Goal: Task Accomplishment & Management: Complete application form

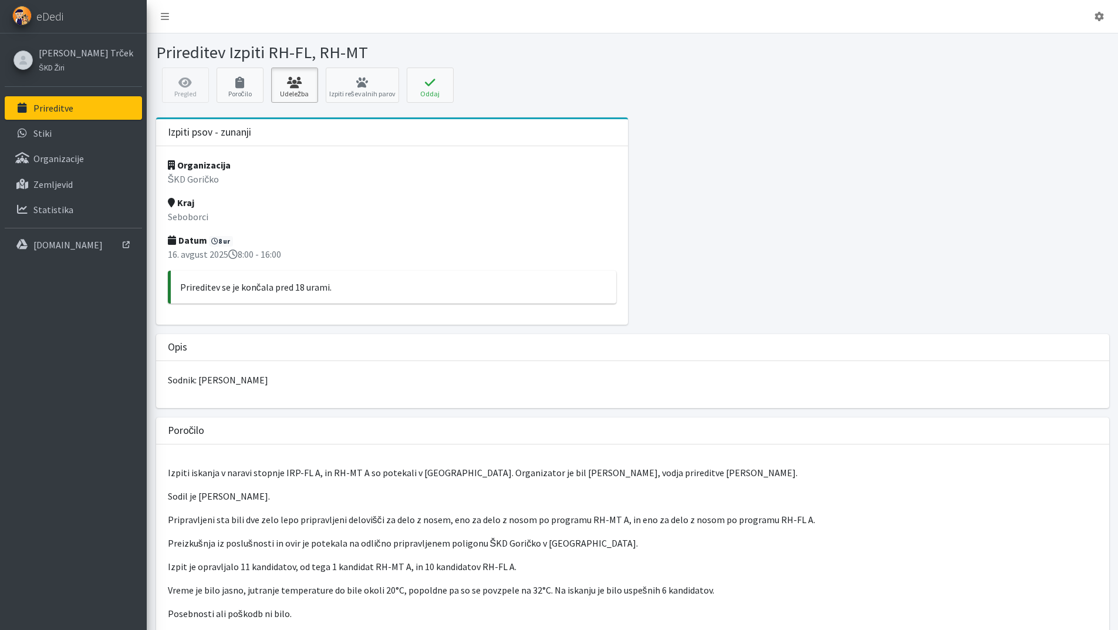
click at [300, 87] on icon at bounding box center [295, 83] width 40 height 12
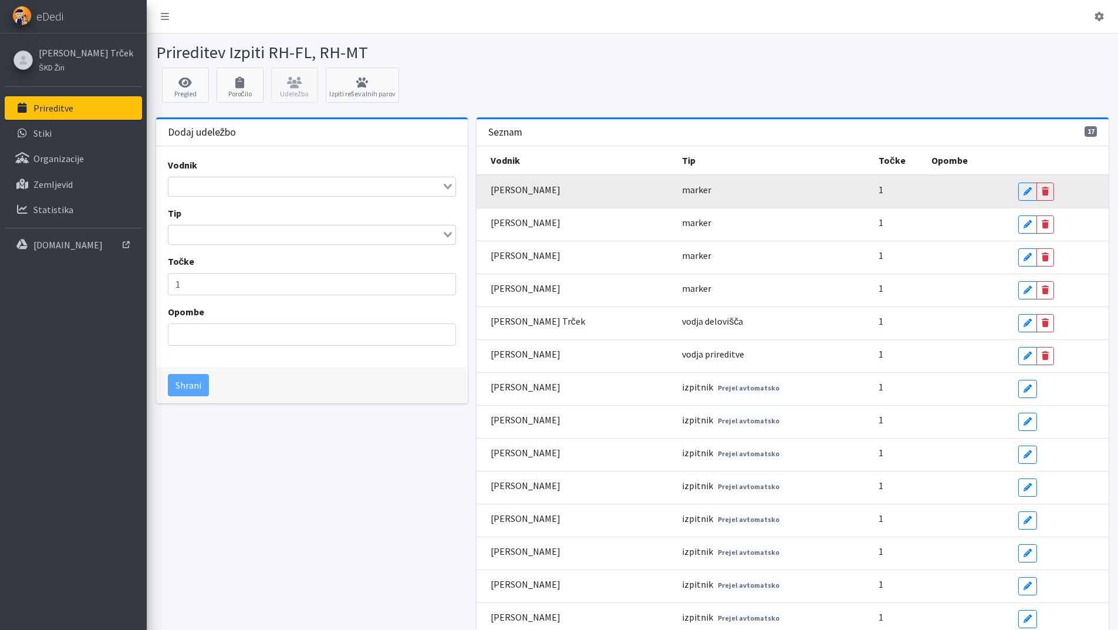
click at [880, 191] on td "1" at bounding box center [897, 191] width 53 height 33
click at [1023, 194] on icon at bounding box center [1027, 191] width 8 height 8
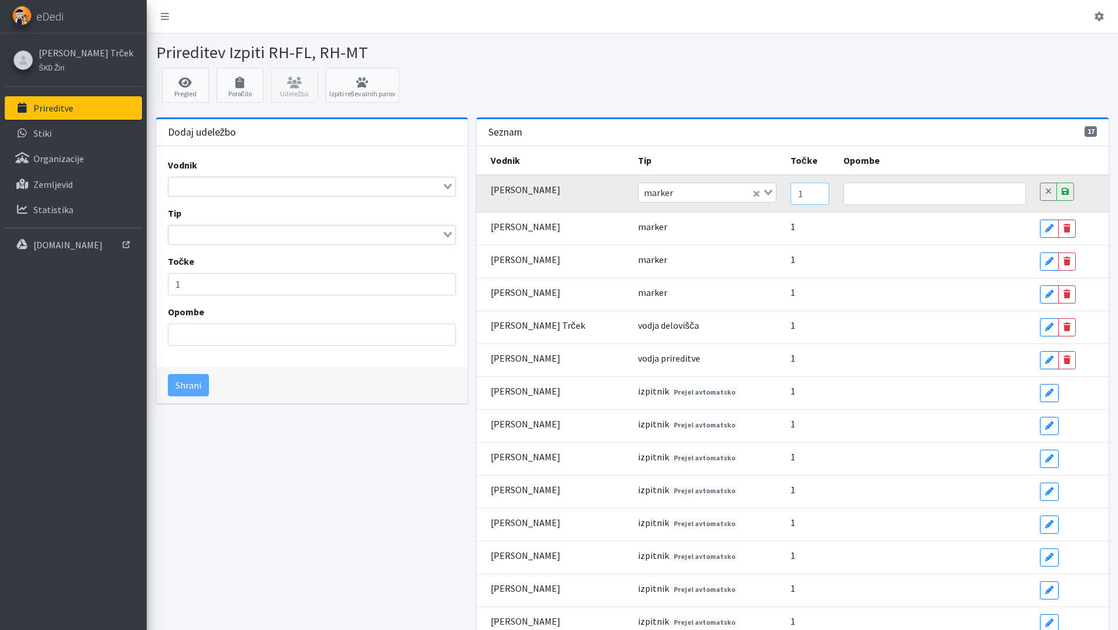
drag, startPoint x: 791, startPoint y: 192, endPoint x: 775, endPoint y: 197, distance: 17.1
click at [783, 197] on td "1" at bounding box center [809, 194] width 53 height 38
type input "0"
click at [802, 197] on input "0" at bounding box center [809, 193] width 39 height 22
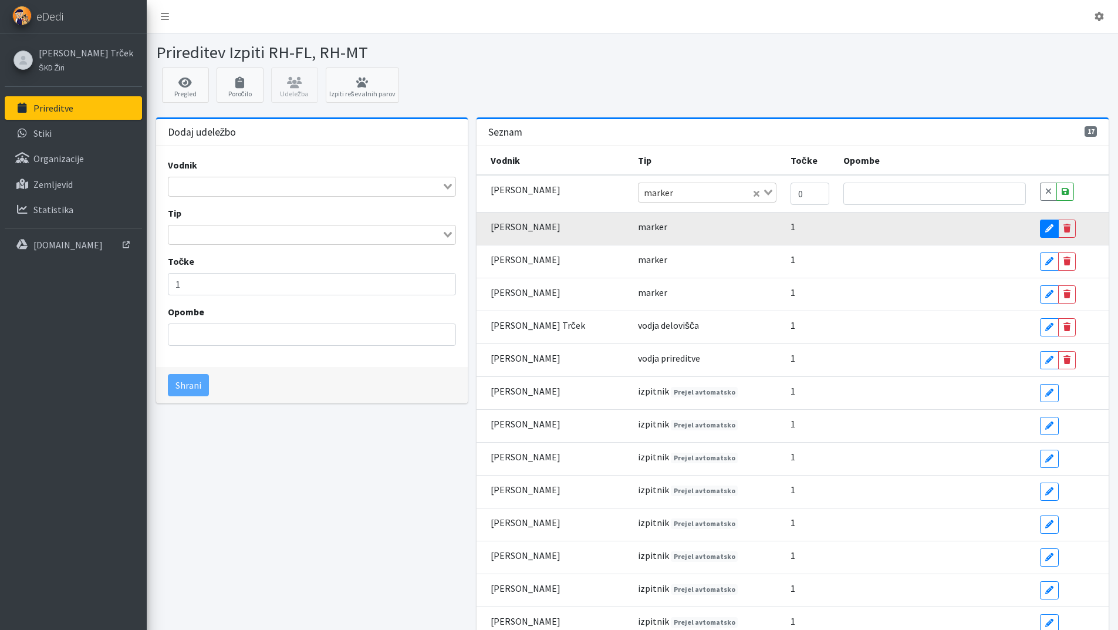
click at [1045, 229] on icon at bounding box center [1049, 228] width 8 height 8
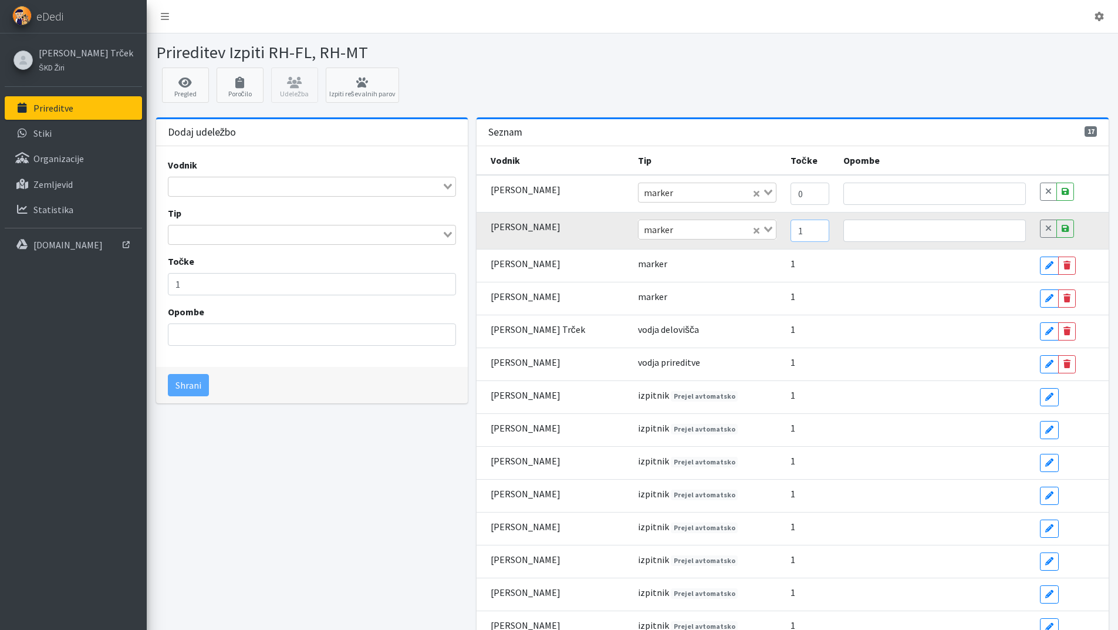
click at [790, 230] on input "1" at bounding box center [809, 230] width 39 height 22
type input "0"
click at [802, 231] on input "0" at bounding box center [809, 230] width 39 height 22
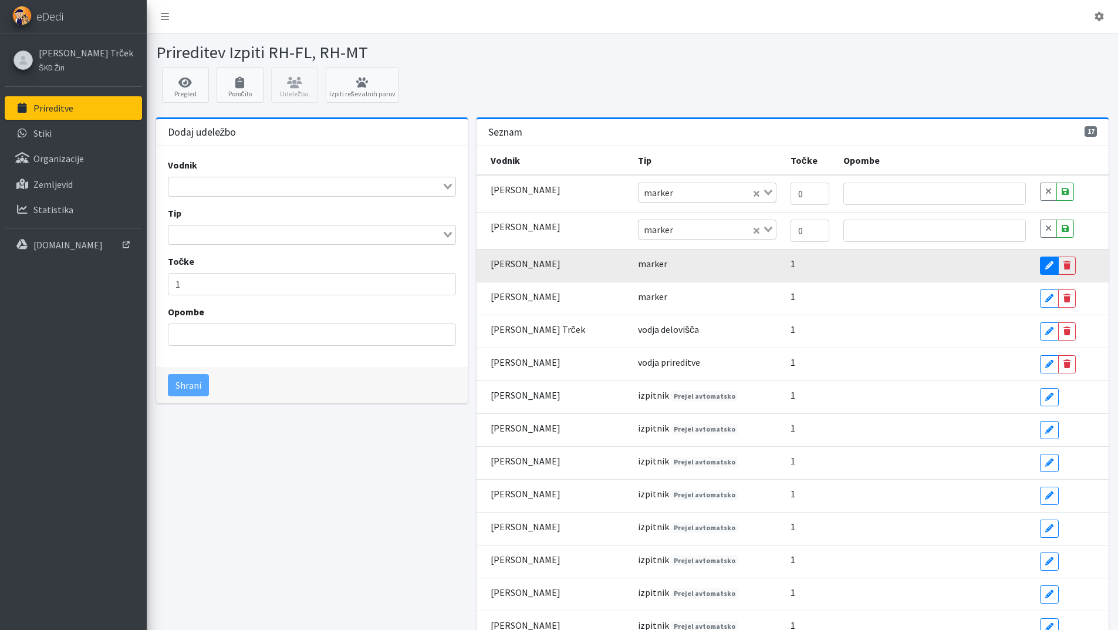
click at [1045, 262] on icon at bounding box center [1049, 265] width 8 height 8
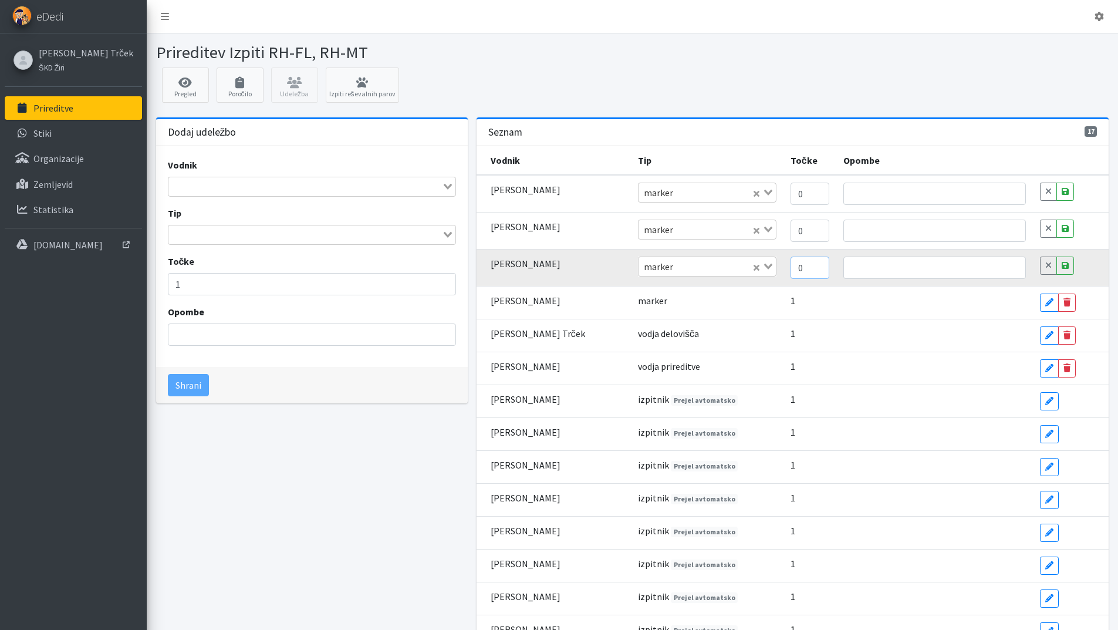
type input "0"
click at [804, 272] on input "0" at bounding box center [809, 267] width 39 height 22
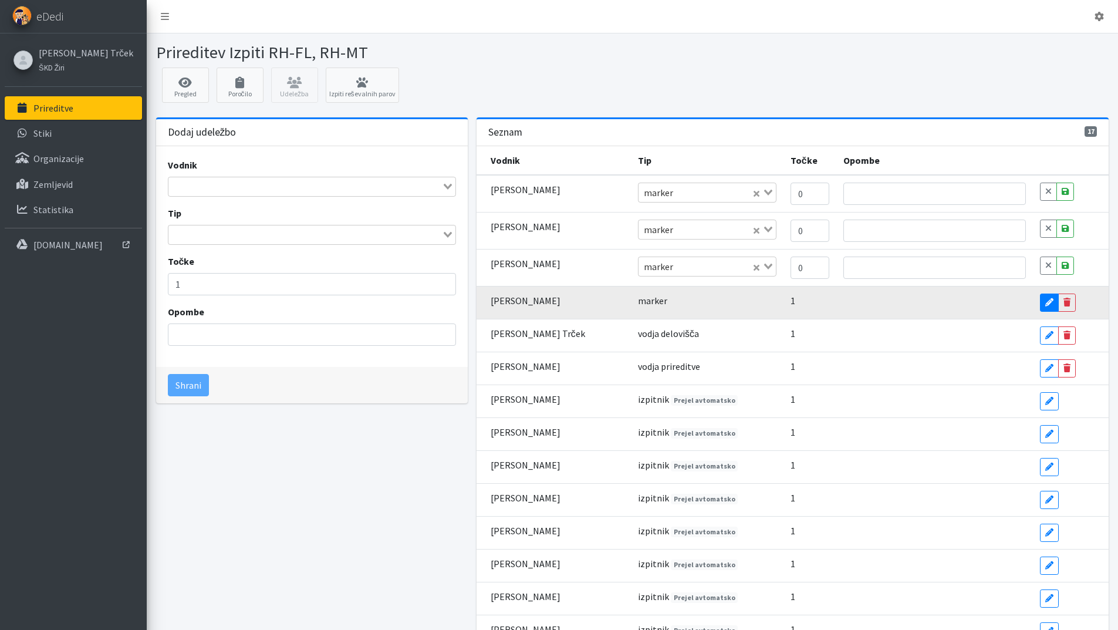
click at [1040, 302] on link "Edit" at bounding box center [1049, 302] width 19 height 18
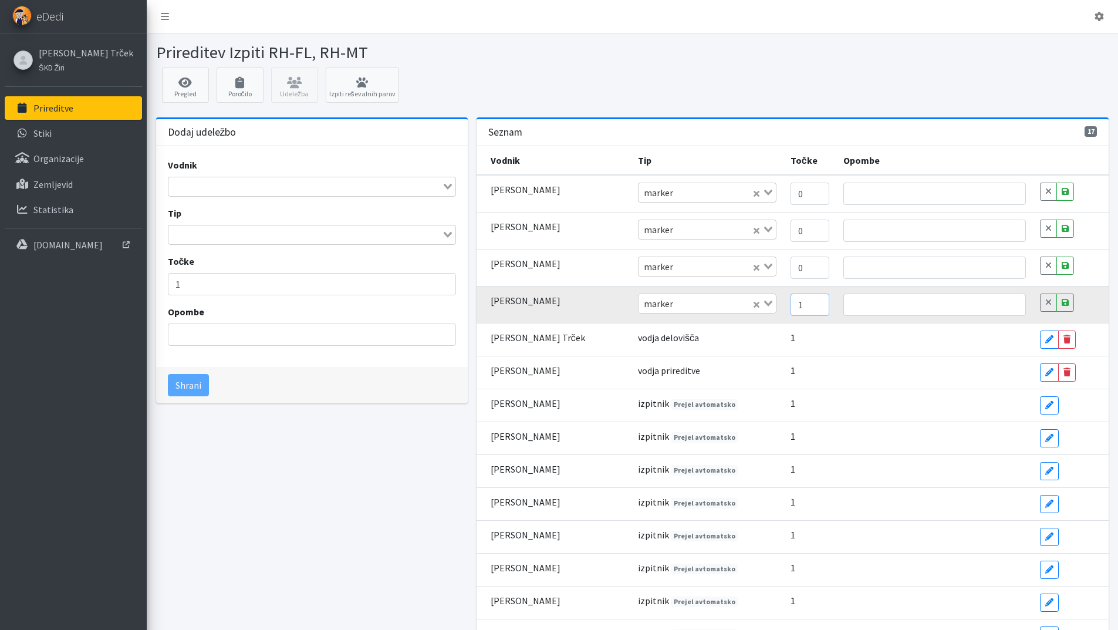
click at [804, 310] on input "1" at bounding box center [809, 304] width 39 height 22
type input "0"
click at [803, 307] on input "0" at bounding box center [809, 304] width 39 height 22
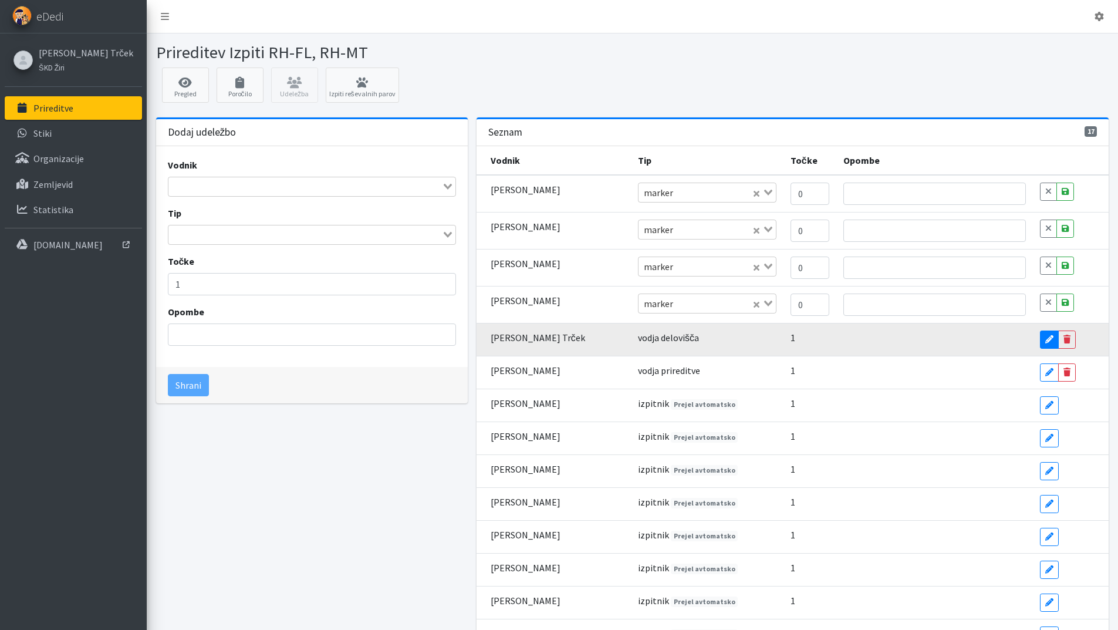
click at [1045, 336] on icon at bounding box center [1049, 339] width 8 height 8
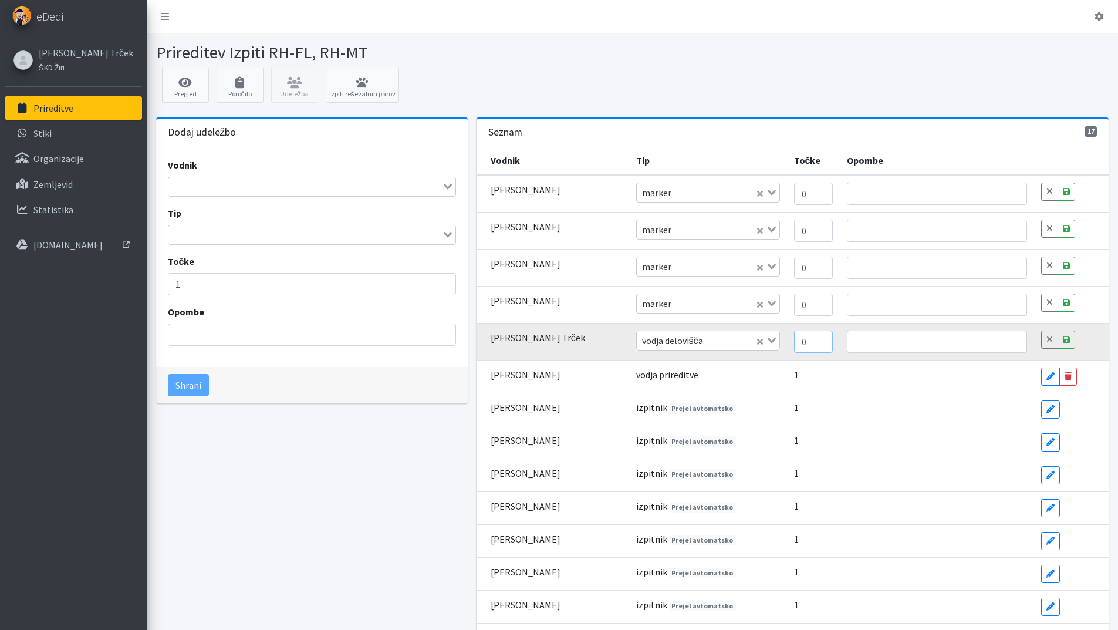
type input "0"
click at [811, 345] on input "0" at bounding box center [813, 341] width 39 height 22
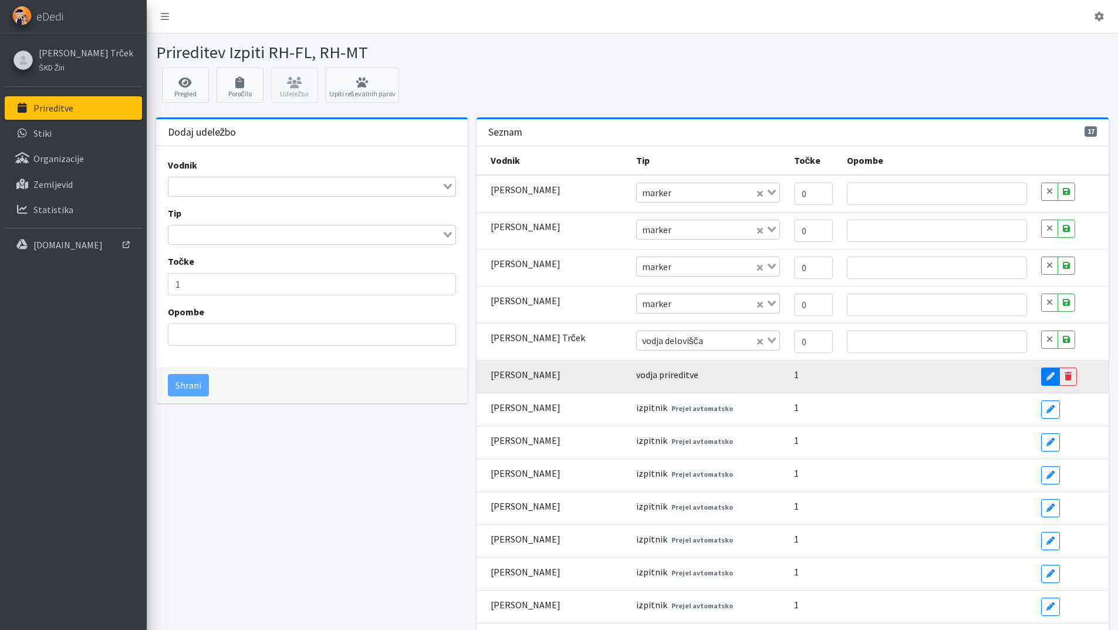
click at [1046, 380] on link "Edit" at bounding box center [1050, 376] width 19 height 18
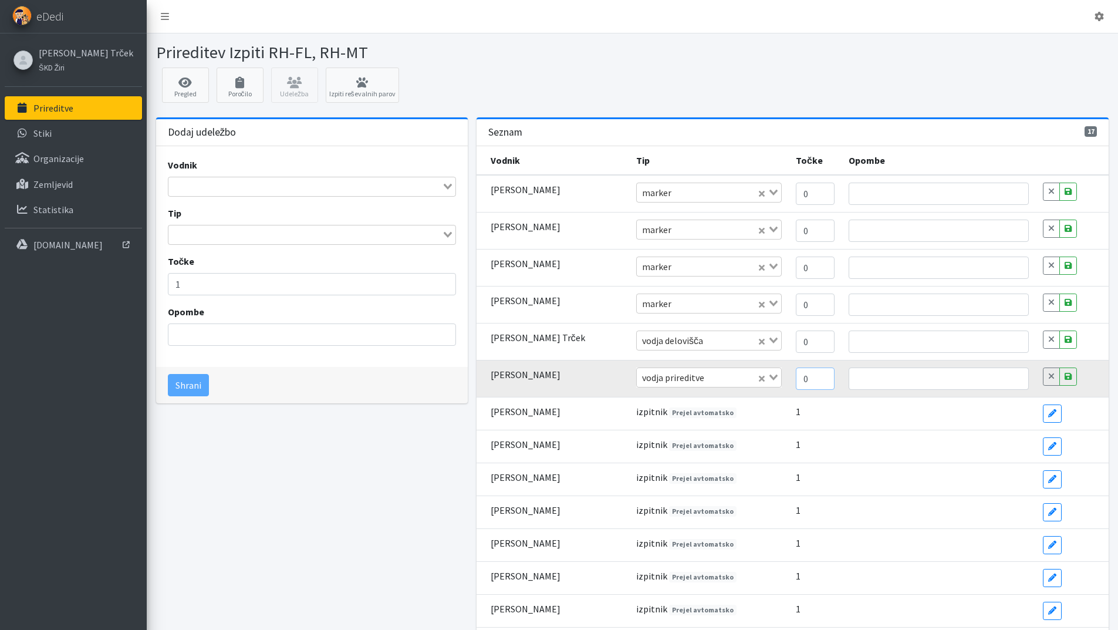
type input "0"
click at [815, 380] on input "0" at bounding box center [815, 378] width 39 height 22
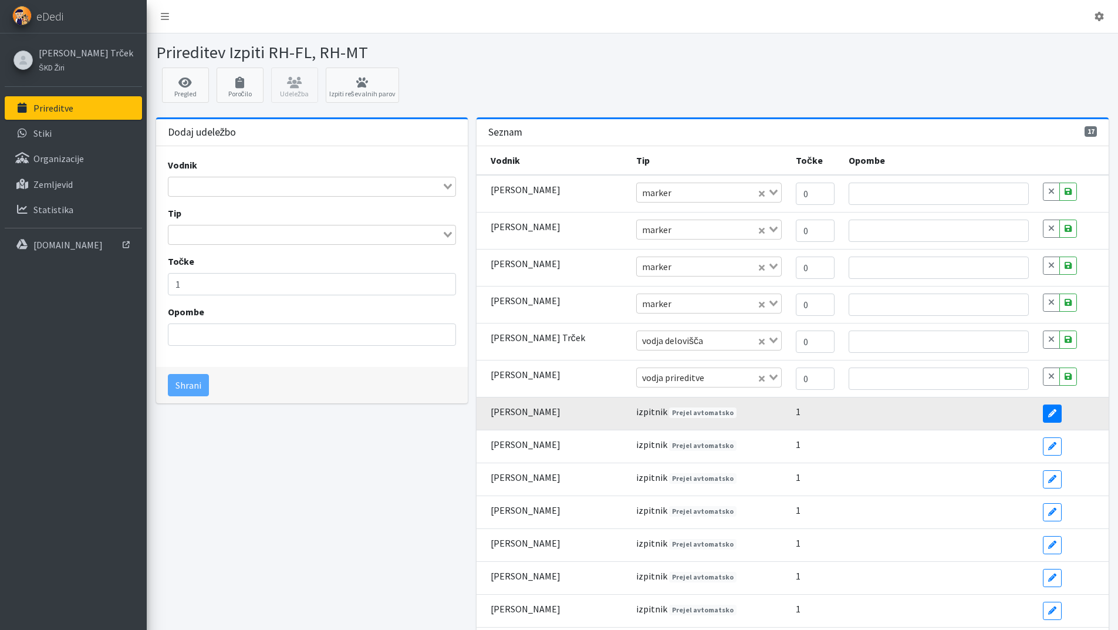
click at [1048, 417] on icon at bounding box center [1052, 413] width 8 height 8
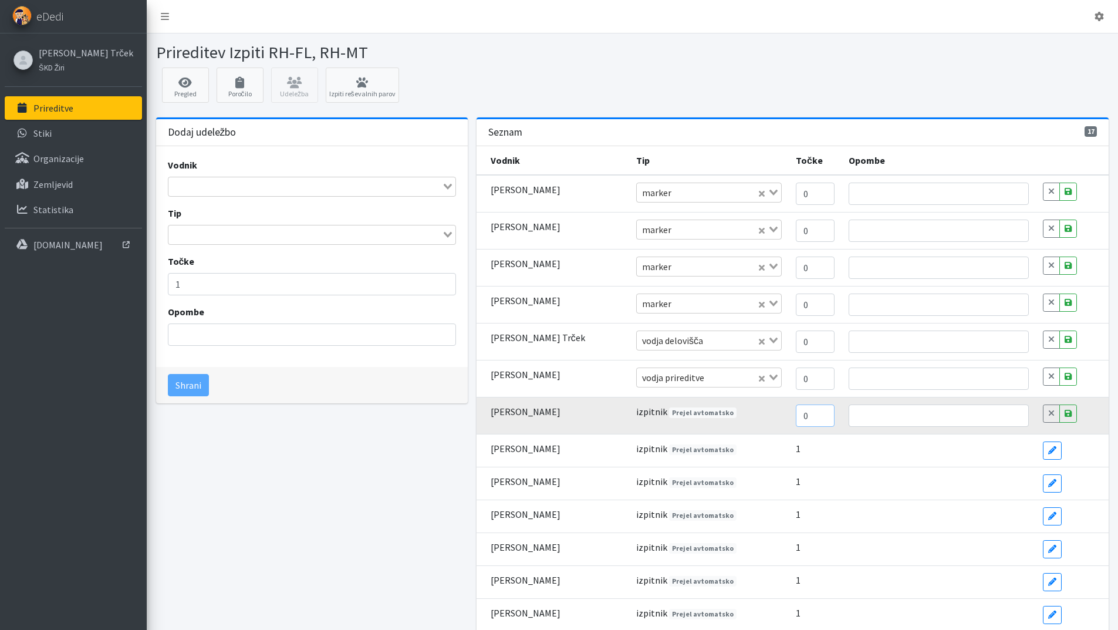
type input "0"
click at [818, 419] on input "0" at bounding box center [815, 415] width 39 height 22
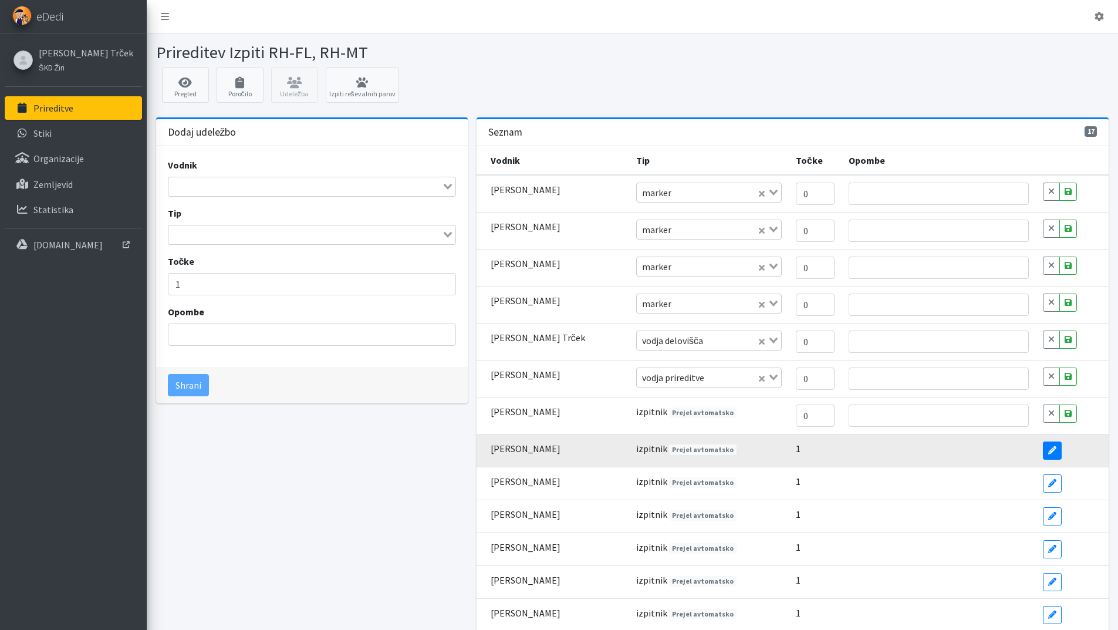
click at [1049, 454] on link "Edit" at bounding box center [1052, 450] width 19 height 18
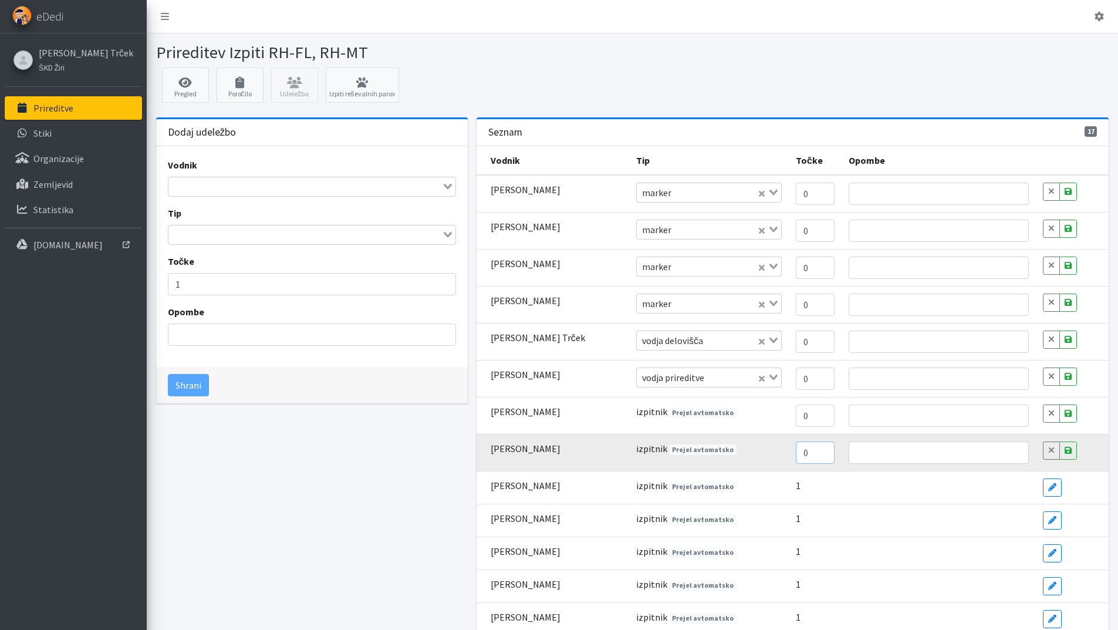
type input "0"
click at [817, 455] on input "0" at bounding box center [815, 452] width 39 height 22
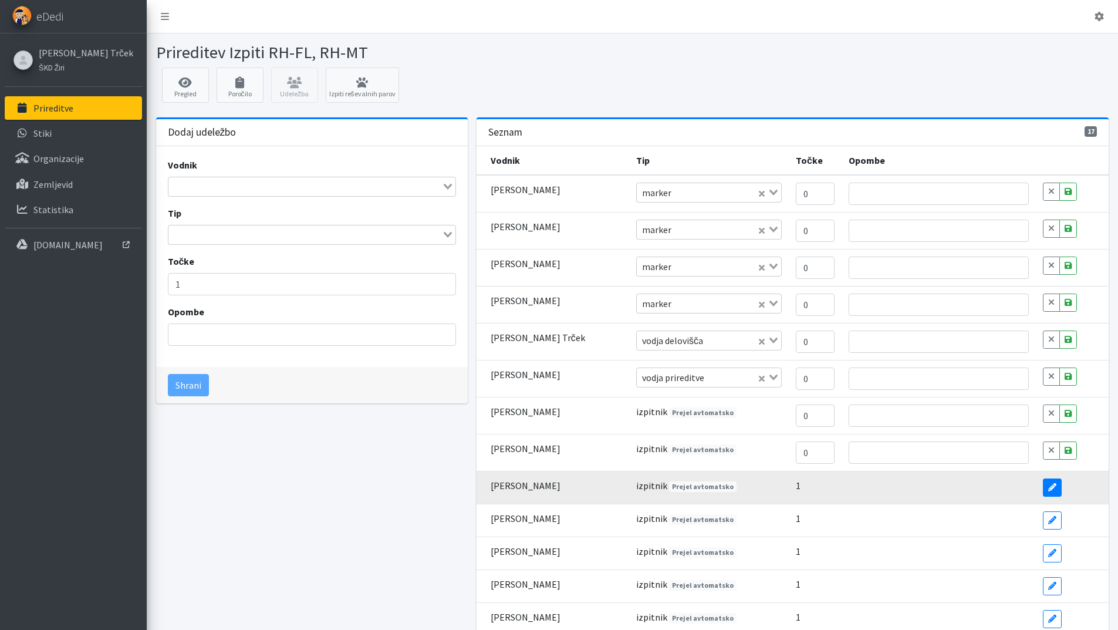
click at [1049, 491] on link "Edit" at bounding box center [1052, 487] width 19 height 18
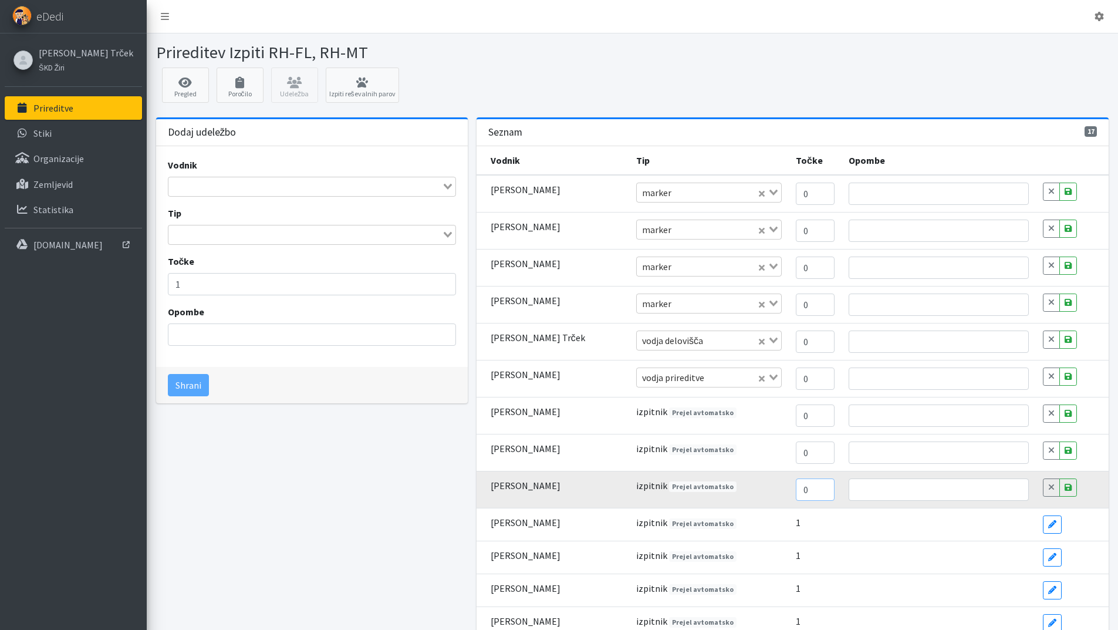
type input "0"
click at [814, 493] on input "0" at bounding box center [815, 489] width 39 height 22
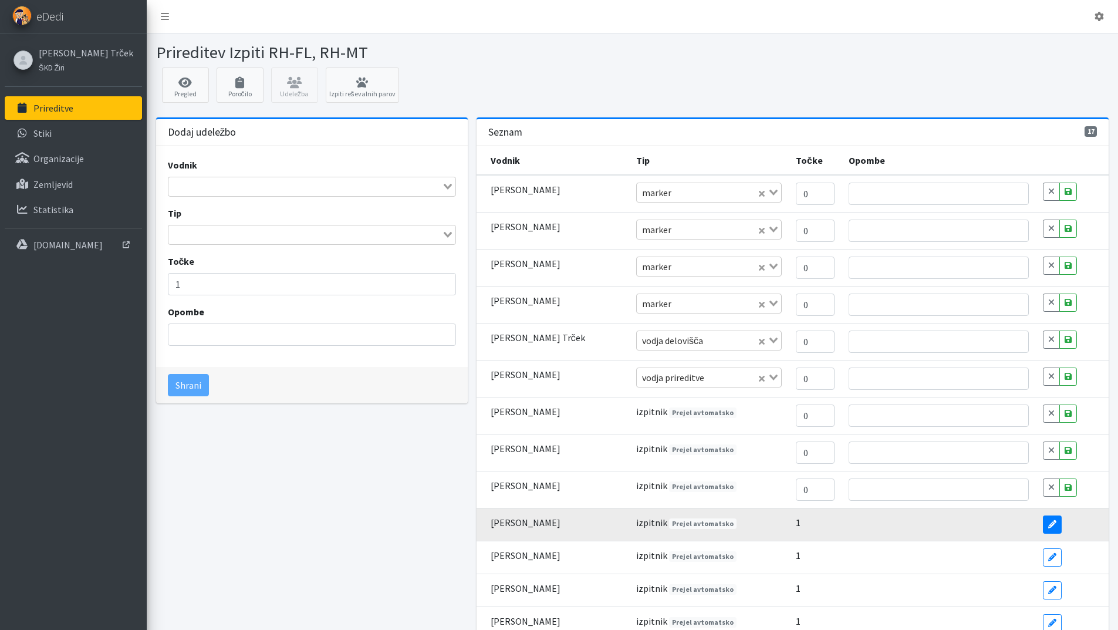
click at [1048, 525] on icon at bounding box center [1052, 524] width 8 height 8
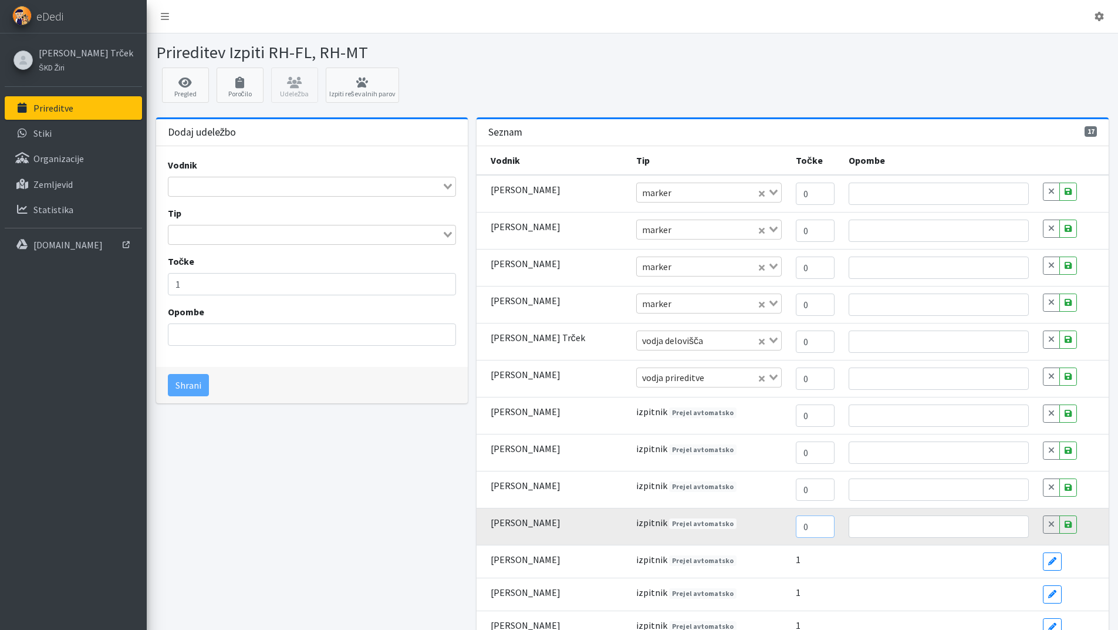
type input "0"
click at [811, 529] on input "0" at bounding box center [815, 526] width 39 height 22
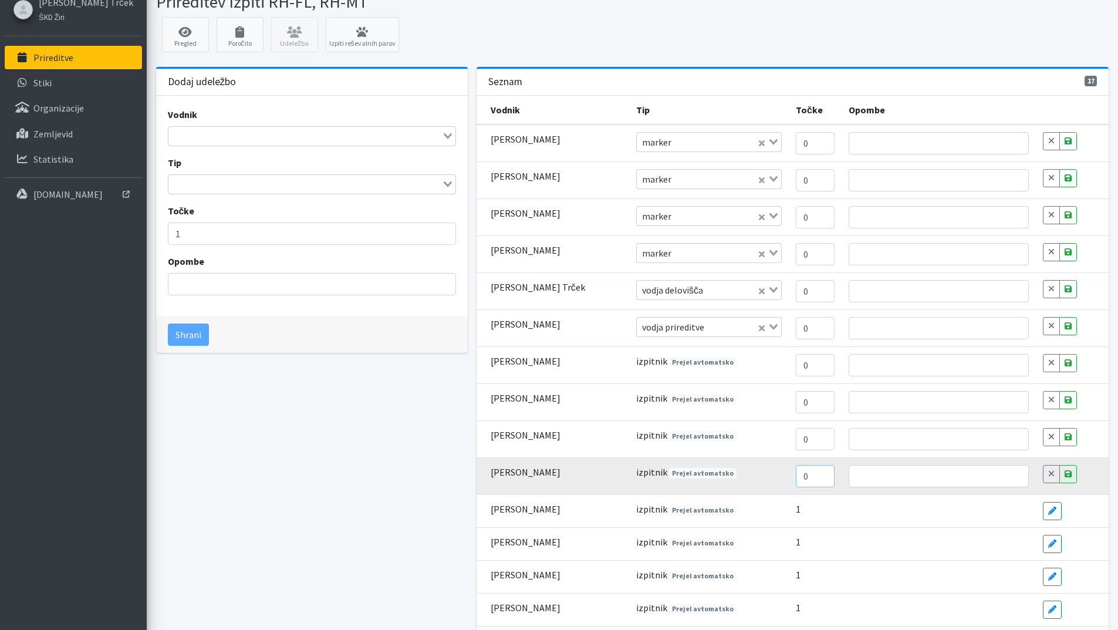
scroll to position [59, 0]
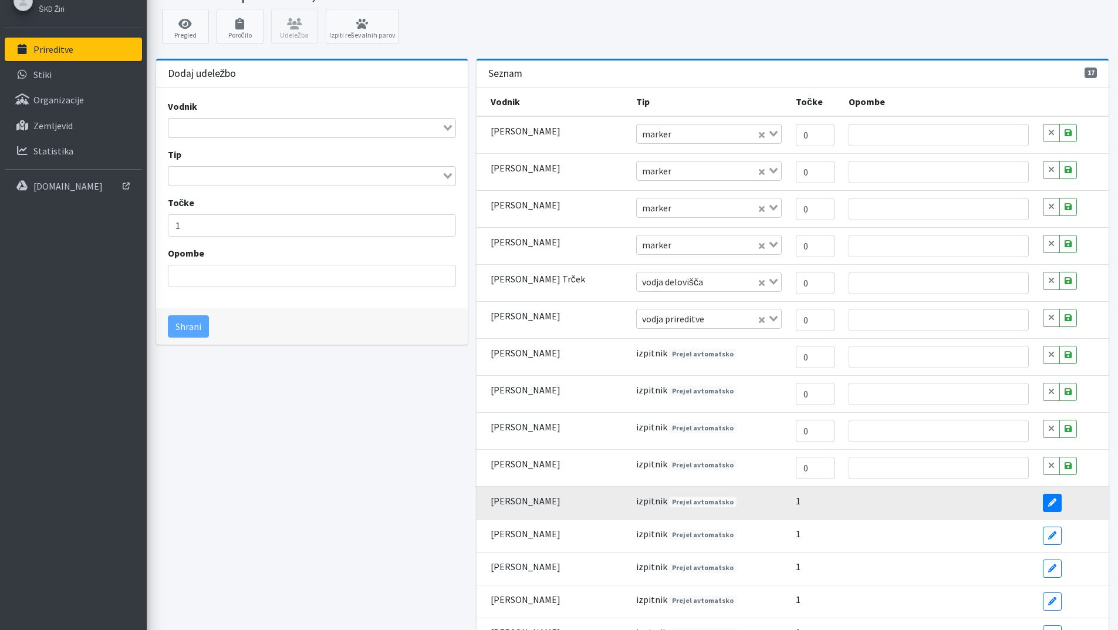
click at [1048, 501] on icon at bounding box center [1052, 502] width 8 height 8
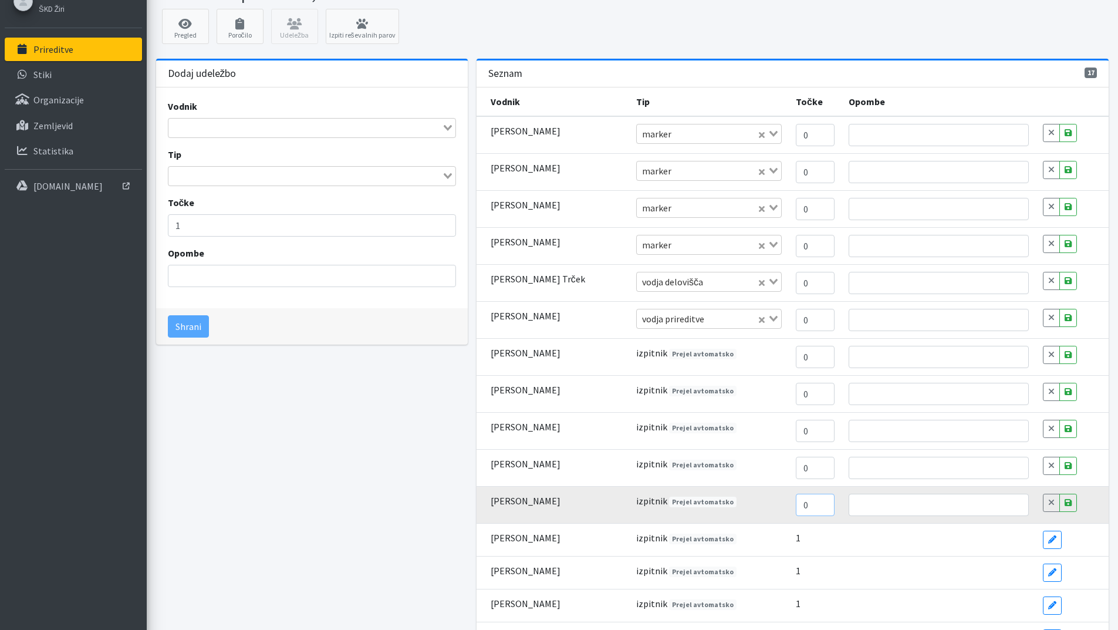
type input "0"
click at [813, 508] on input "0" at bounding box center [815, 504] width 39 height 22
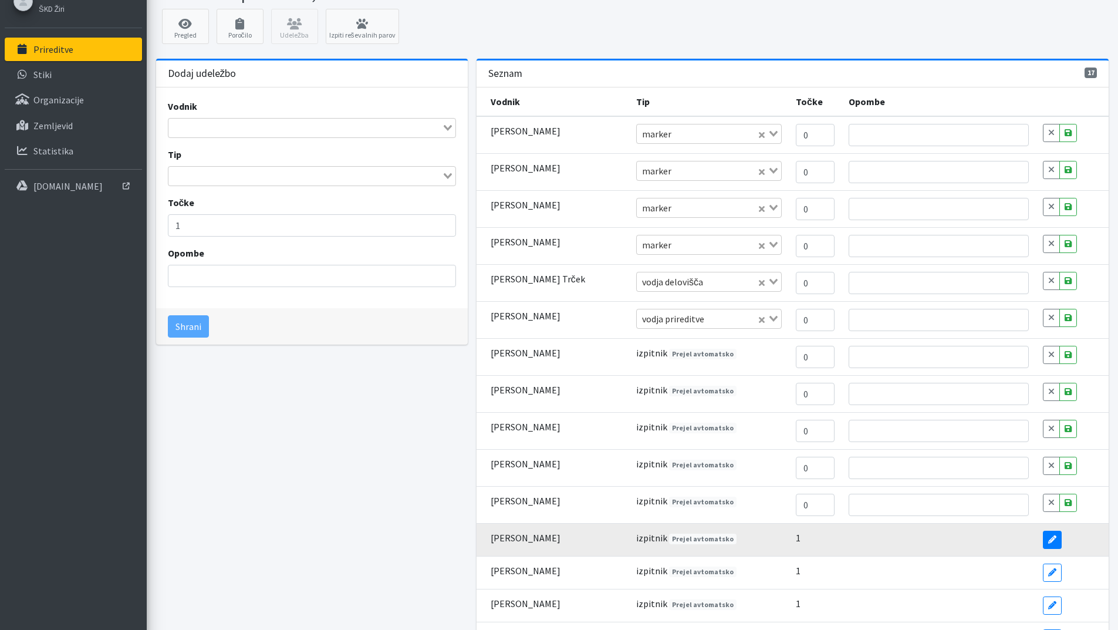
click at [1048, 540] on icon at bounding box center [1052, 539] width 8 height 8
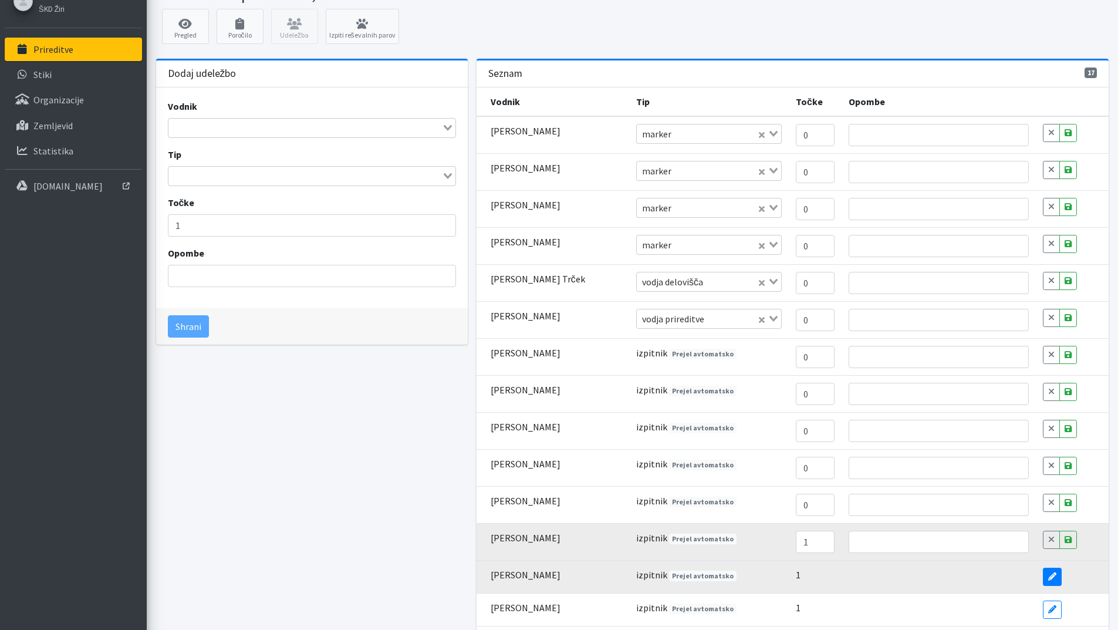
click at [1048, 576] on icon at bounding box center [1052, 576] width 8 height 8
type input "0"
click at [812, 581] on input "0" at bounding box center [815, 578] width 39 height 22
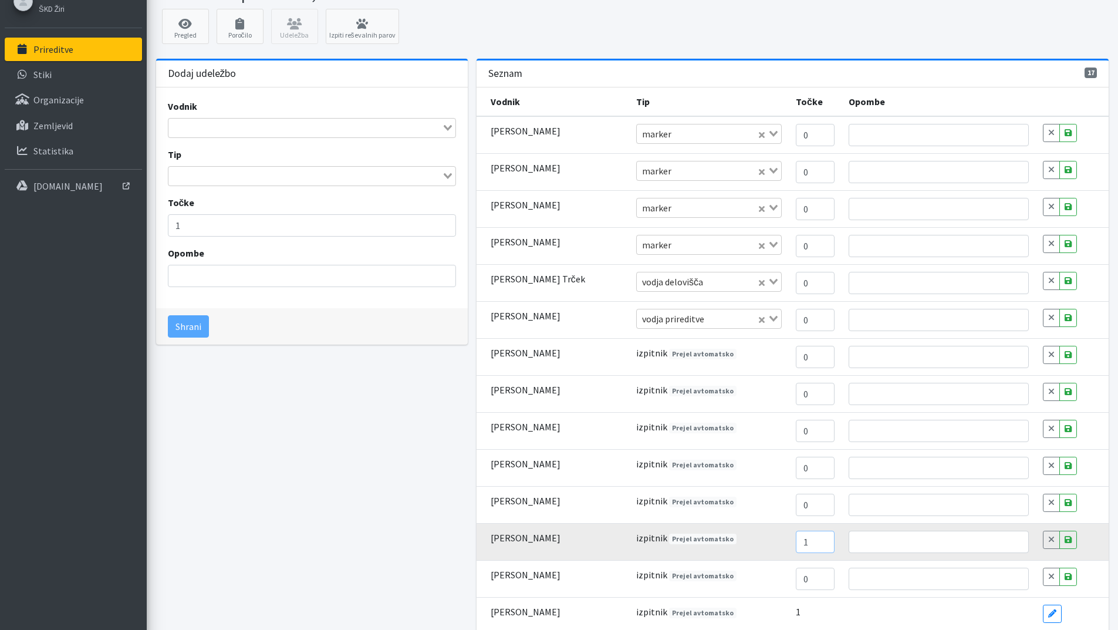
click at [813, 547] on input "1" at bounding box center [815, 541] width 39 height 22
type input "0"
click at [814, 543] on input "0" at bounding box center [815, 541] width 39 height 22
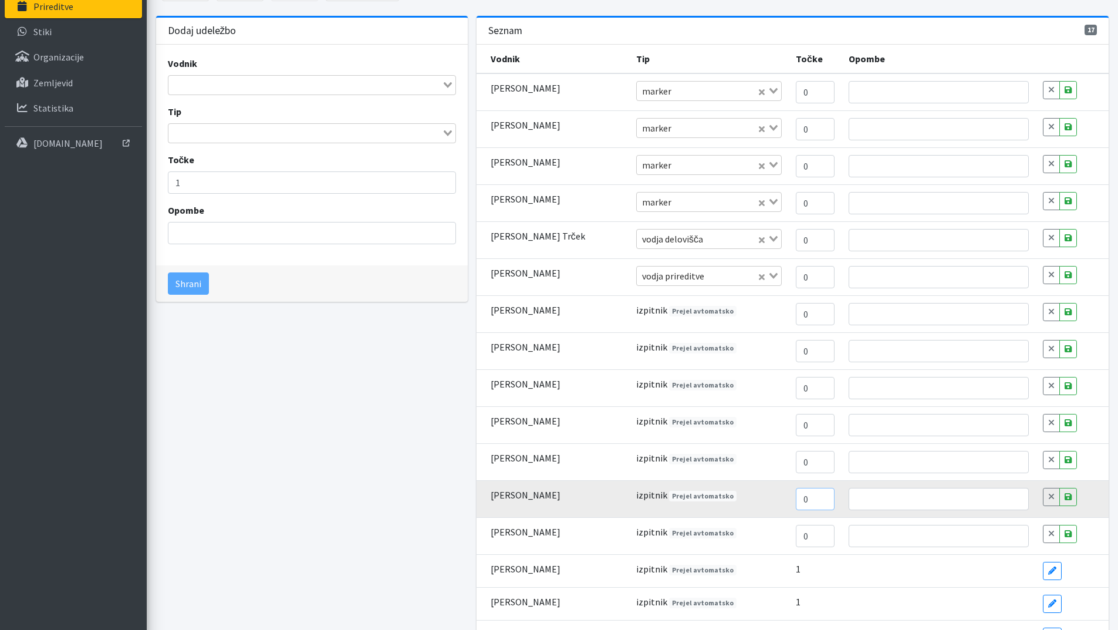
scroll to position [200, 0]
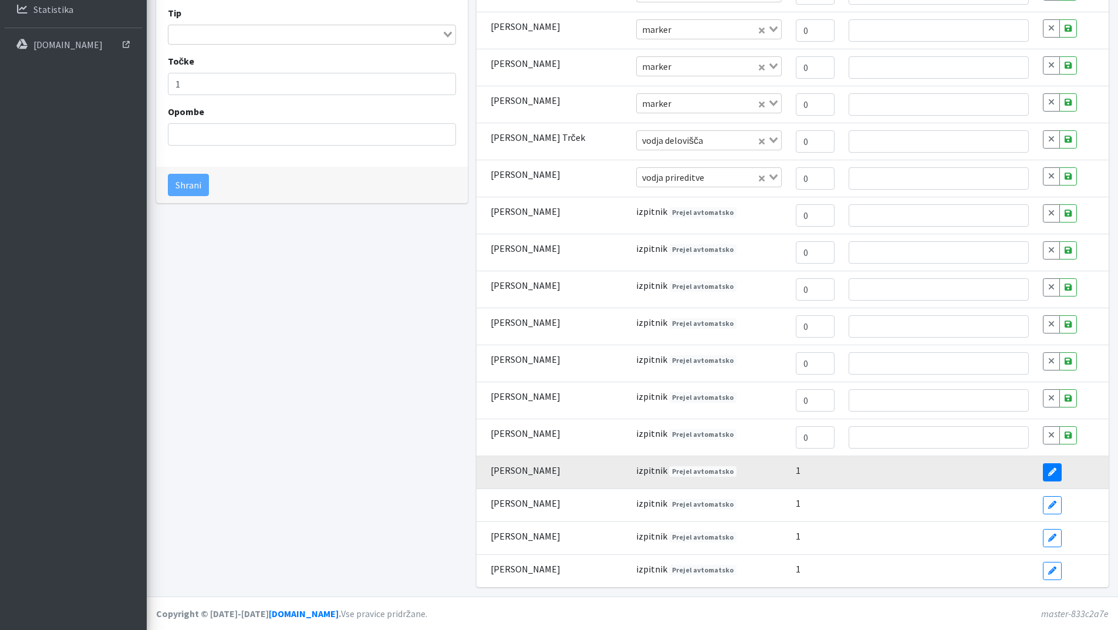
click at [1048, 470] on icon at bounding box center [1052, 472] width 8 height 8
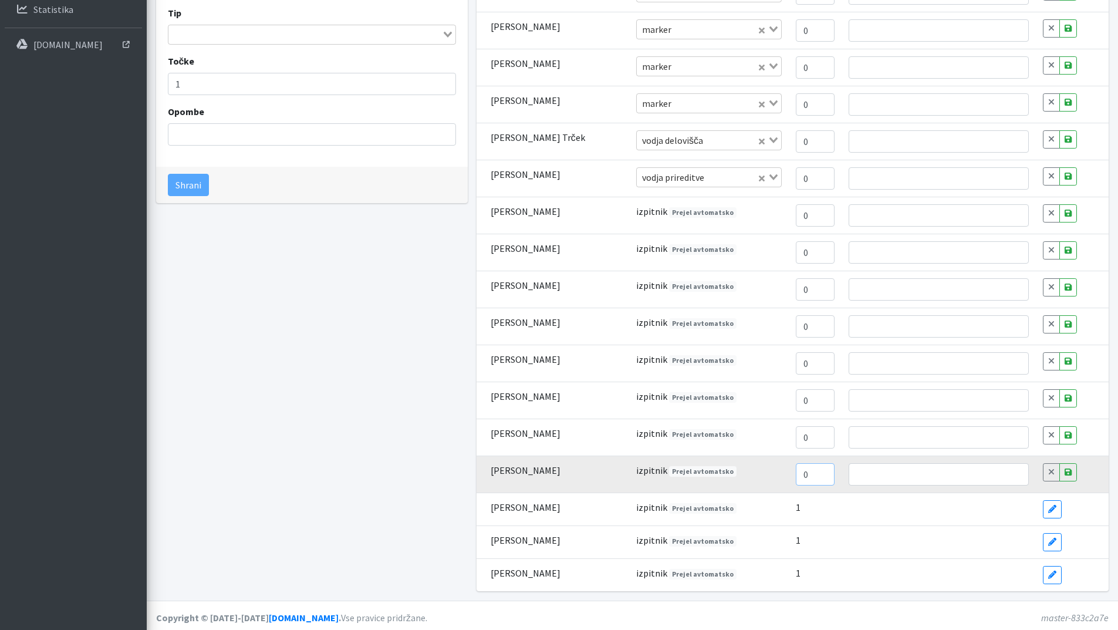
type input "0"
click at [815, 478] on input "0" at bounding box center [815, 474] width 39 height 22
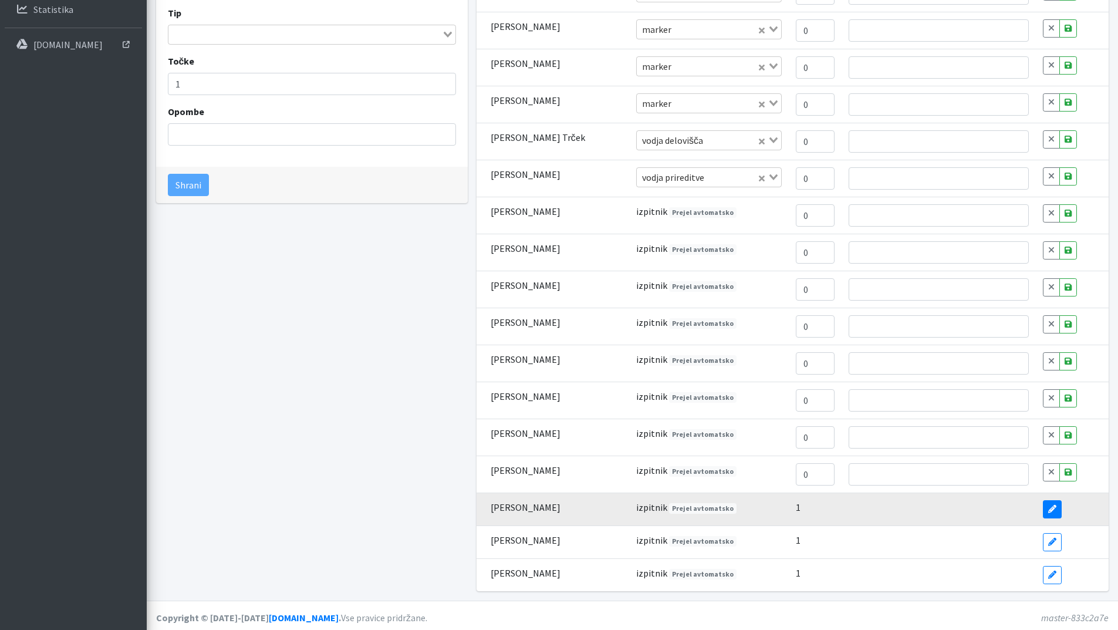
drag, startPoint x: 1049, startPoint y: 507, endPoint x: 1039, endPoint y: 510, distance: 11.0
click at [1049, 508] on link "Edit" at bounding box center [1052, 509] width 19 height 18
type input "0"
click at [811, 515] on input "0" at bounding box center [815, 511] width 39 height 22
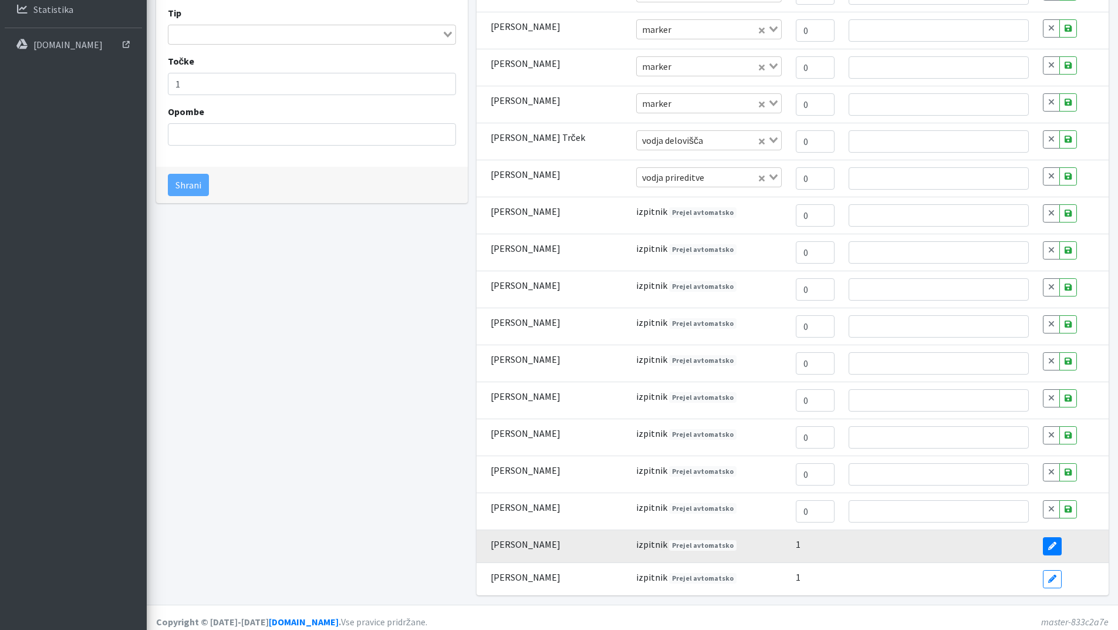
click at [1048, 546] on icon at bounding box center [1052, 546] width 8 height 8
type input "0"
click at [816, 549] on input "0" at bounding box center [815, 548] width 39 height 22
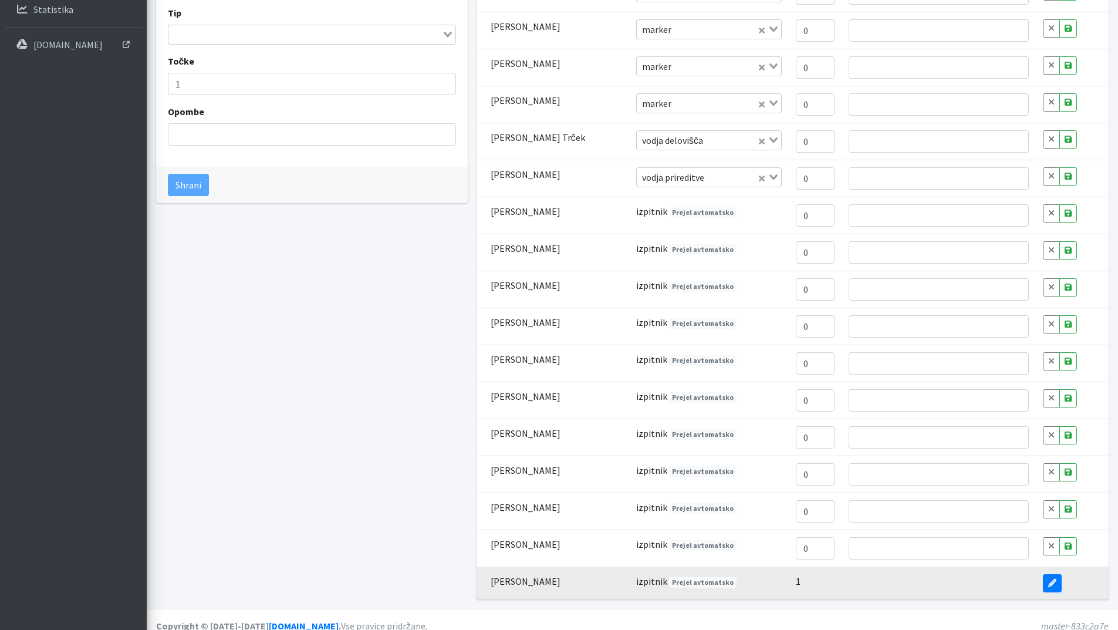
click at [1048, 586] on icon at bounding box center [1052, 583] width 8 height 8
type input "0"
click at [814, 586] on input "0" at bounding box center [815, 585] width 39 height 22
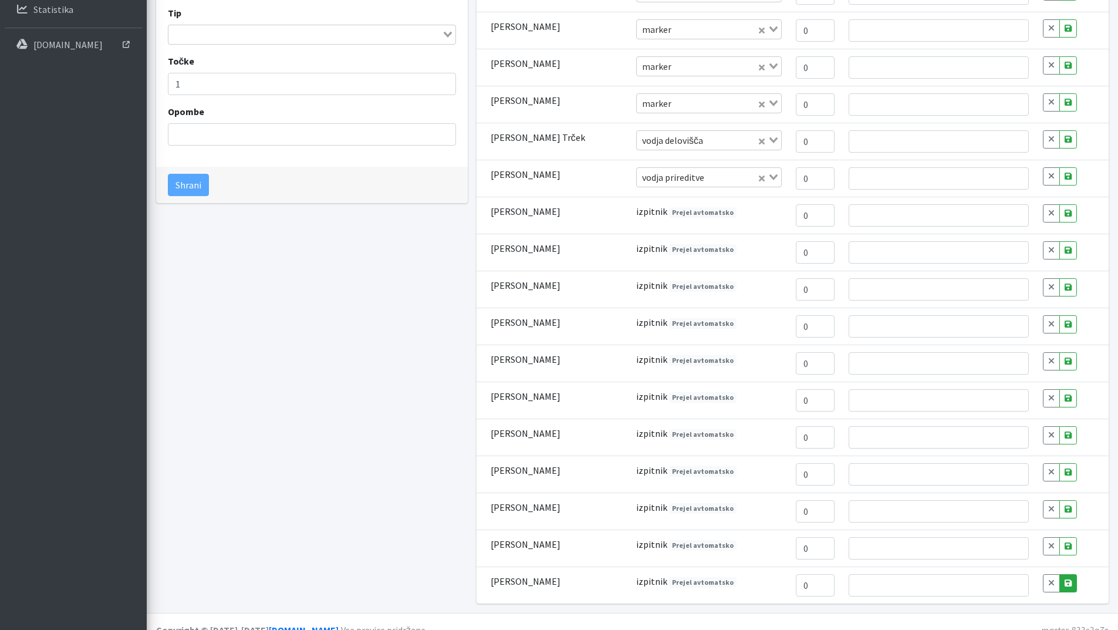
click at [1064, 584] on icon at bounding box center [1067, 583] width 7 height 8
type input "1"
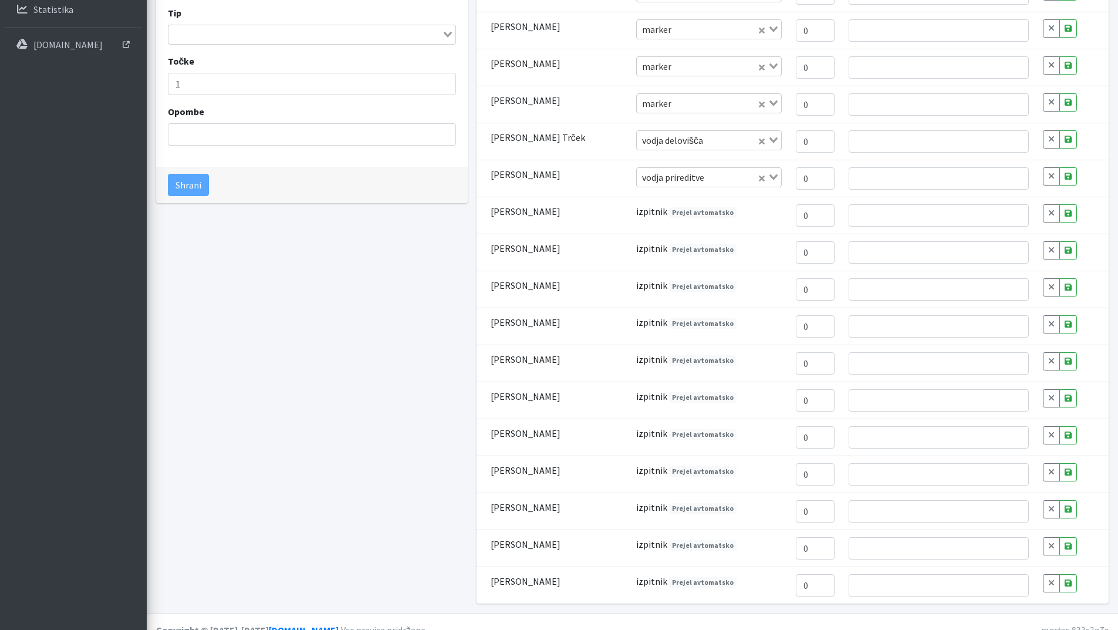
type input "1"
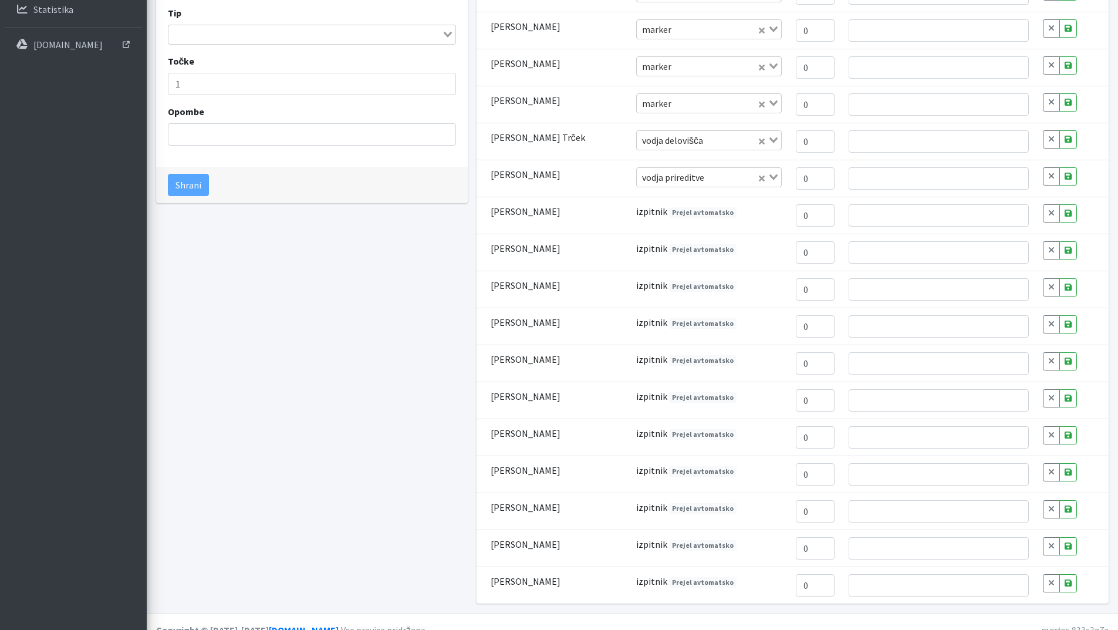
type input "1"
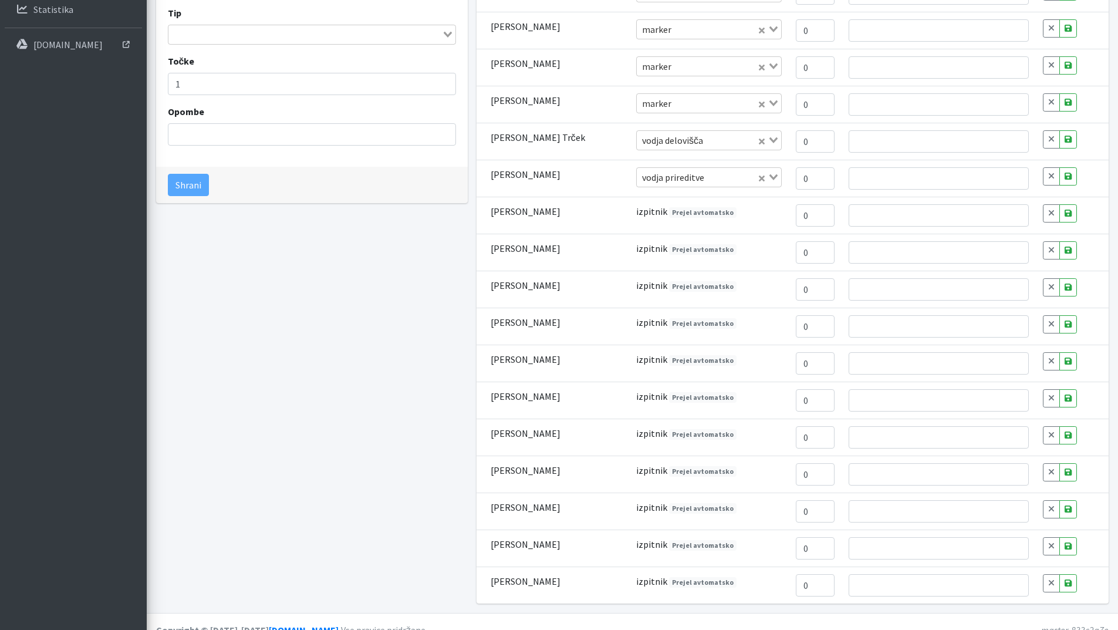
type input "1"
click at [1064, 549] on icon at bounding box center [1067, 546] width 7 height 8
click at [1064, 509] on icon at bounding box center [1067, 509] width 7 height 8
click at [1064, 469] on icon at bounding box center [1067, 472] width 7 height 8
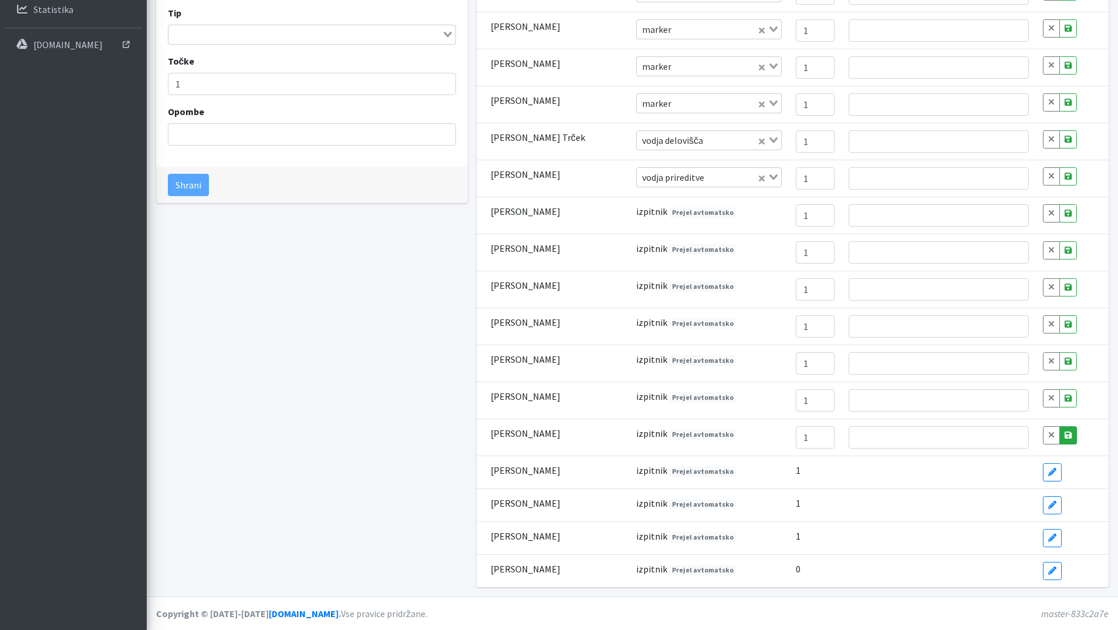
click at [1064, 436] on icon at bounding box center [1067, 435] width 7 height 8
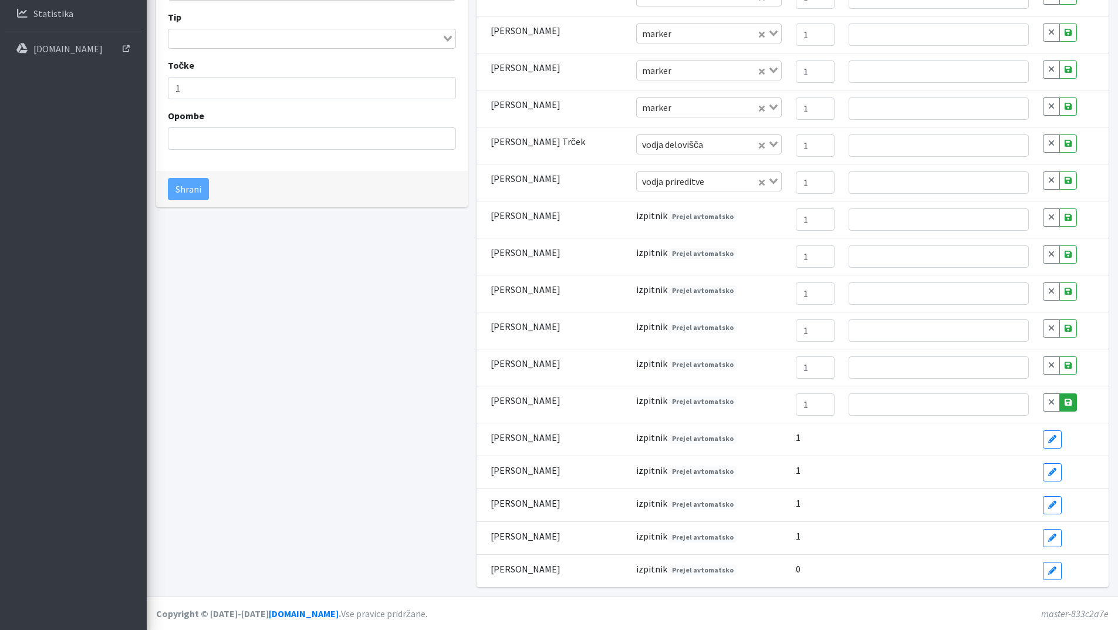
click at [1064, 399] on icon at bounding box center [1067, 402] width 7 height 8
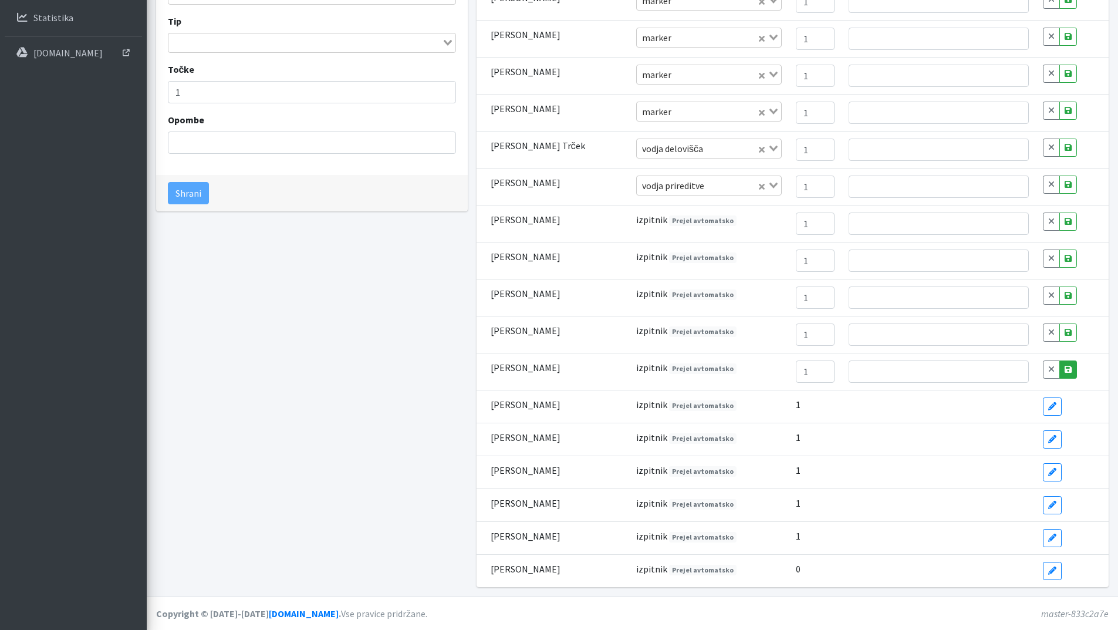
click at [1060, 364] on link "Save" at bounding box center [1068, 369] width 18 height 18
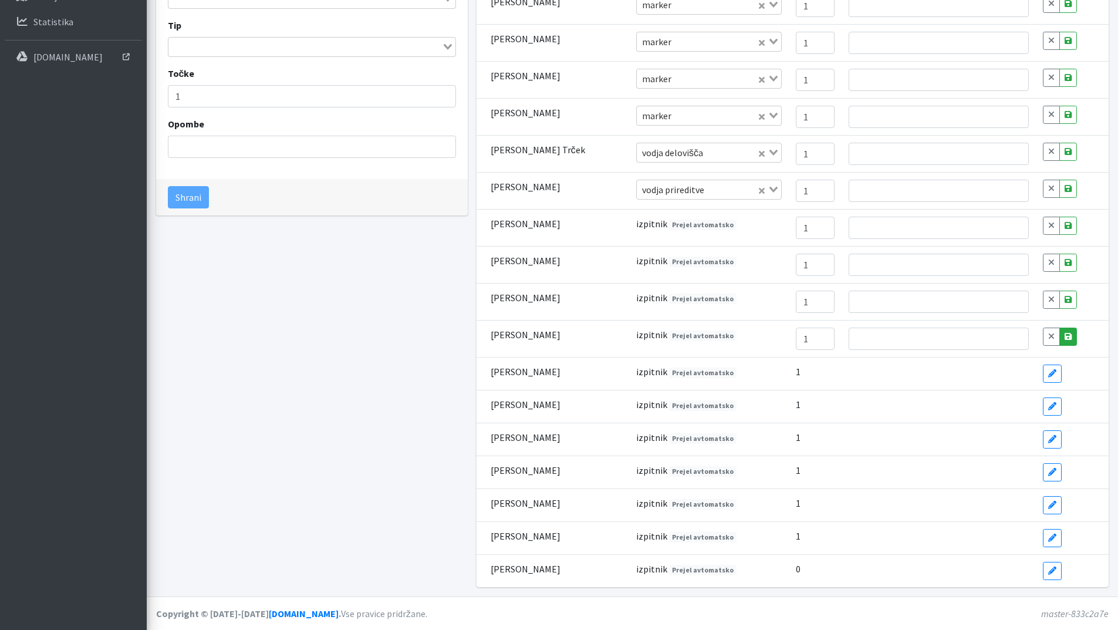
click at [1064, 340] on icon at bounding box center [1067, 336] width 7 height 8
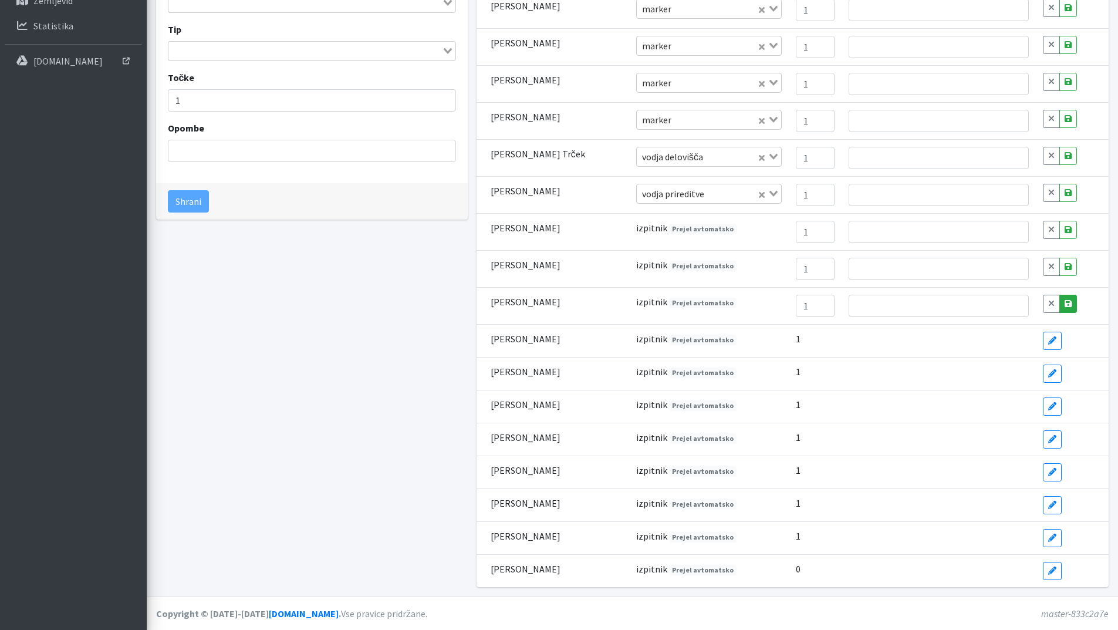
click at [1064, 303] on icon at bounding box center [1067, 303] width 7 height 8
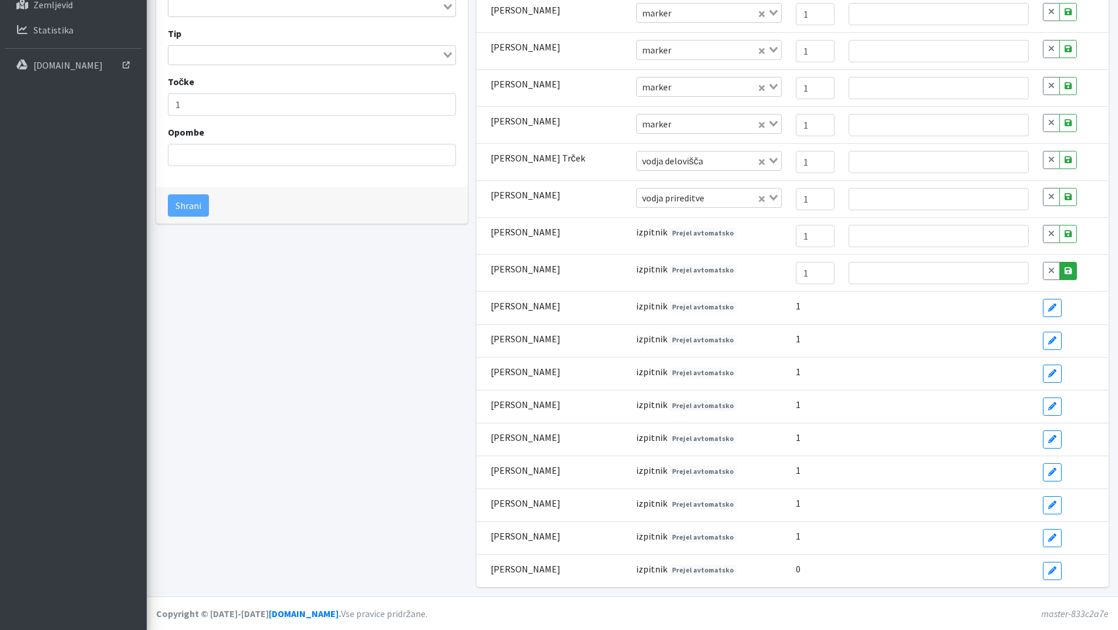
click at [1059, 270] on link "Save" at bounding box center [1068, 271] width 18 height 18
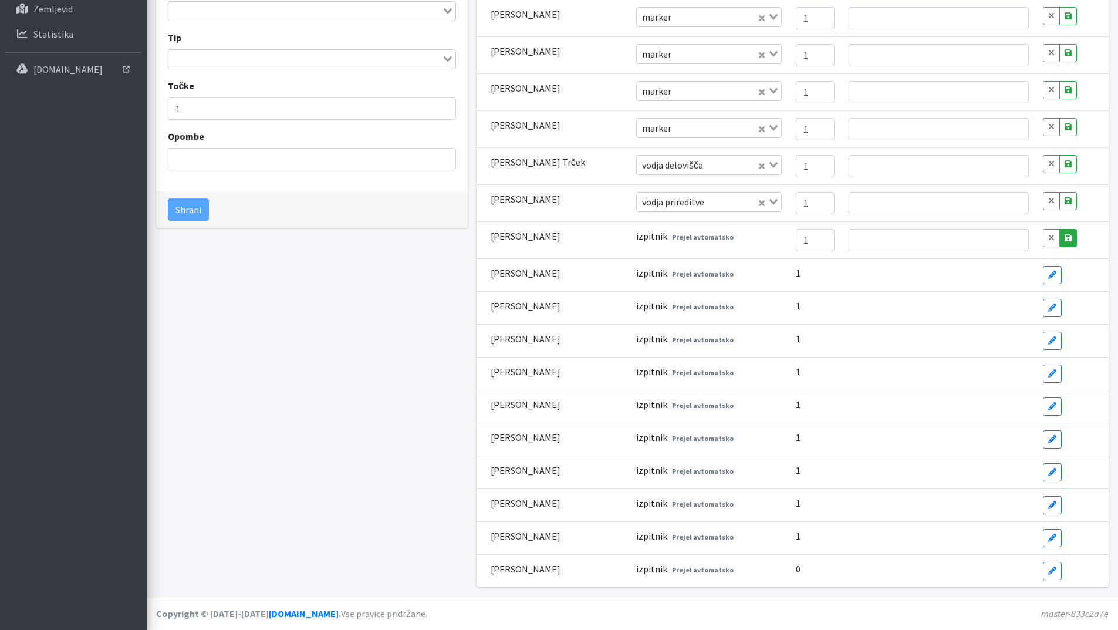
click at [1064, 241] on icon at bounding box center [1067, 238] width 7 height 8
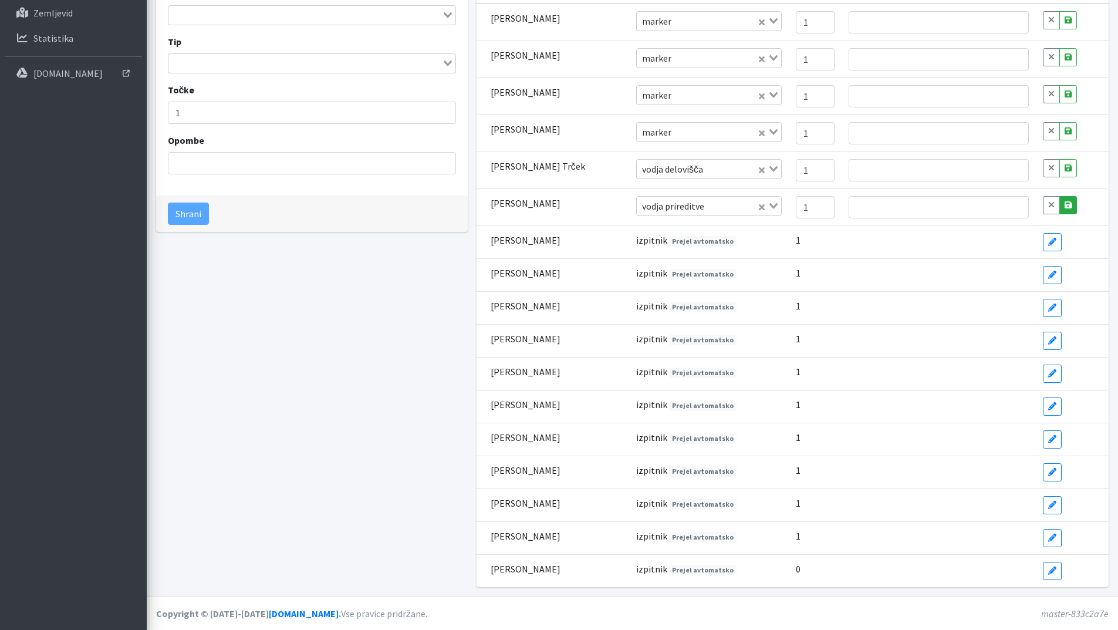
click at [1063, 210] on link "Save" at bounding box center [1068, 205] width 18 height 18
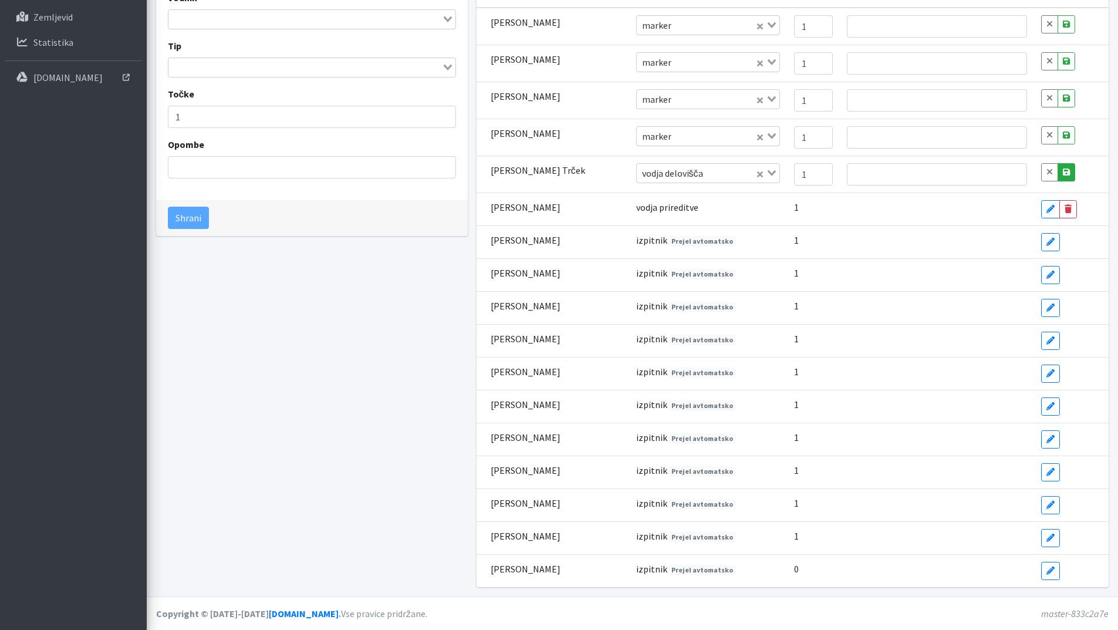
click at [1063, 172] on icon at bounding box center [1066, 172] width 7 height 8
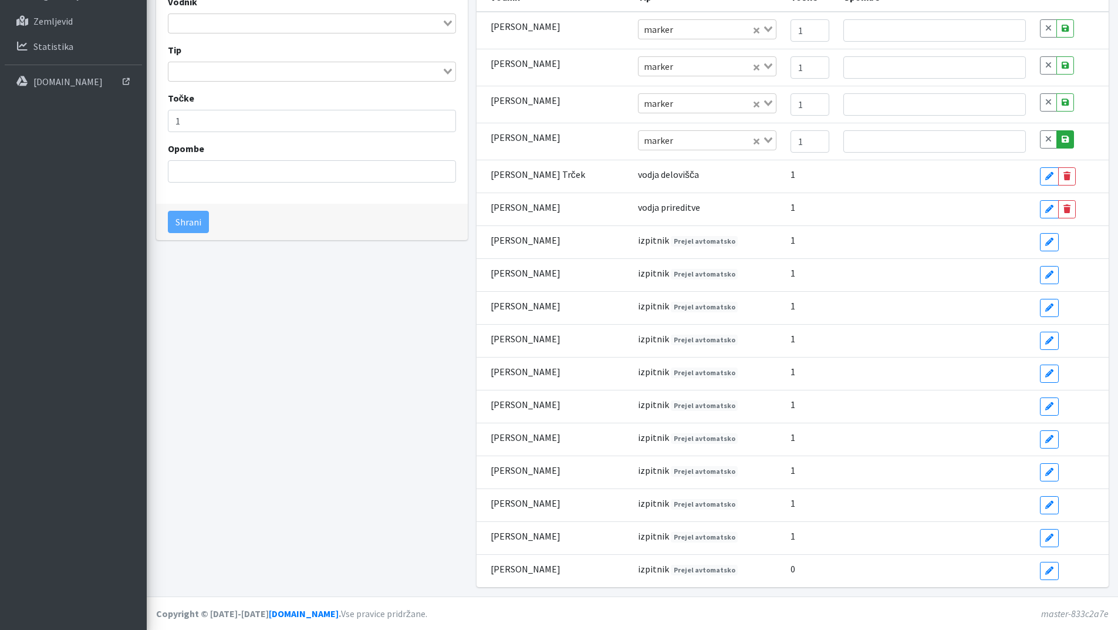
click at [1059, 133] on link "Save" at bounding box center [1065, 139] width 18 height 18
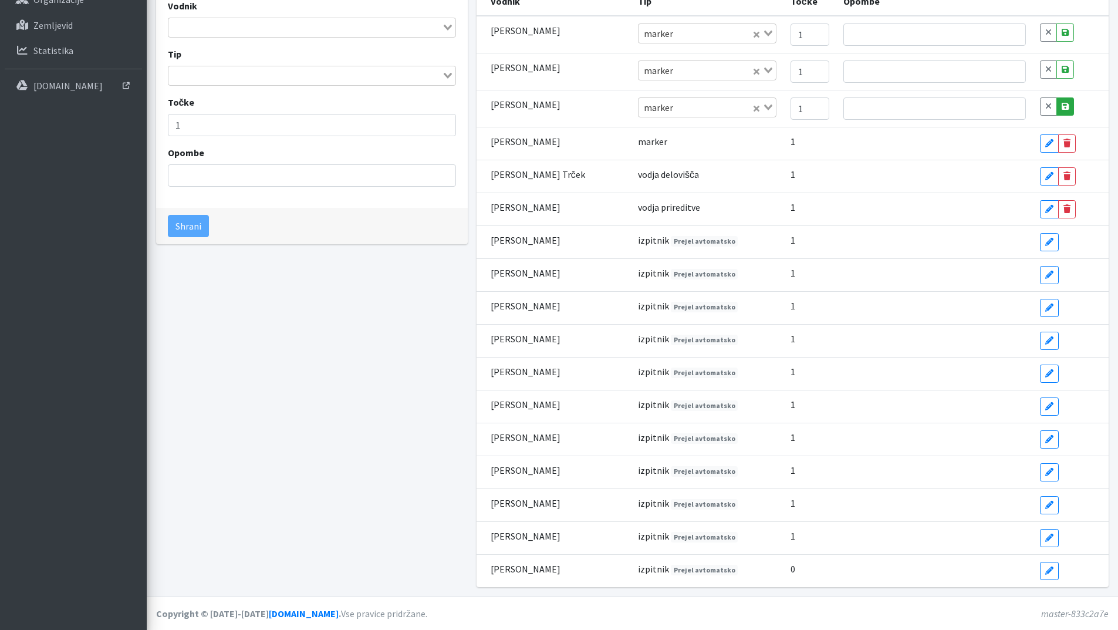
click at [1056, 102] on link "Save" at bounding box center [1065, 106] width 18 height 18
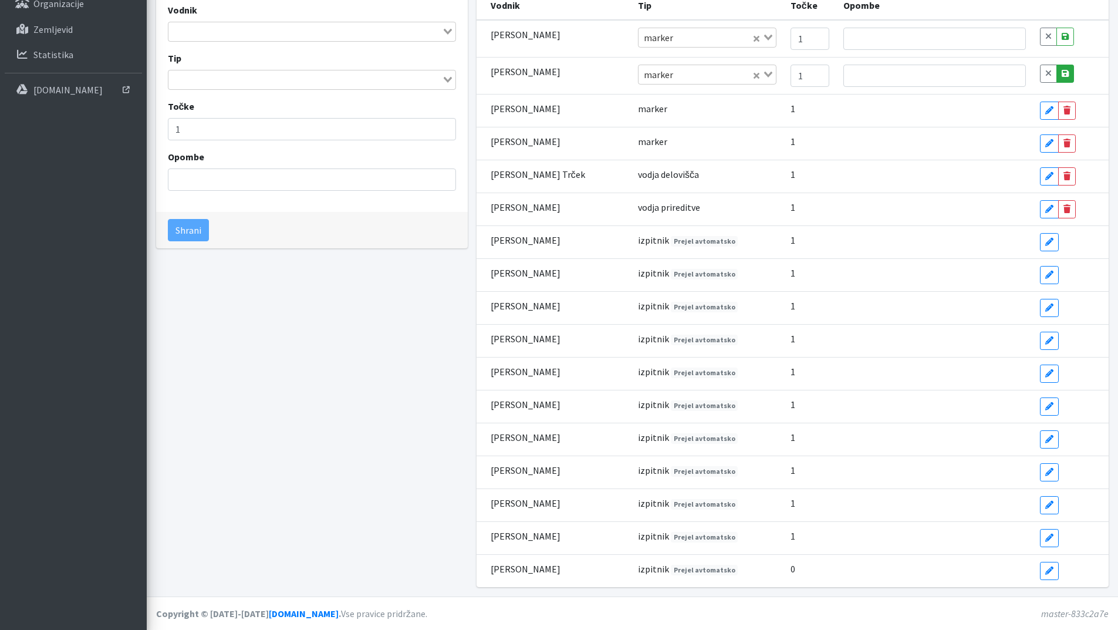
click at [1056, 78] on link "Save" at bounding box center [1065, 74] width 18 height 18
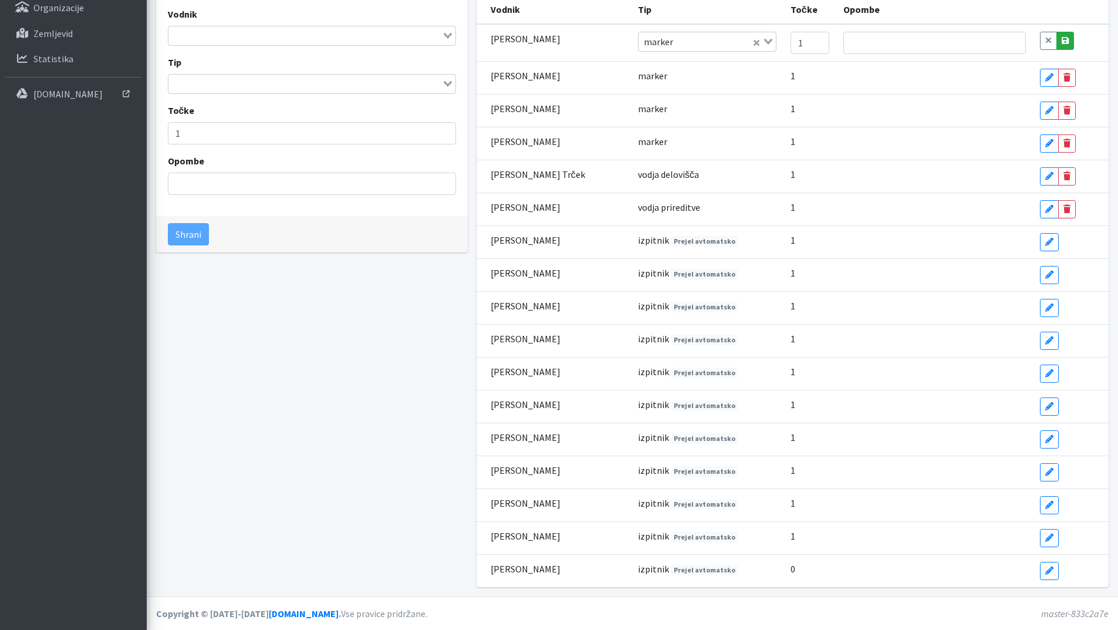
click at [1061, 39] on icon at bounding box center [1064, 40] width 7 height 8
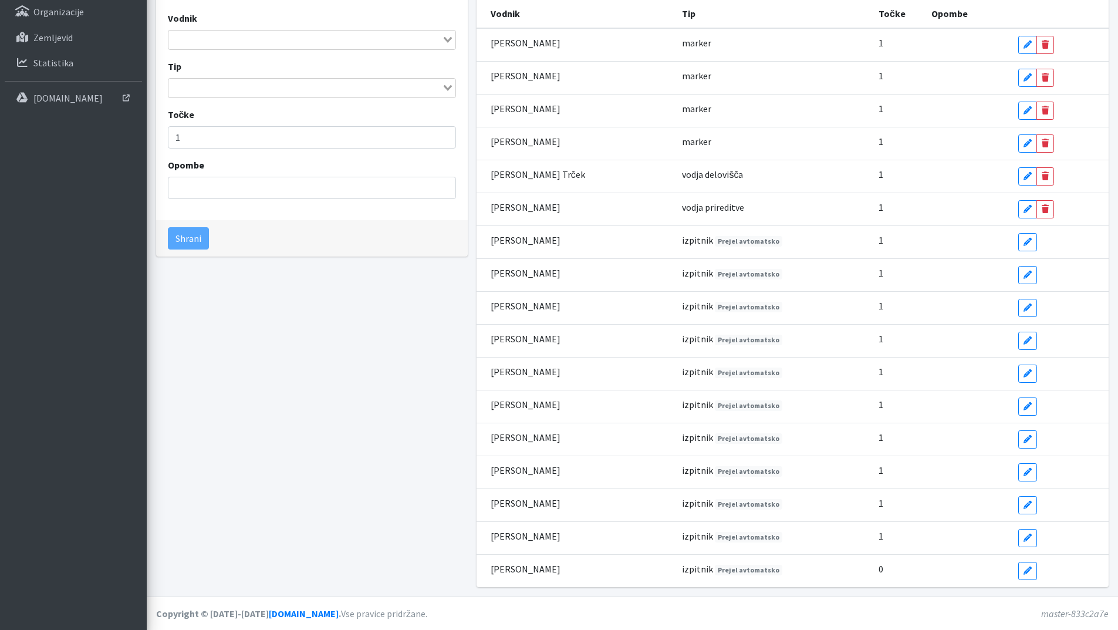
scroll to position [0, 0]
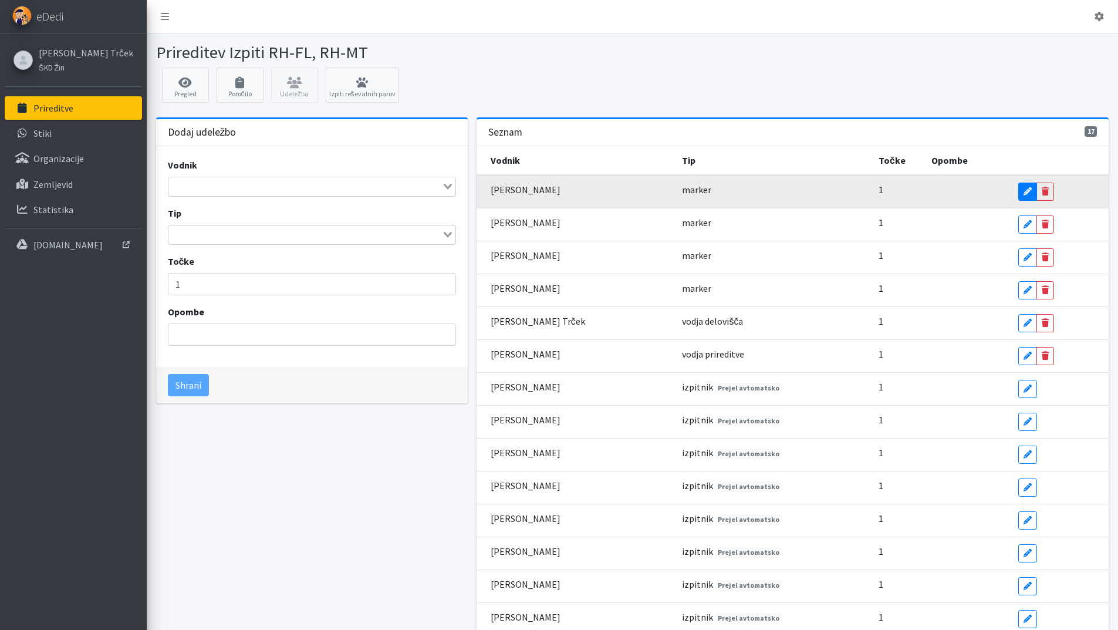
click at [1023, 193] on icon at bounding box center [1027, 191] width 8 height 8
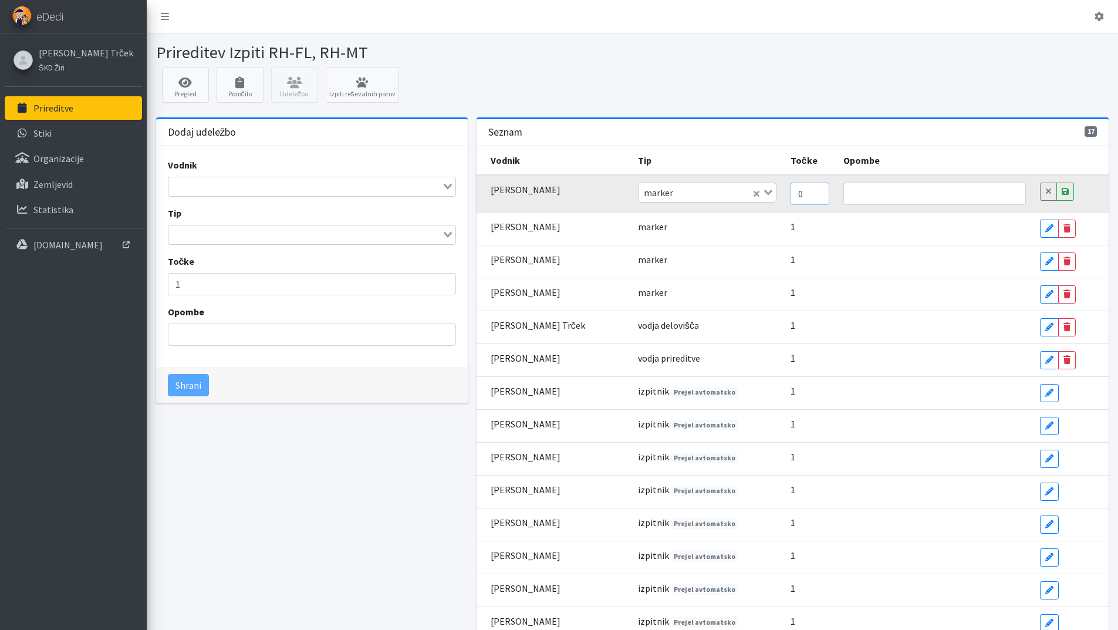
type input "0"
click at [804, 196] on input "0" at bounding box center [809, 193] width 39 height 22
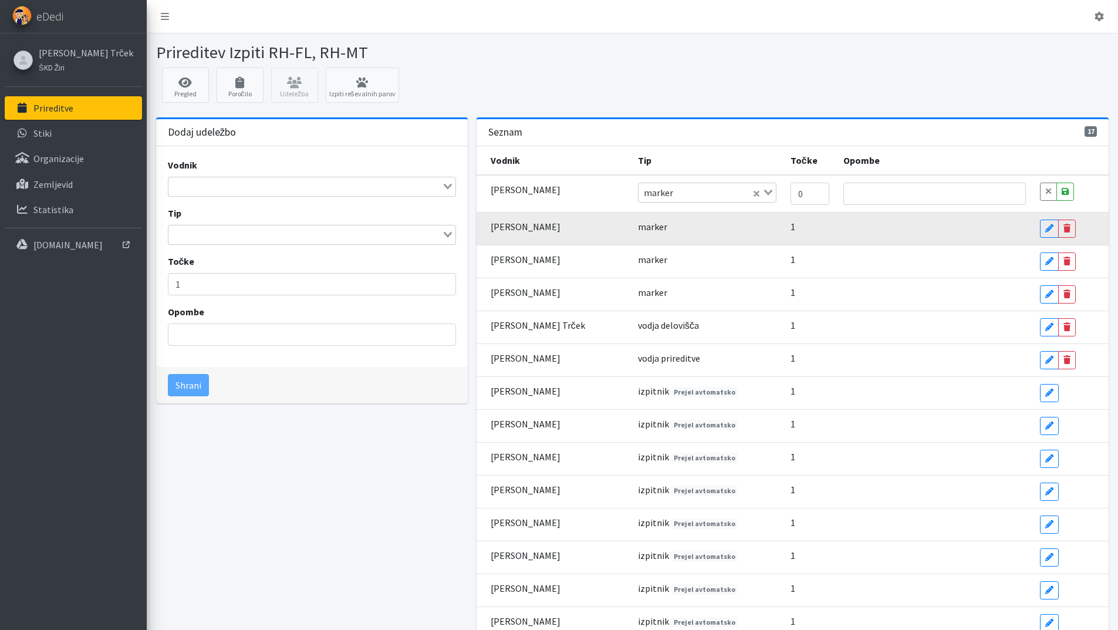
click at [805, 225] on td "1" at bounding box center [809, 228] width 53 height 33
click at [1045, 225] on icon at bounding box center [1049, 228] width 8 height 8
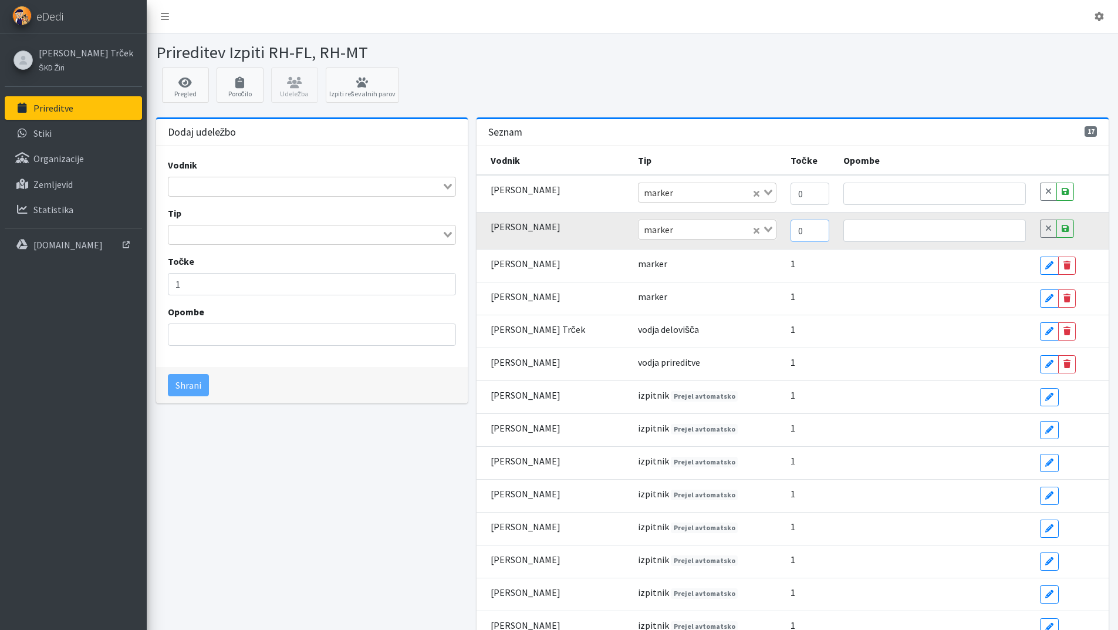
click at [801, 232] on input "0" at bounding box center [809, 230] width 39 height 22
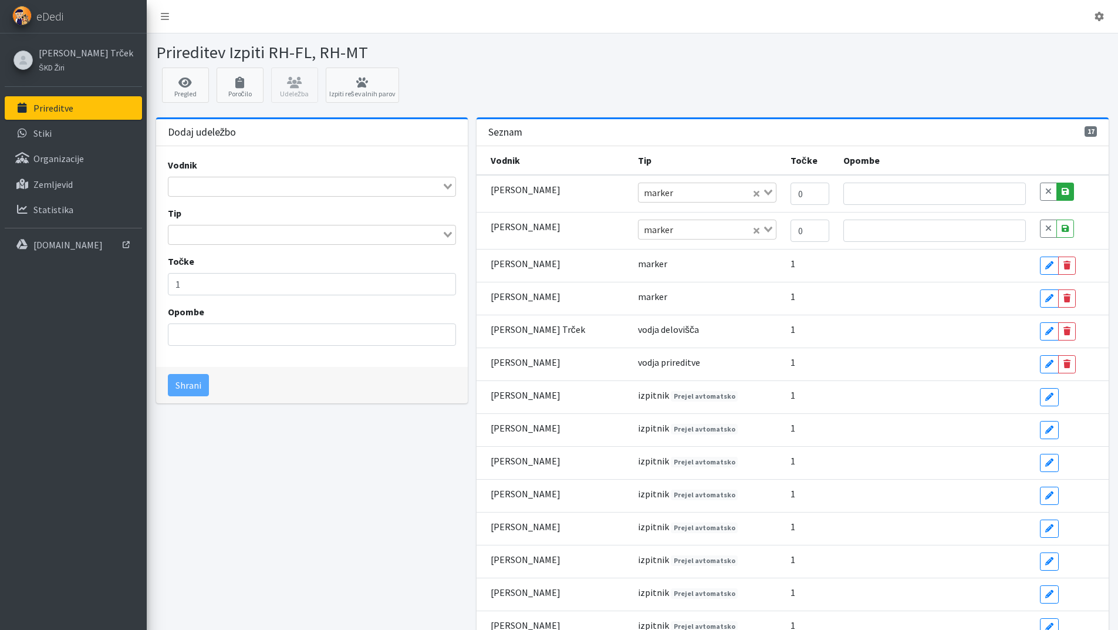
click at [1061, 188] on icon at bounding box center [1064, 191] width 7 height 8
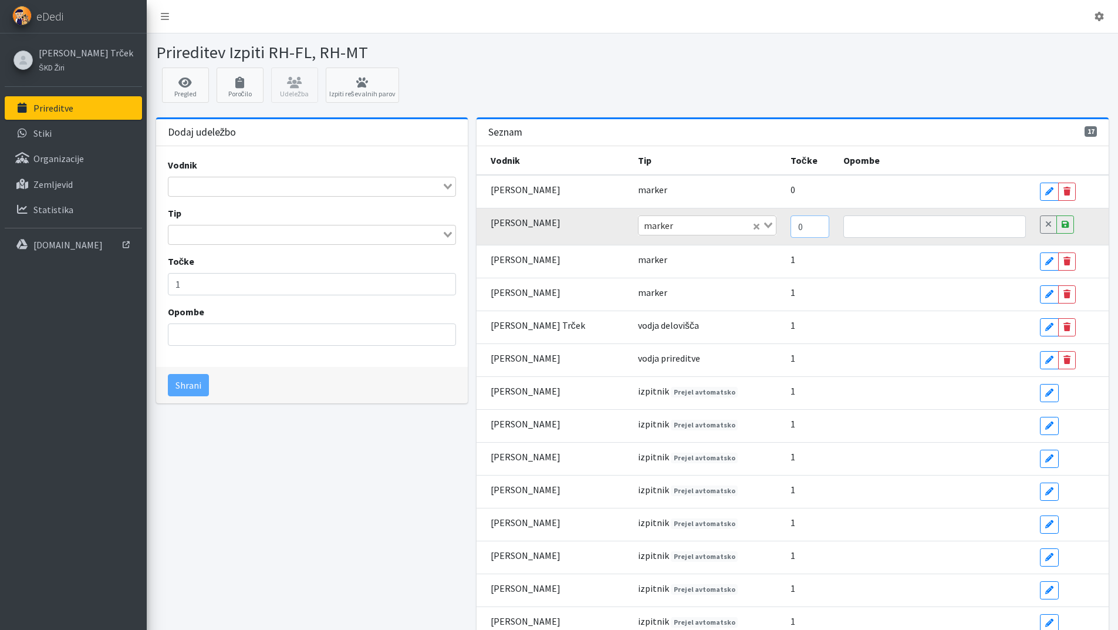
type input "0"
click at [801, 230] on input "0" at bounding box center [809, 226] width 39 height 22
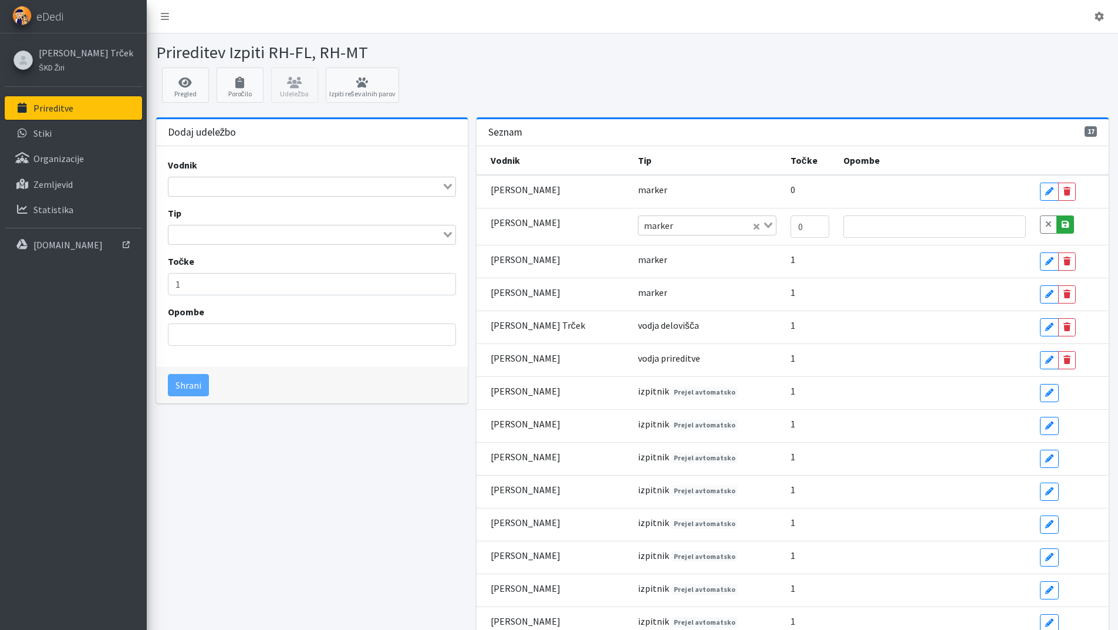
click at [1061, 223] on icon at bounding box center [1064, 224] width 7 height 8
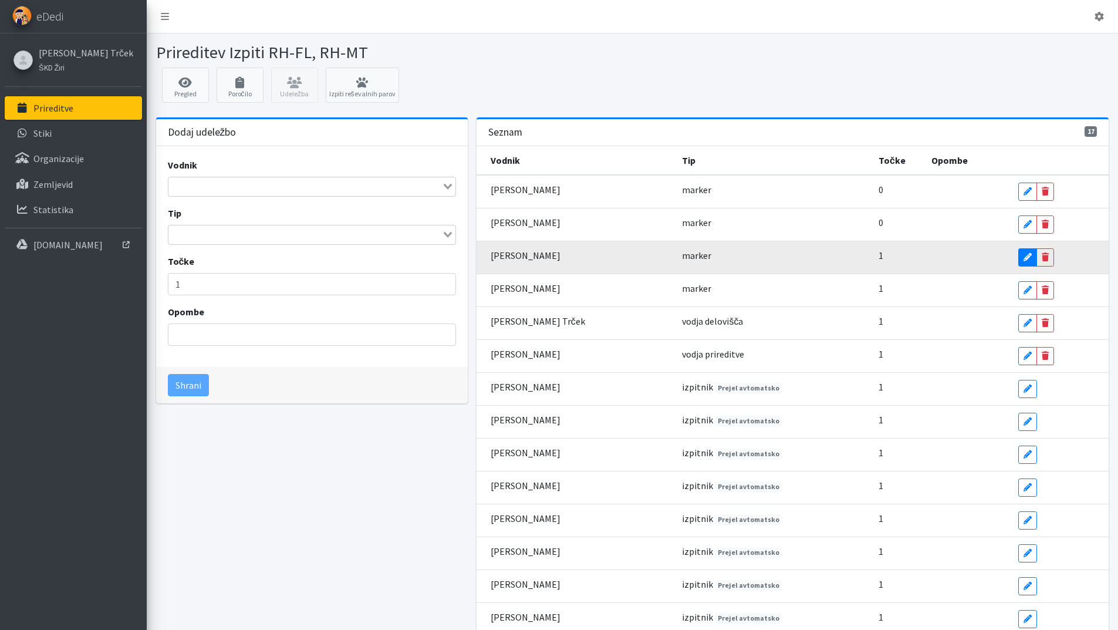
click at [1023, 261] on icon at bounding box center [1027, 257] width 8 height 8
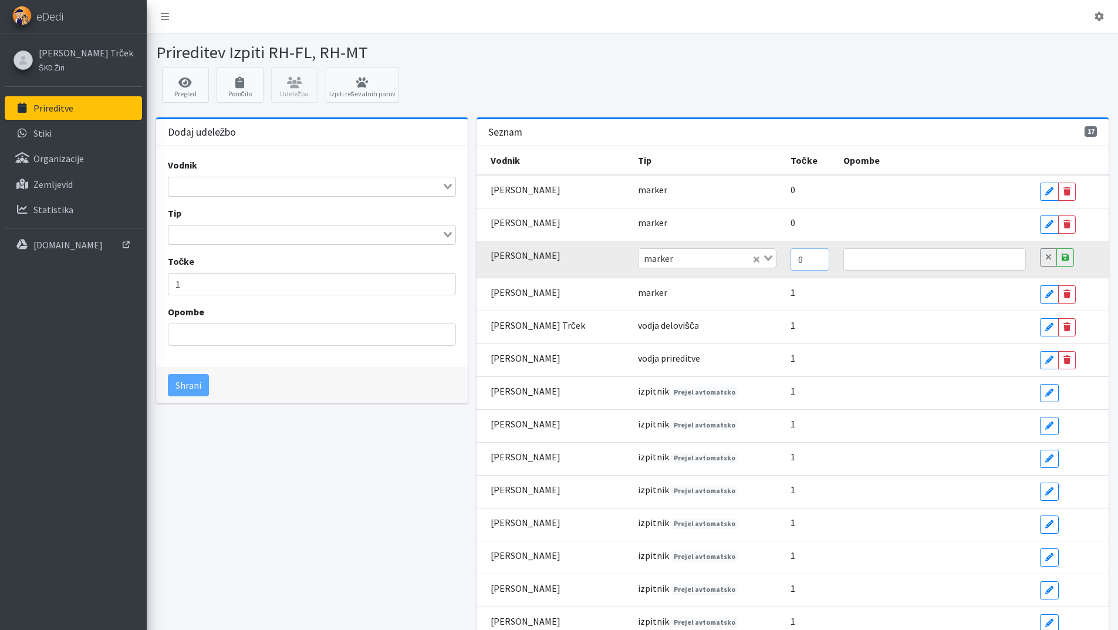
type input "0"
click at [803, 263] on input "0" at bounding box center [809, 259] width 39 height 22
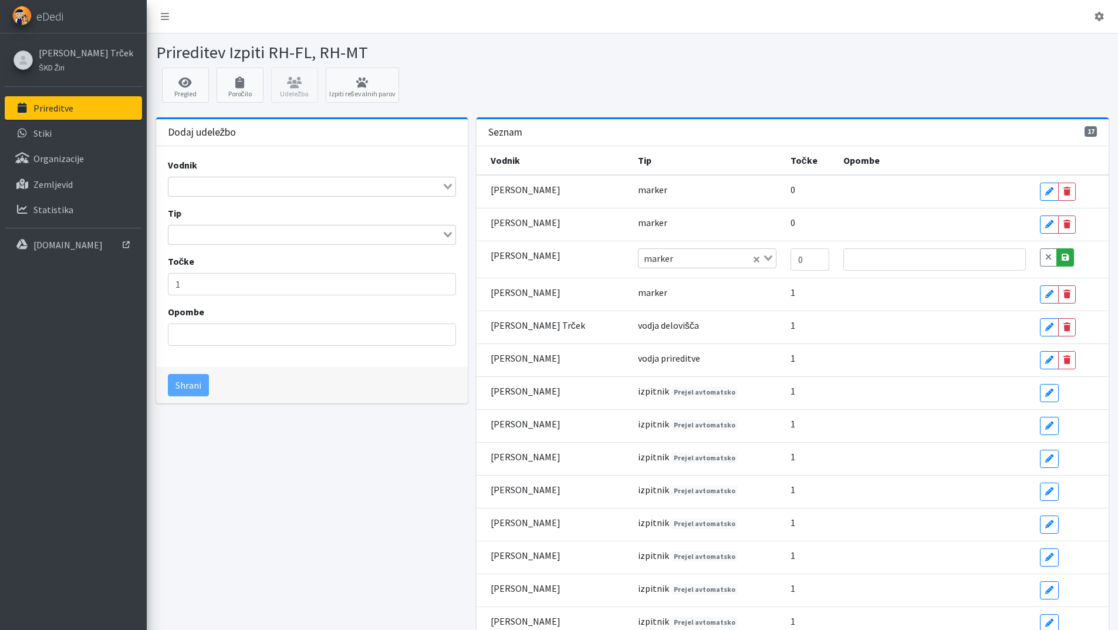
click at [1061, 260] on icon at bounding box center [1064, 257] width 7 height 8
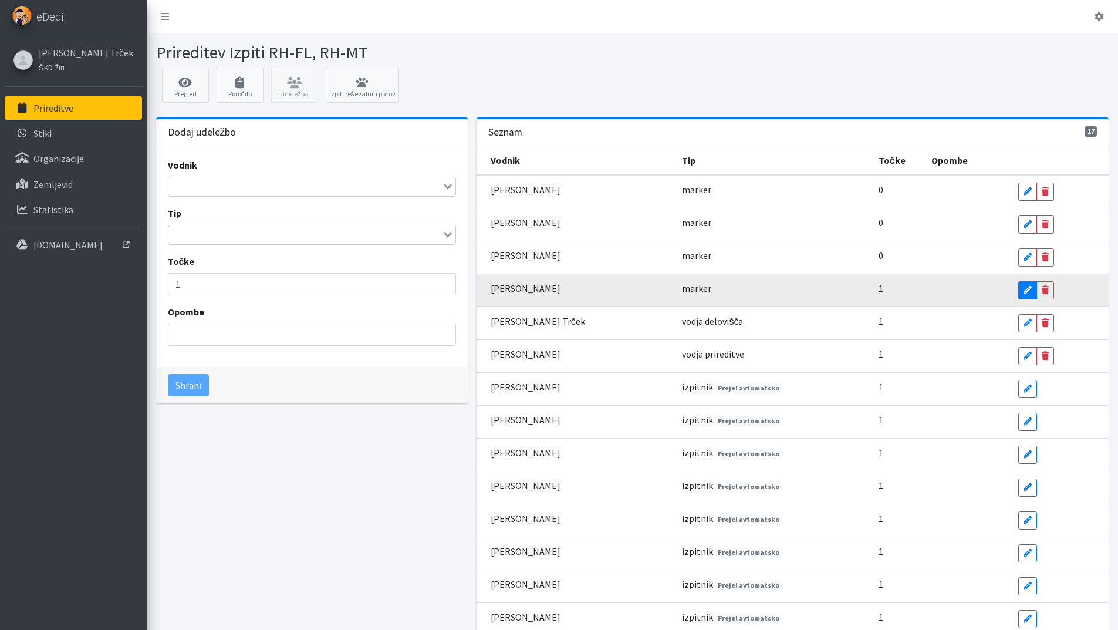
click at [1022, 293] on link "Edit" at bounding box center [1027, 290] width 19 height 18
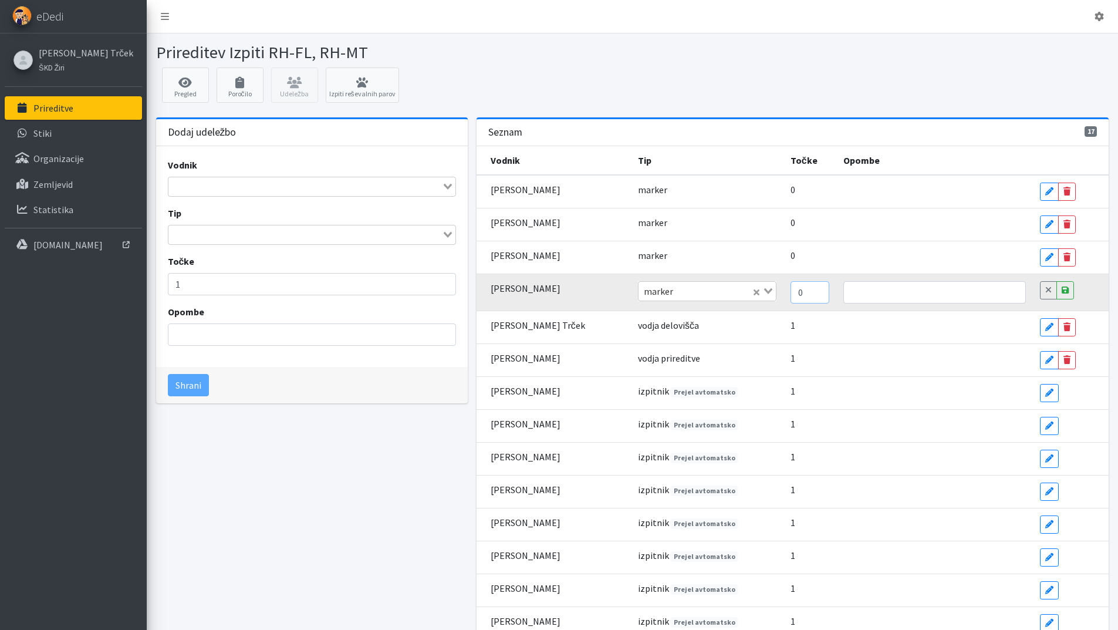
type input "0"
click at [801, 297] on input "0" at bounding box center [809, 292] width 39 height 22
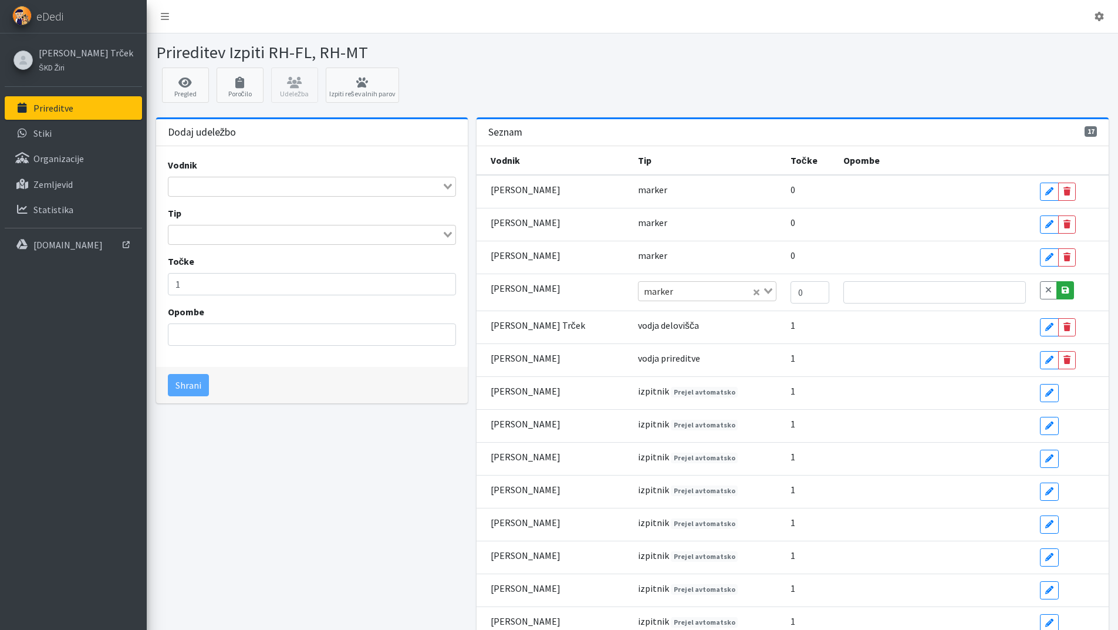
click at [1058, 296] on link "Save" at bounding box center [1065, 290] width 18 height 18
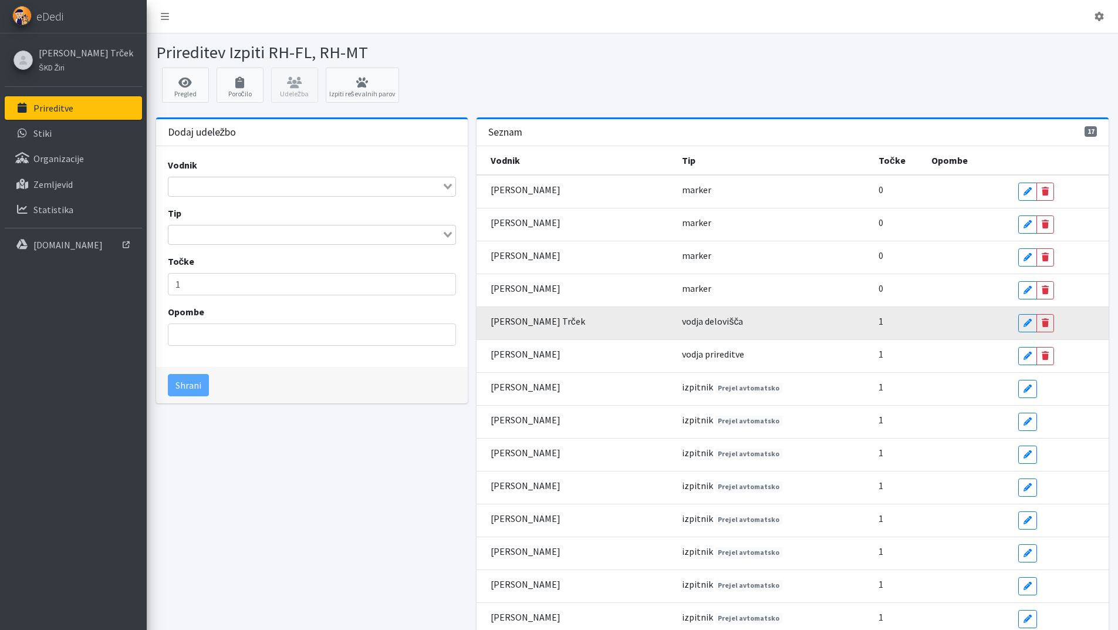
click at [871, 323] on td "1" at bounding box center [897, 322] width 53 height 33
click at [1023, 324] on icon at bounding box center [1027, 323] width 8 height 8
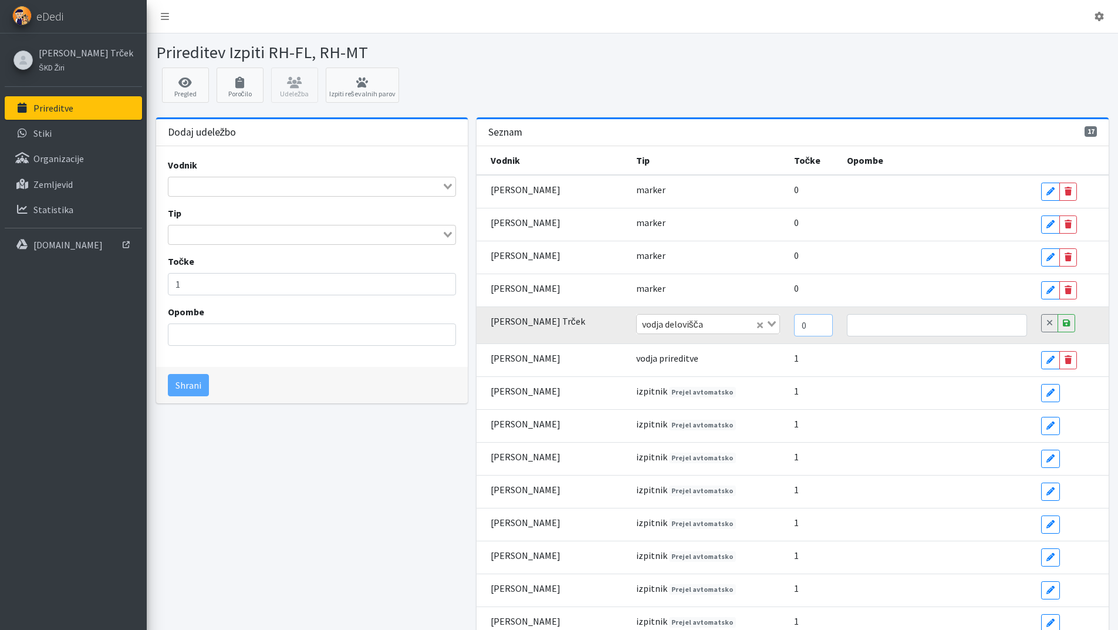
type input "0"
click at [809, 329] on input "0" at bounding box center [813, 325] width 39 height 22
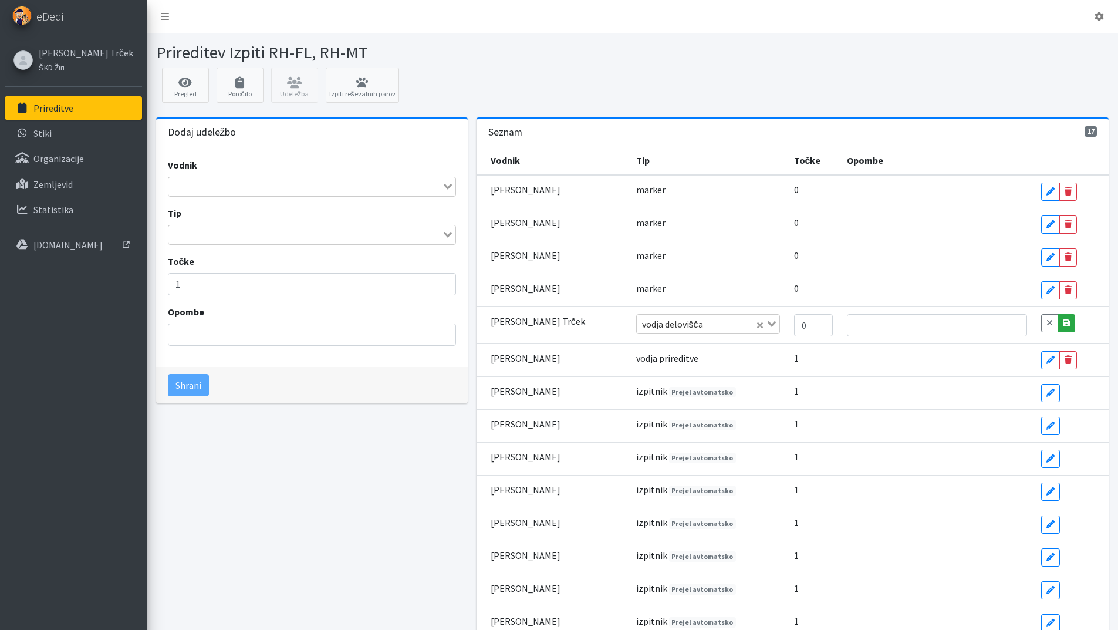
click at [1061, 326] on link "Save" at bounding box center [1066, 323] width 18 height 18
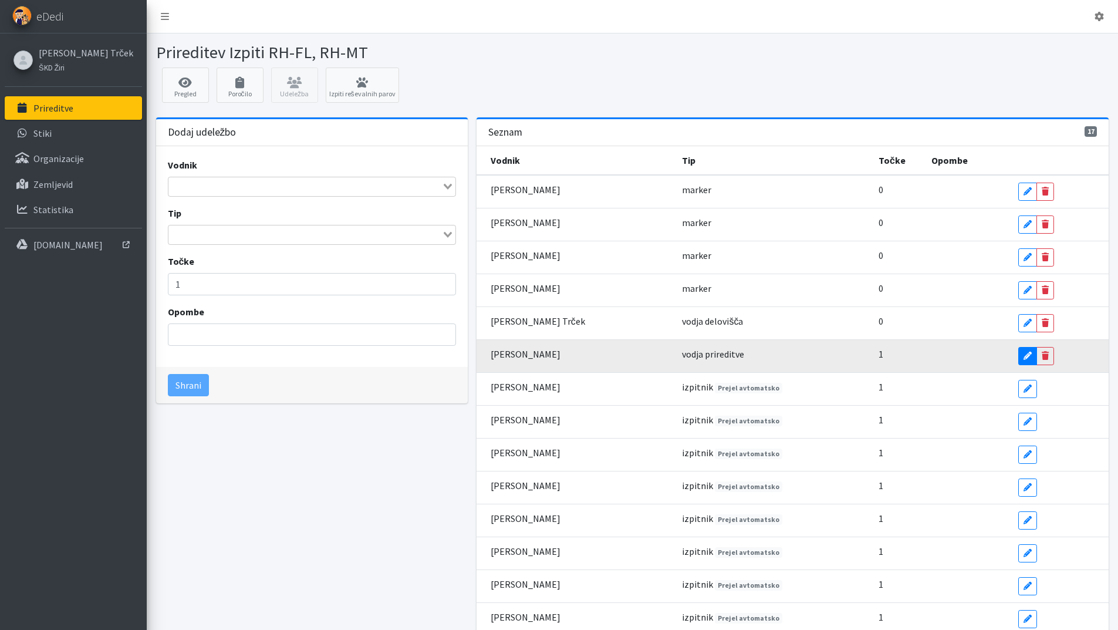
click at [1023, 359] on icon at bounding box center [1027, 355] width 8 height 8
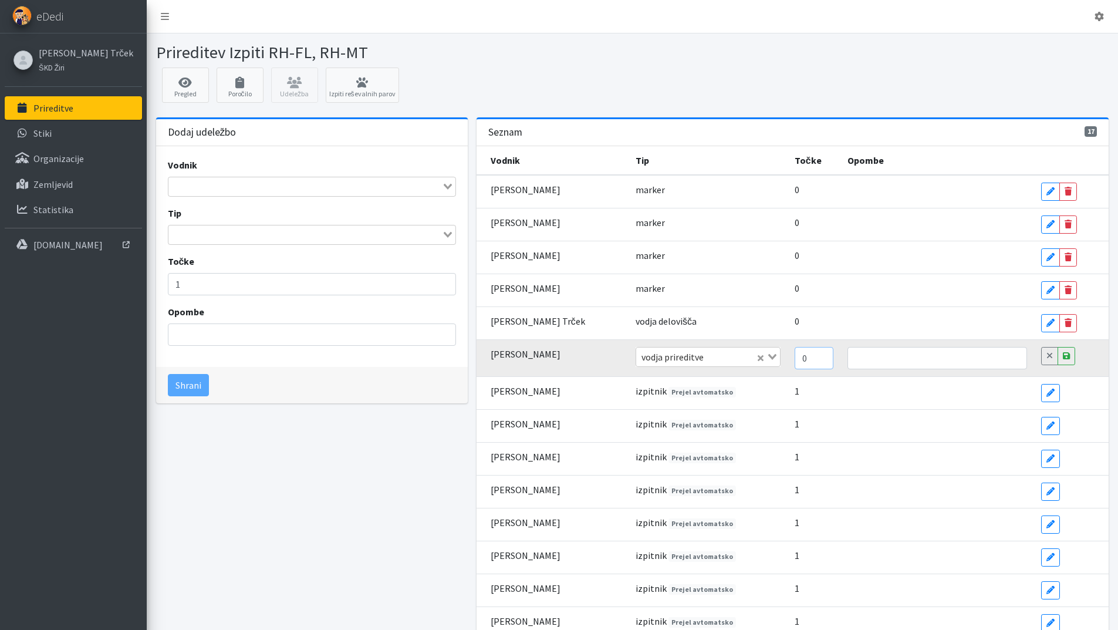
type input "0"
click at [812, 359] on input "0" at bounding box center [813, 358] width 39 height 22
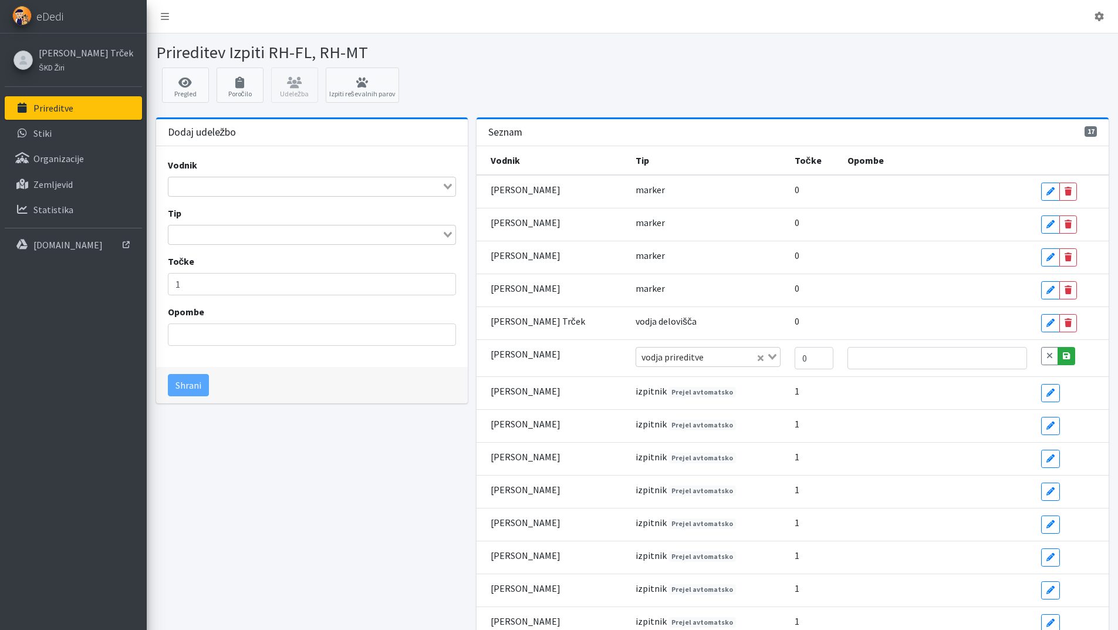
click at [1063, 357] on icon at bounding box center [1066, 355] width 7 height 8
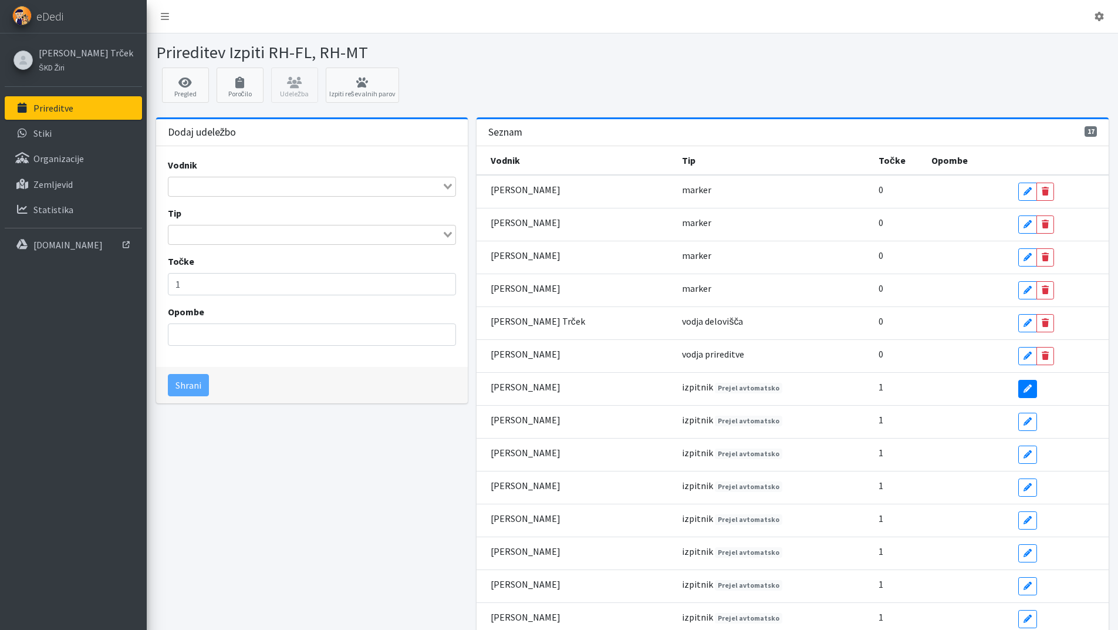
click at [1018, 386] on link "Edit" at bounding box center [1027, 389] width 19 height 18
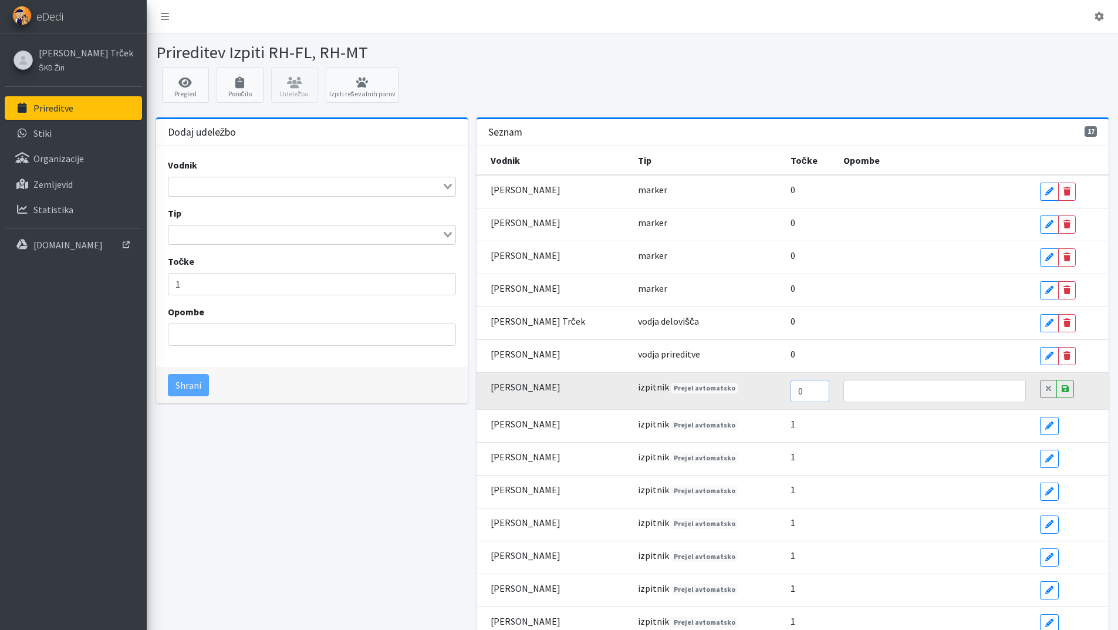
type input "0"
click at [803, 394] on input "0" at bounding box center [809, 391] width 39 height 22
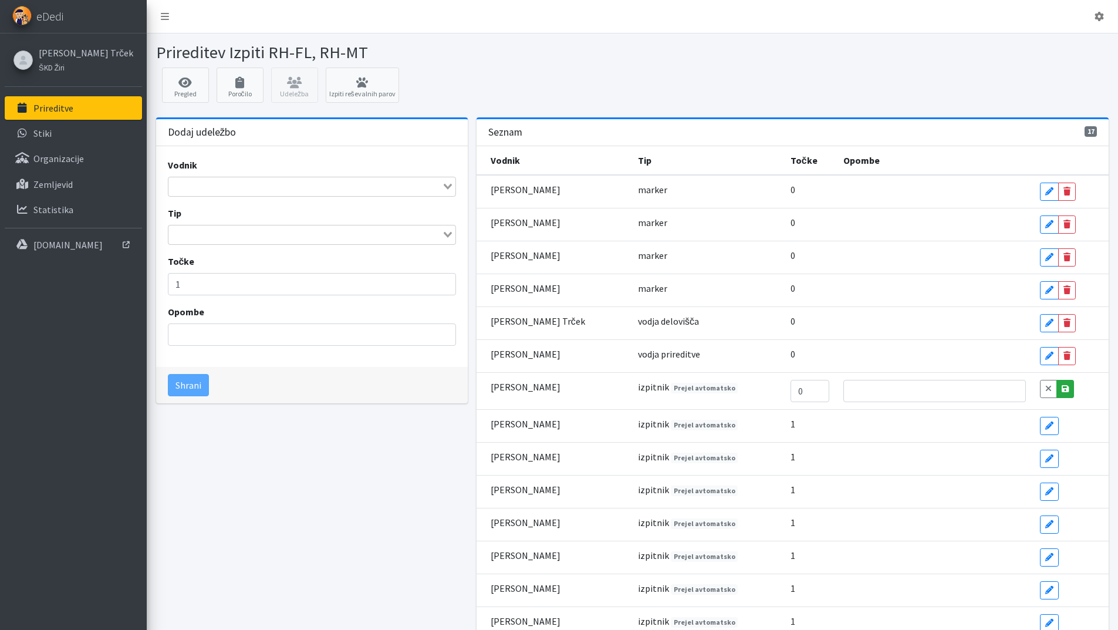
click at [1061, 392] on icon at bounding box center [1064, 388] width 7 height 8
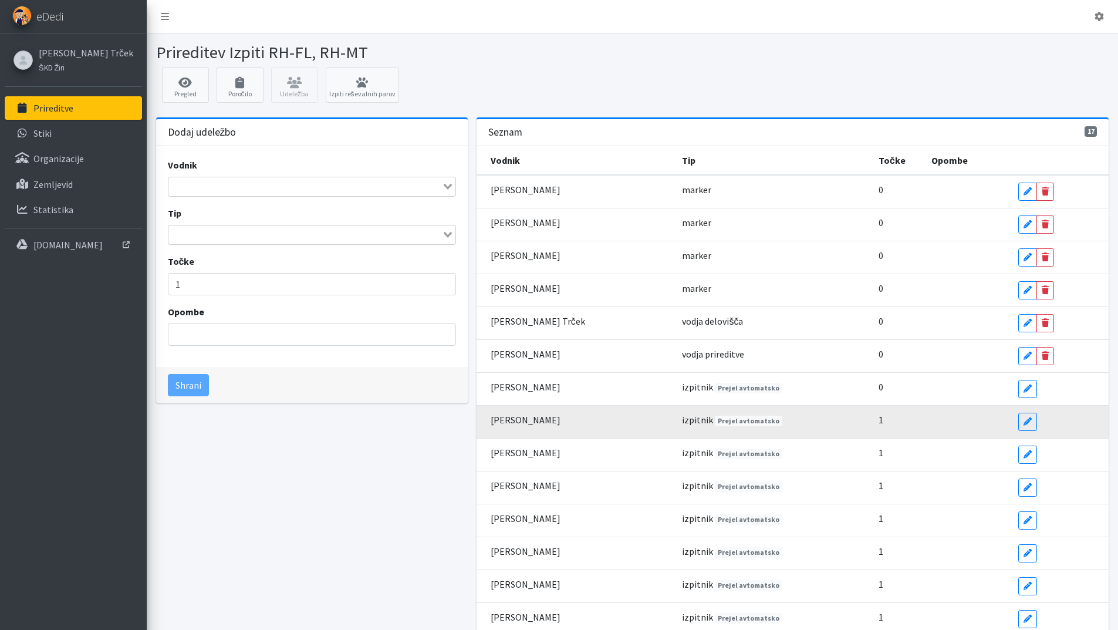
click at [872, 421] on td "1" at bounding box center [897, 421] width 53 height 33
click at [1023, 424] on icon at bounding box center [1027, 421] width 8 height 8
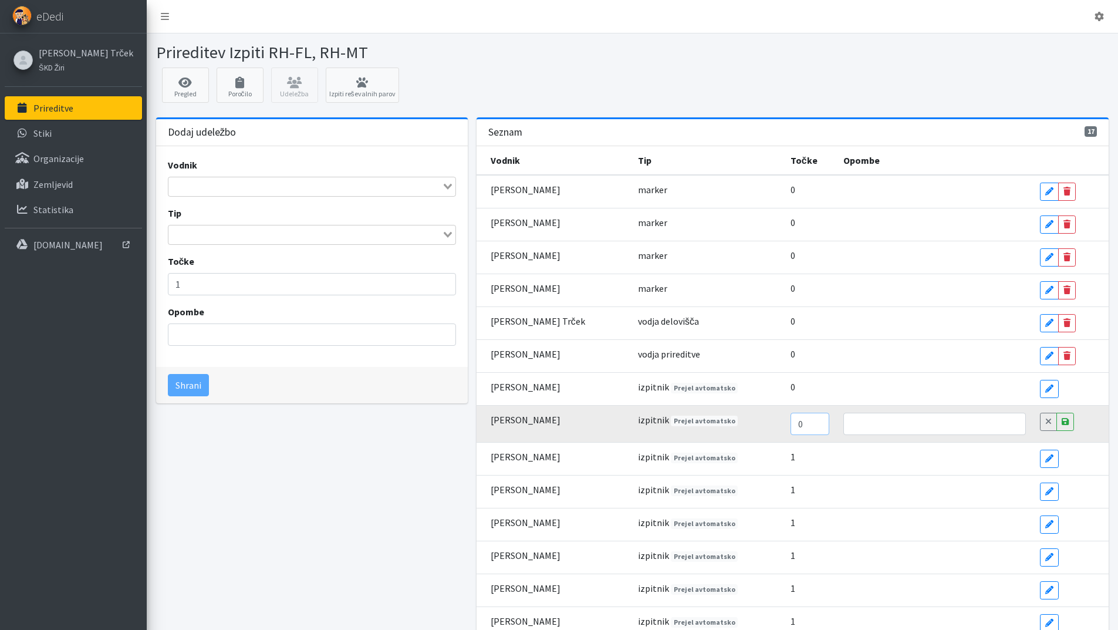
type input "0"
click at [801, 428] on input "0" at bounding box center [809, 423] width 39 height 22
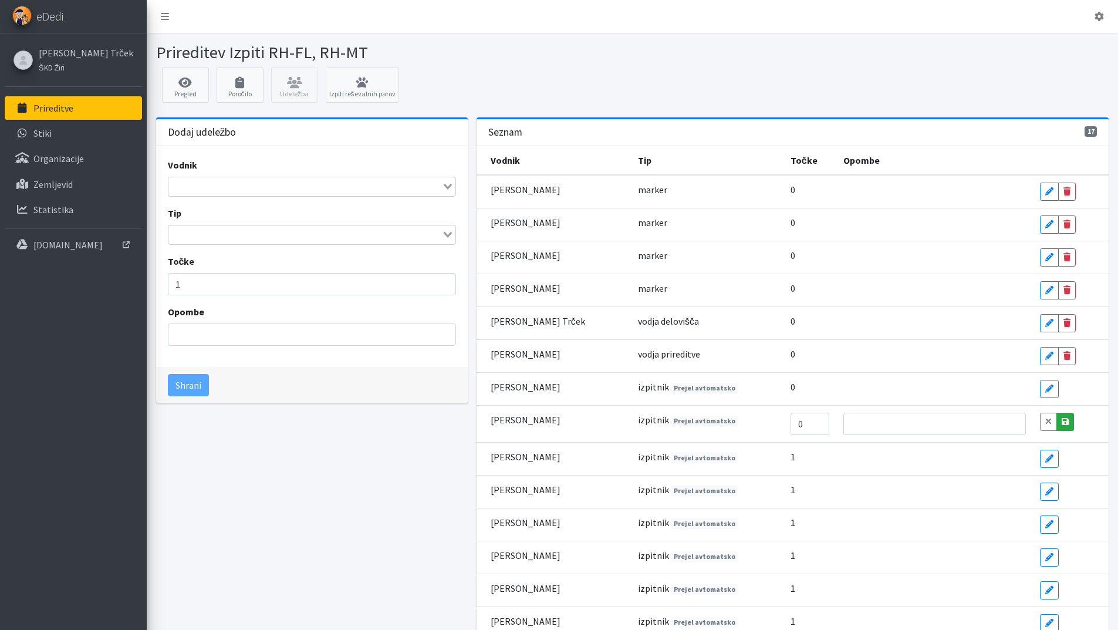
click at [1056, 427] on link "Save" at bounding box center [1065, 421] width 18 height 18
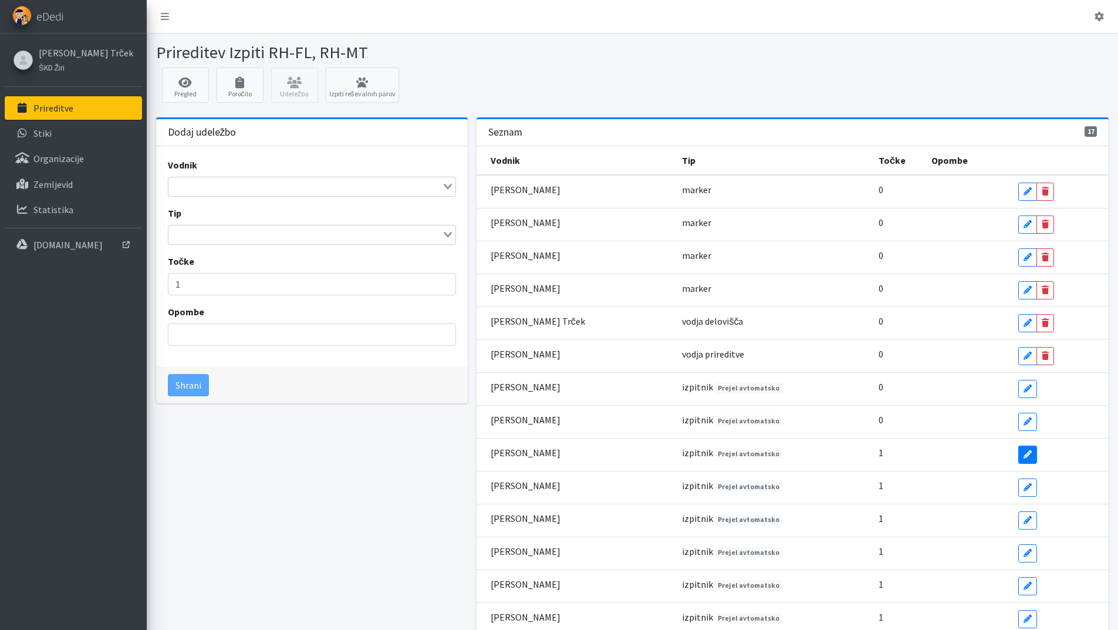
click at [1022, 452] on link "Edit" at bounding box center [1027, 454] width 19 height 18
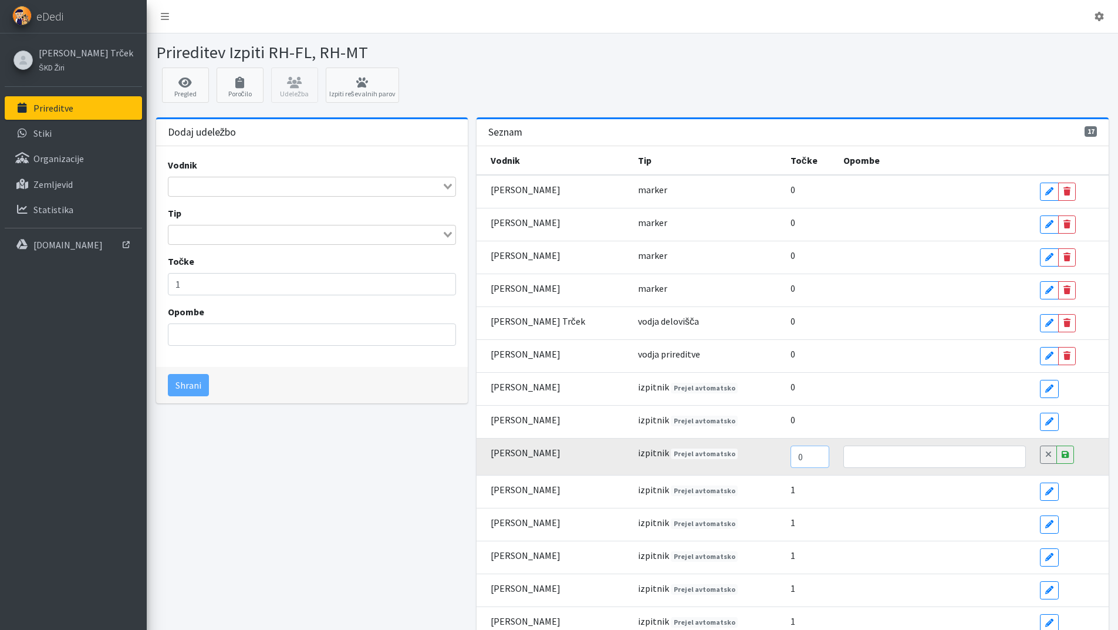
type input "0"
click at [803, 459] on input "0" at bounding box center [809, 456] width 39 height 22
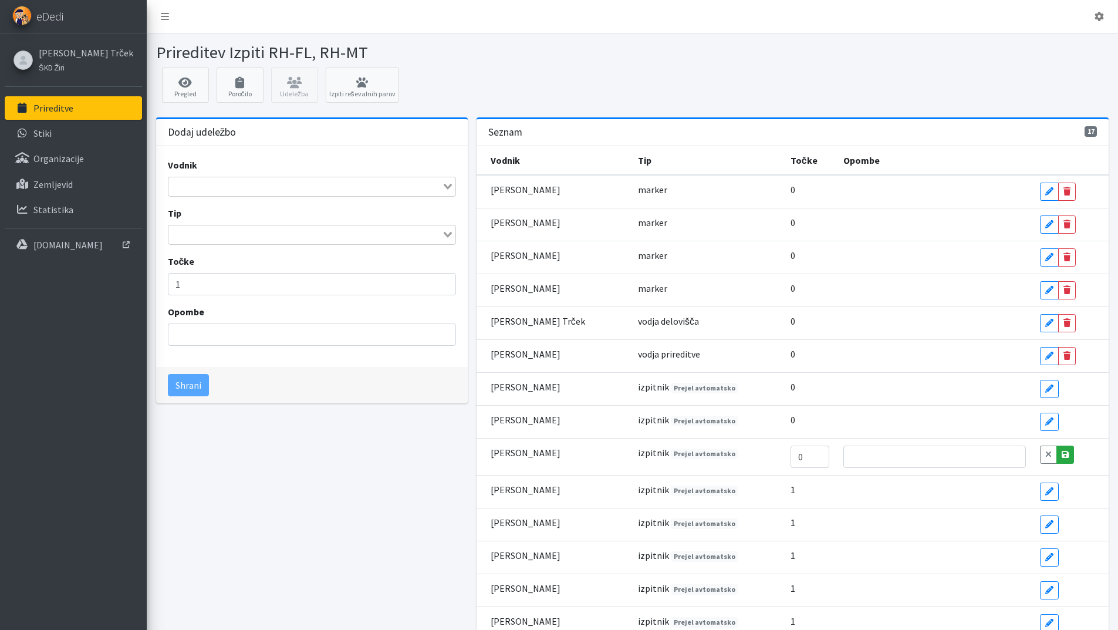
click at [1061, 452] on icon at bounding box center [1064, 454] width 7 height 8
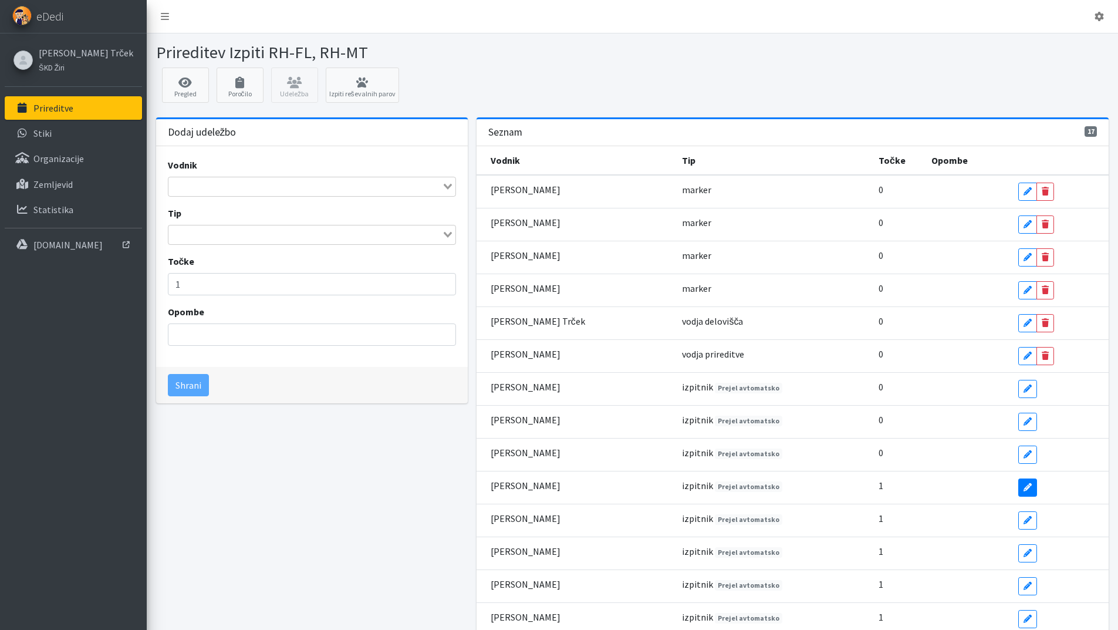
click at [1023, 485] on icon at bounding box center [1027, 487] width 8 height 8
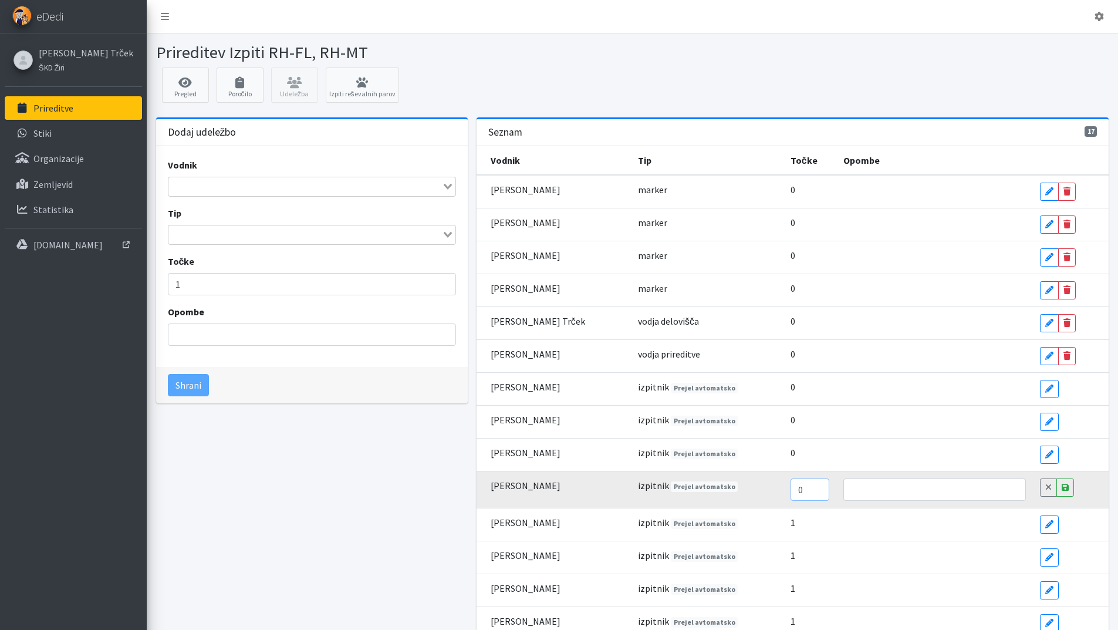
type input "0"
click at [803, 492] on input "0" at bounding box center [809, 489] width 39 height 22
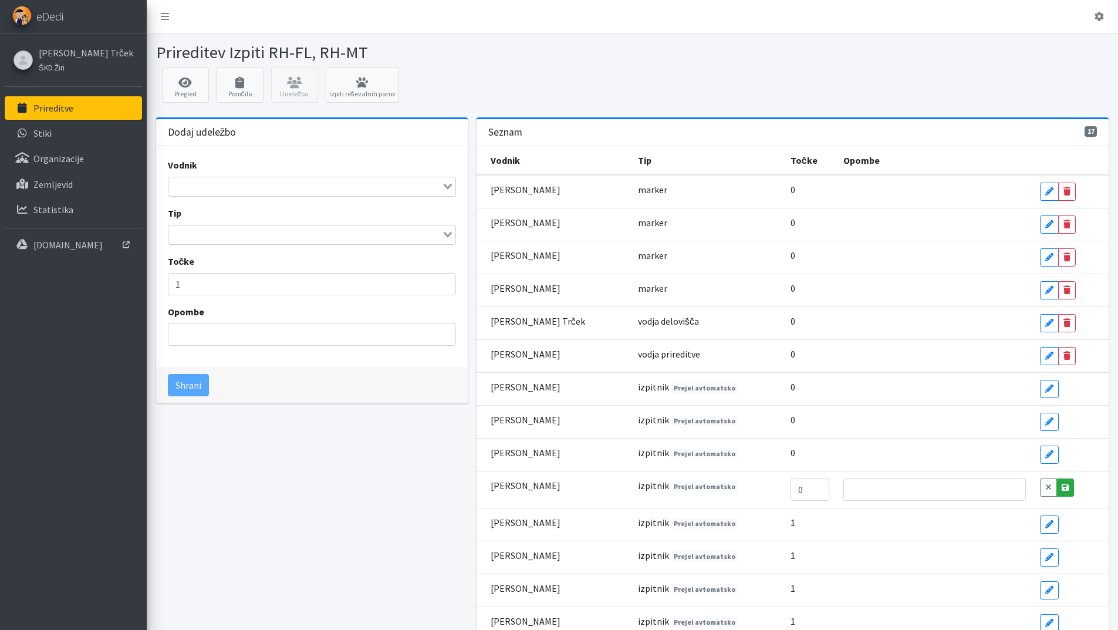
click at [1059, 485] on link "Save" at bounding box center [1065, 487] width 18 height 18
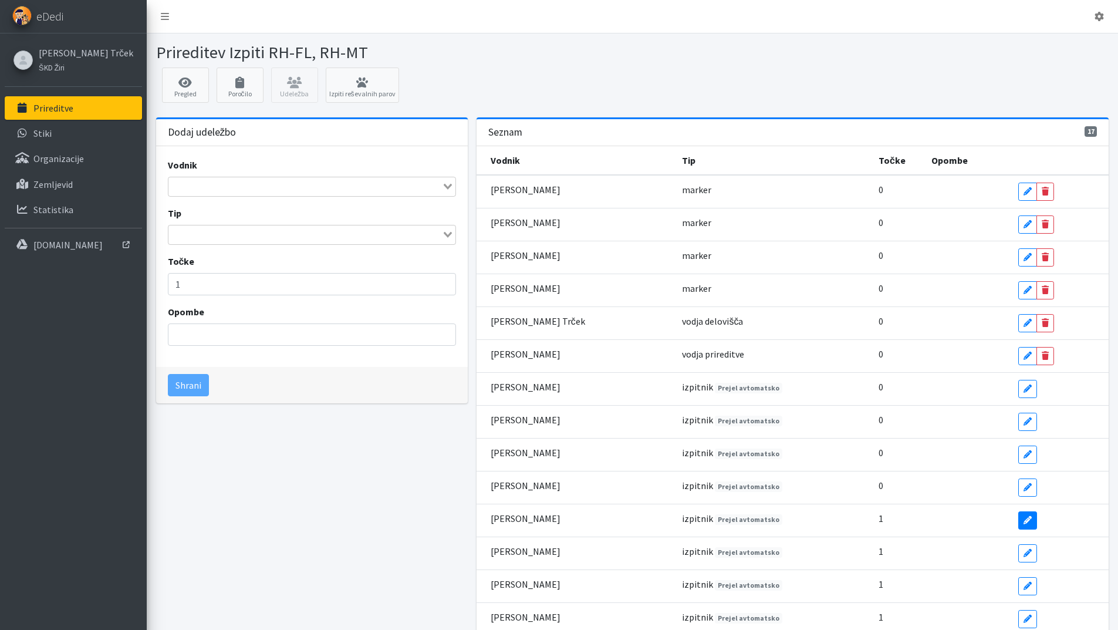
click at [1018, 518] on link "Edit" at bounding box center [1027, 520] width 19 height 18
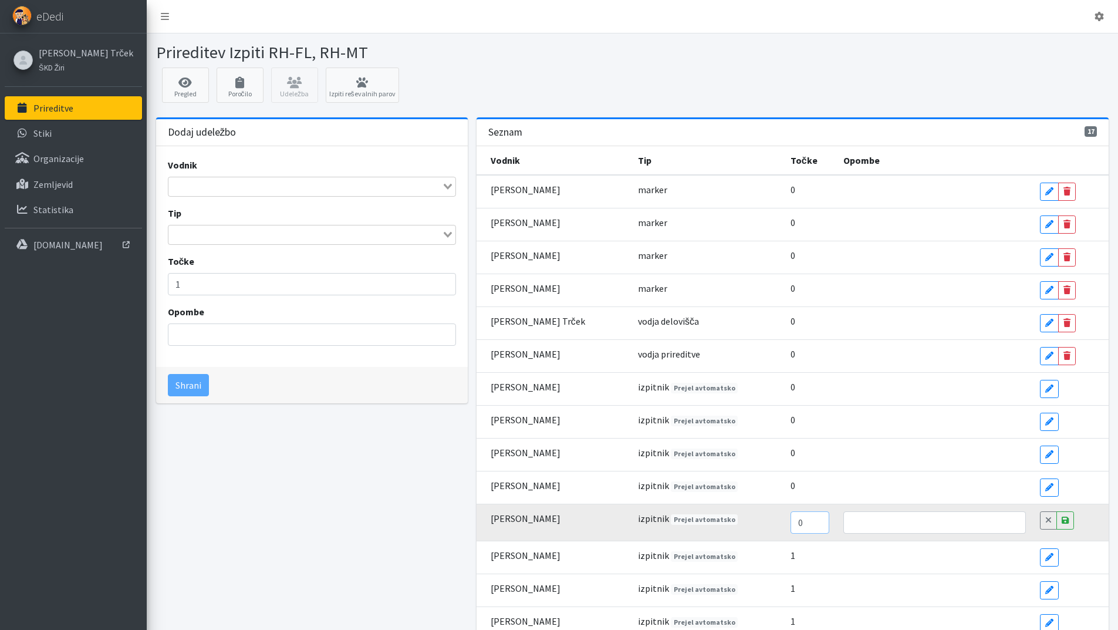
type input "0"
click at [802, 523] on input "0" at bounding box center [809, 522] width 39 height 22
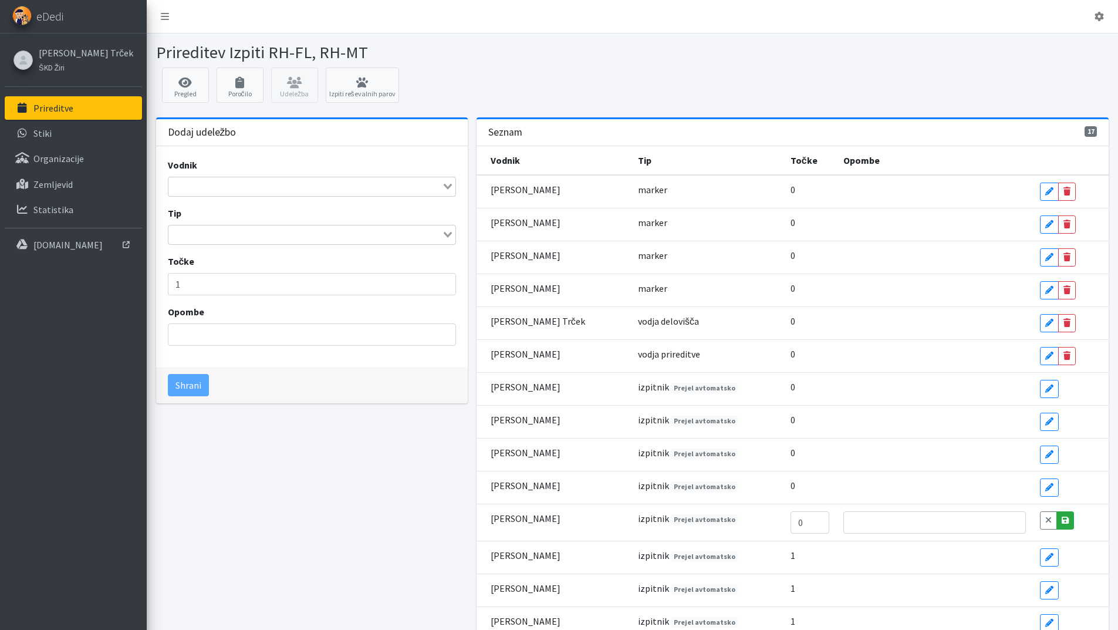
click at [1061, 522] on icon at bounding box center [1064, 520] width 7 height 8
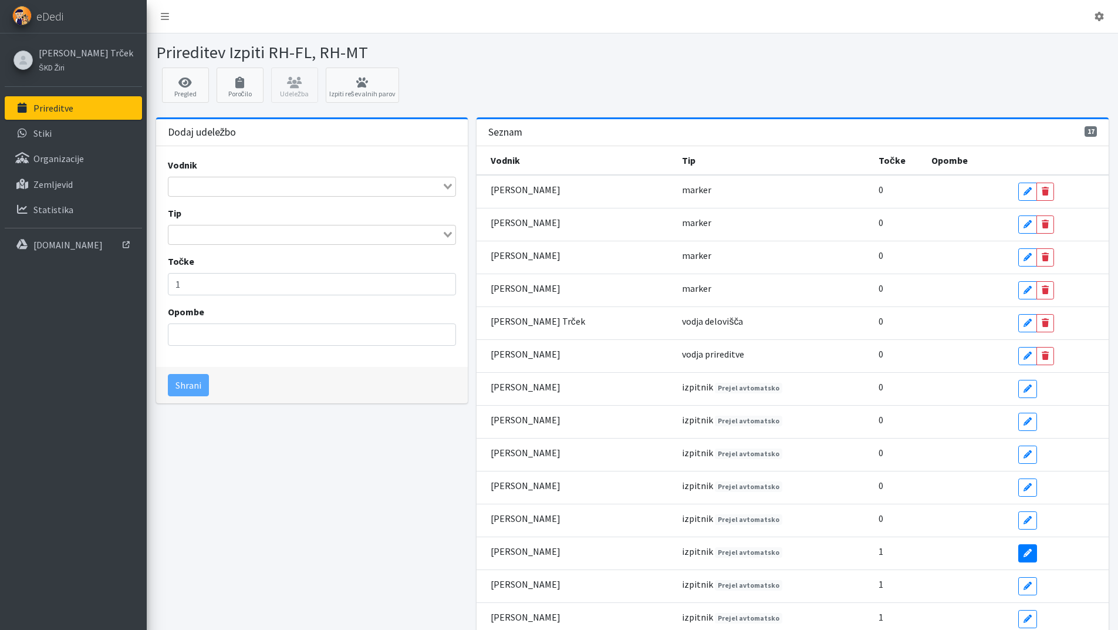
click at [1023, 552] on icon at bounding box center [1027, 553] width 8 height 8
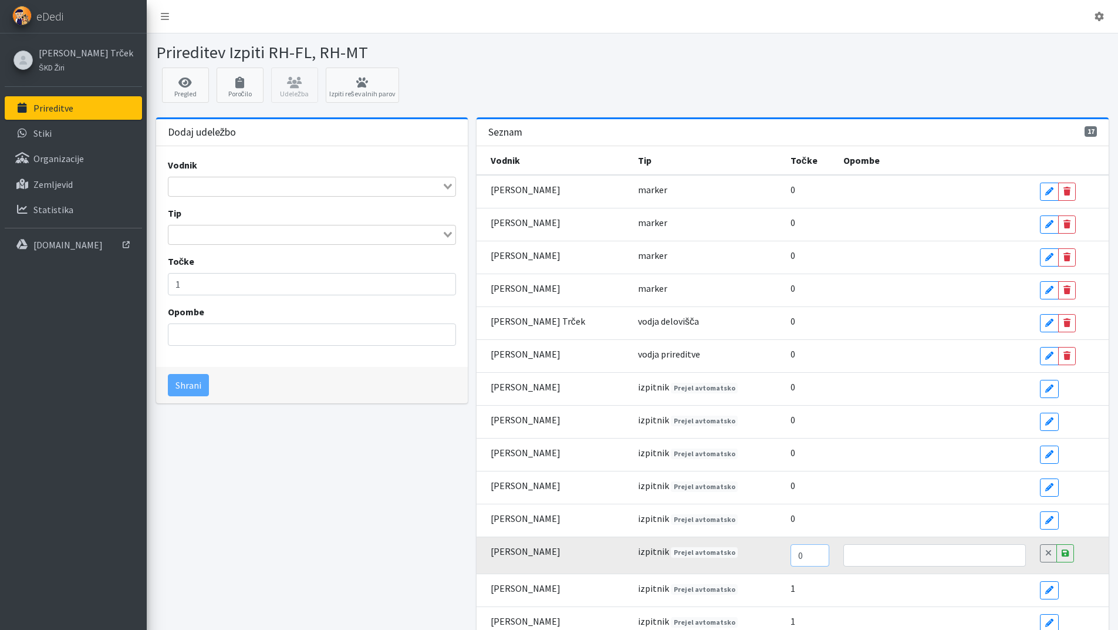
type input "0"
click at [803, 556] on input "0" at bounding box center [809, 555] width 39 height 22
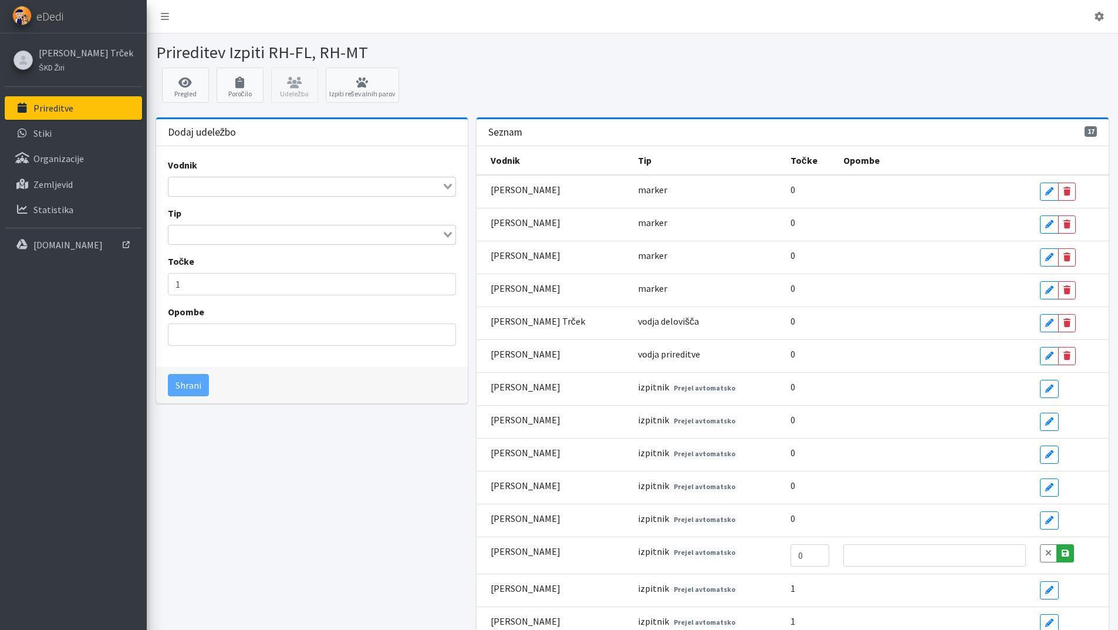
click at [1061, 554] on icon at bounding box center [1064, 553] width 7 height 8
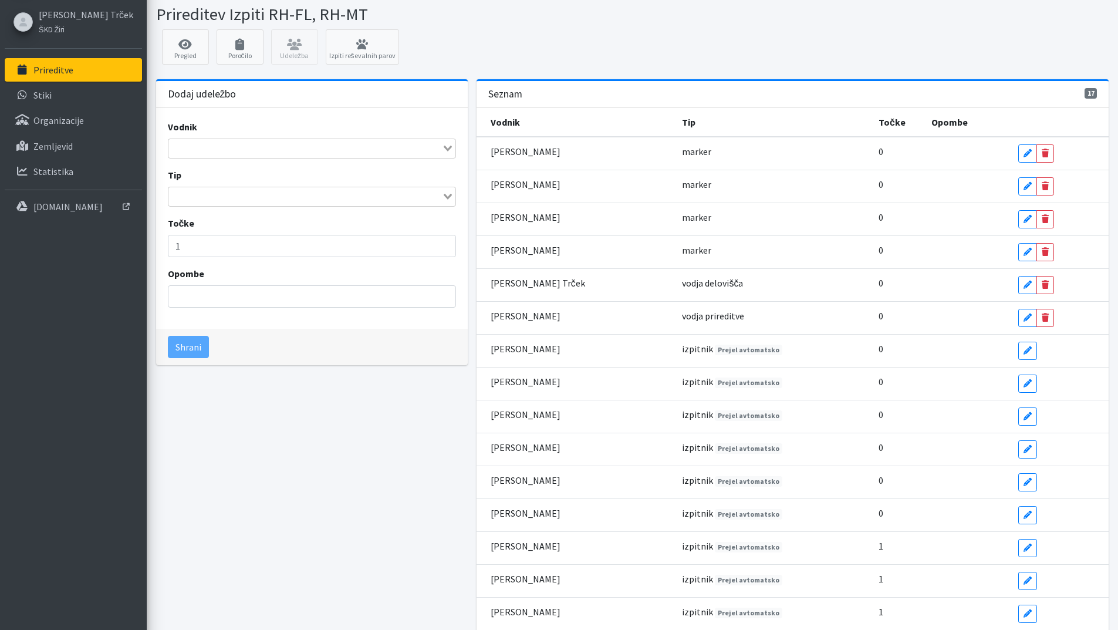
scroll to position [59, 0]
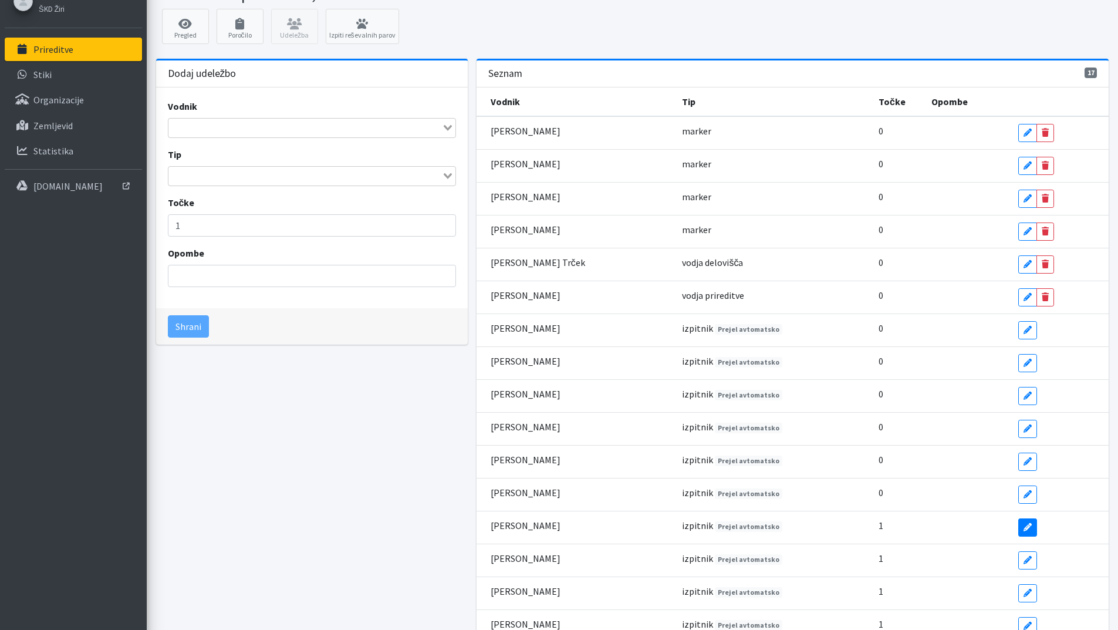
click at [1018, 531] on link "Edit" at bounding box center [1027, 527] width 19 height 18
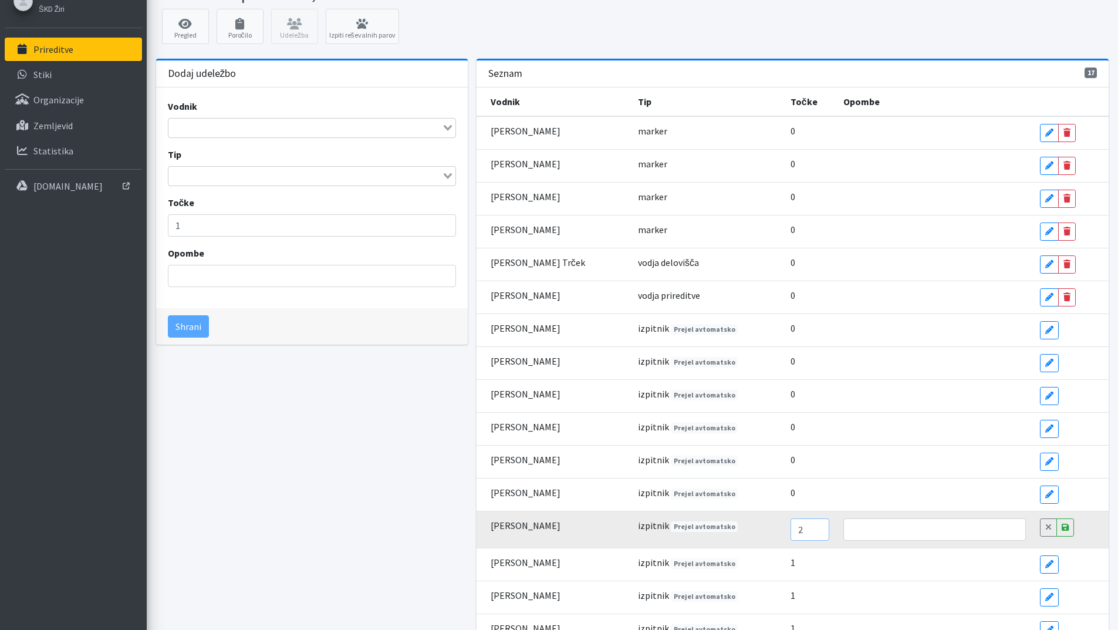
click at [803, 529] on input "2" at bounding box center [809, 529] width 39 height 22
click at [804, 526] on input "3" at bounding box center [809, 529] width 39 height 22
click at [804, 526] on input "4" at bounding box center [809, 529] width 39 height 22
click at [803, 534] on input "3" at bounding box center [809, 529] width 39 height 22
click at [803, 534] on input "2" at bounding box center [809, 529] width 39 height 22
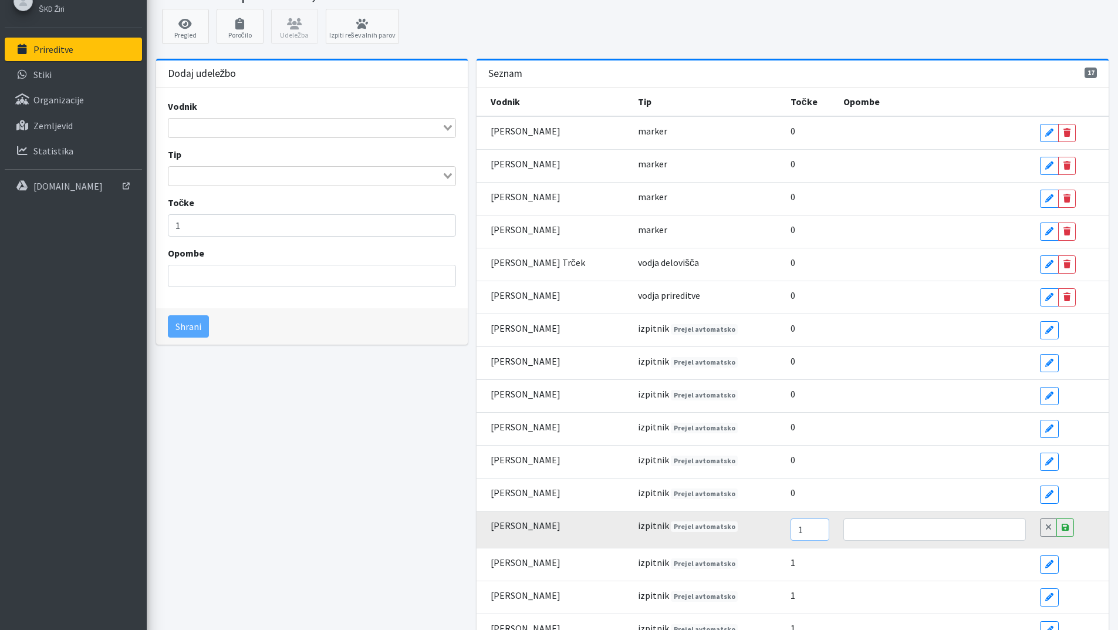
click at [803, 534] on input "1" at bounding box center [809, 529] width 39 height 22
type input "0"
click at [803, 534] on input "0" at bounding box center [809, 529] width 39 height 22
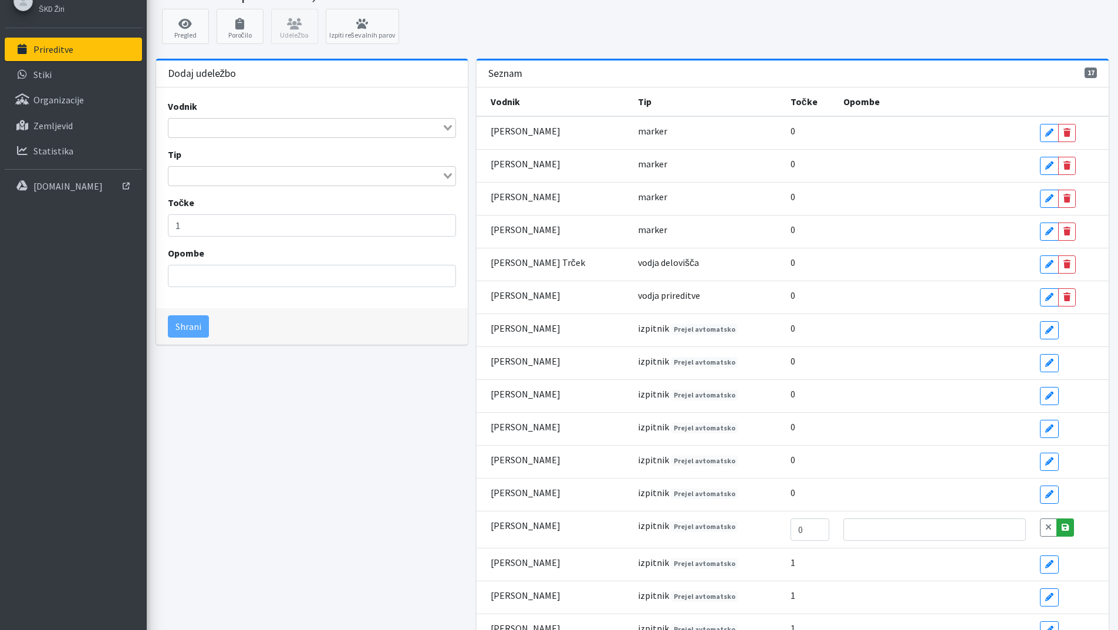
click at [1061, 526] on icon at bounding box center [1064, 527] width 7 height 8
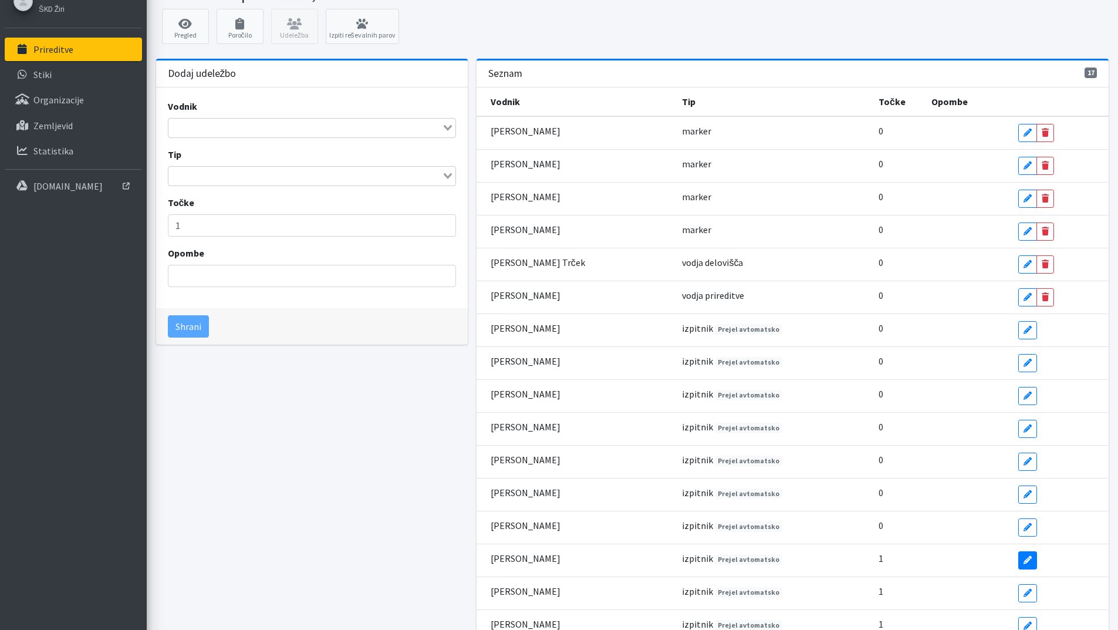
click at [1023, 560] on icon at bounding box center [1027, 560] width 8 height 8
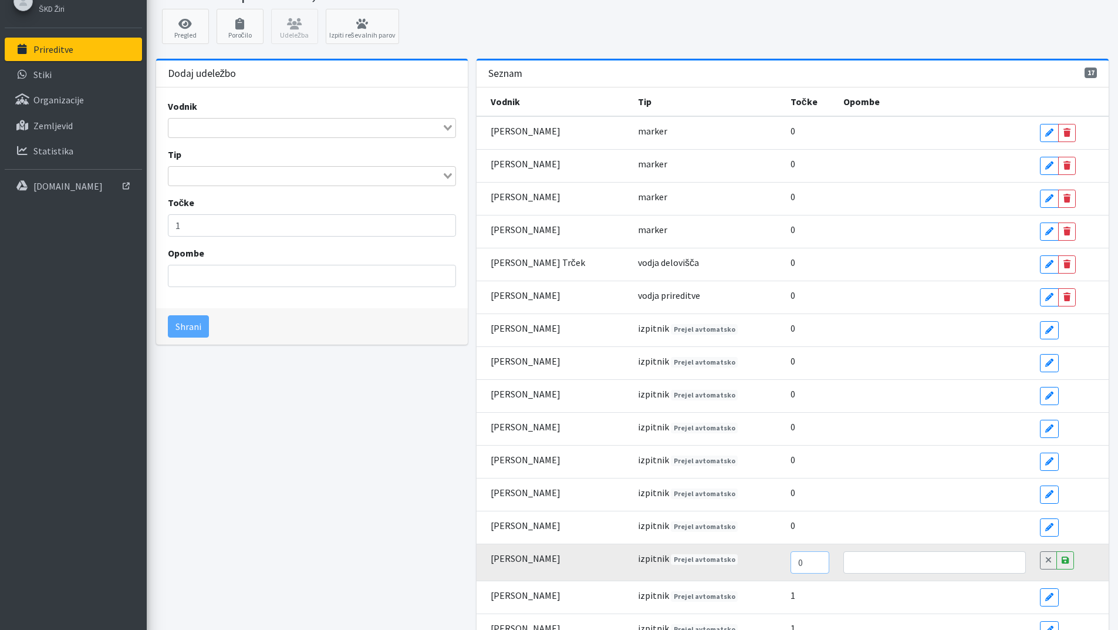
type input "0"
click at [803, 563] on input "0" at bounding box center [809, 562] width 39 height 22
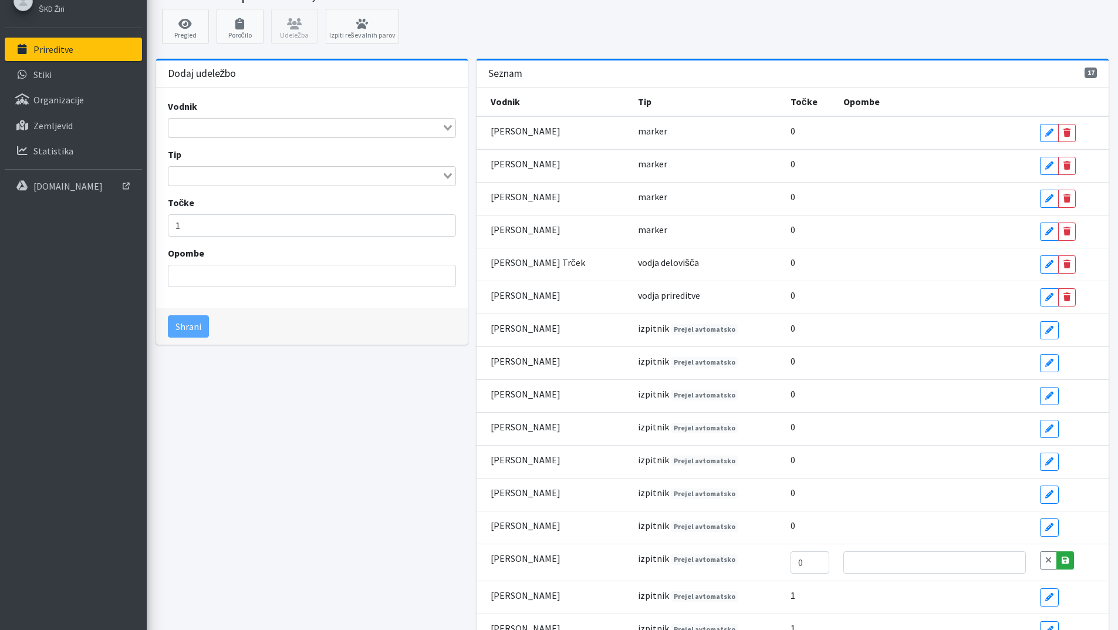
click at [1061, 558] on icon at bounding box center [1064, 560] width 7 height 8
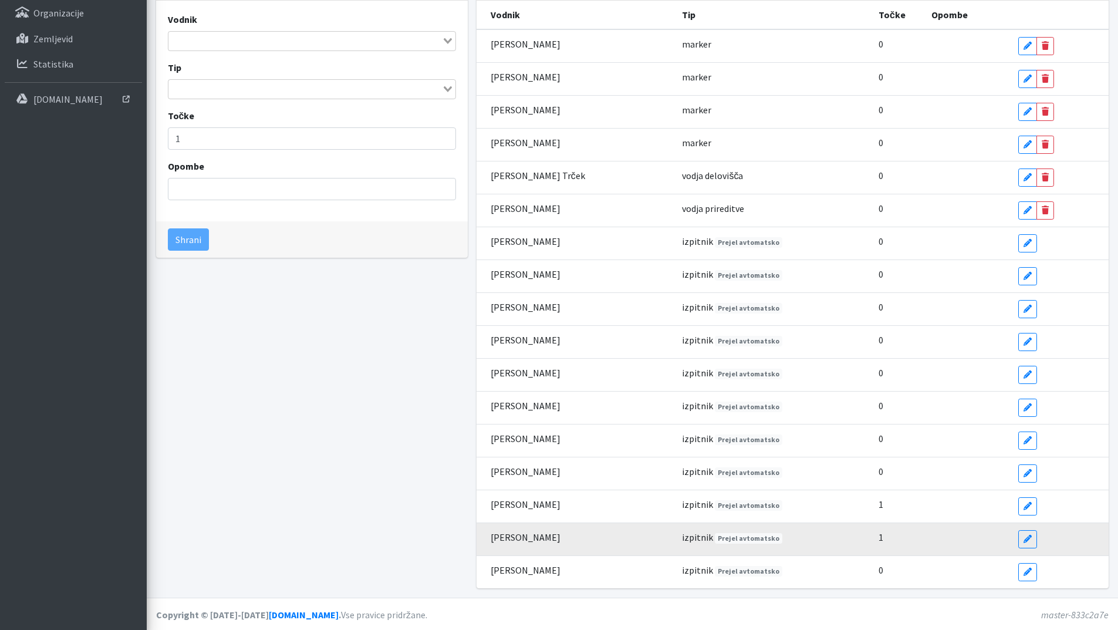
scroll to position [147, 0]
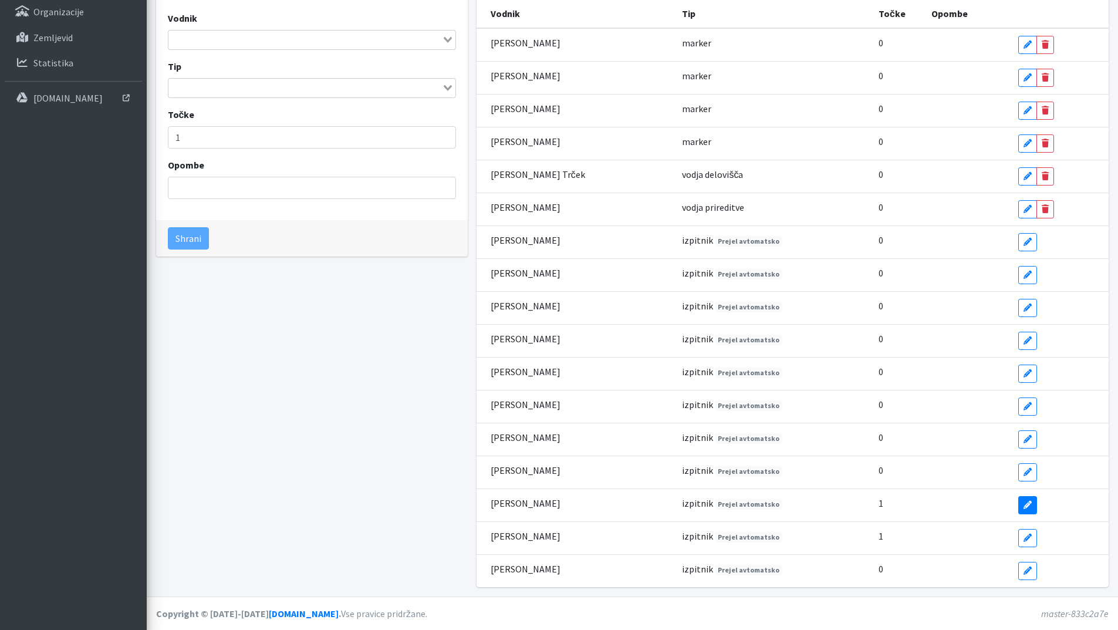
click at [1021, 510] on link "Edit" at bounding box center [1027, 505] width 19 height 18
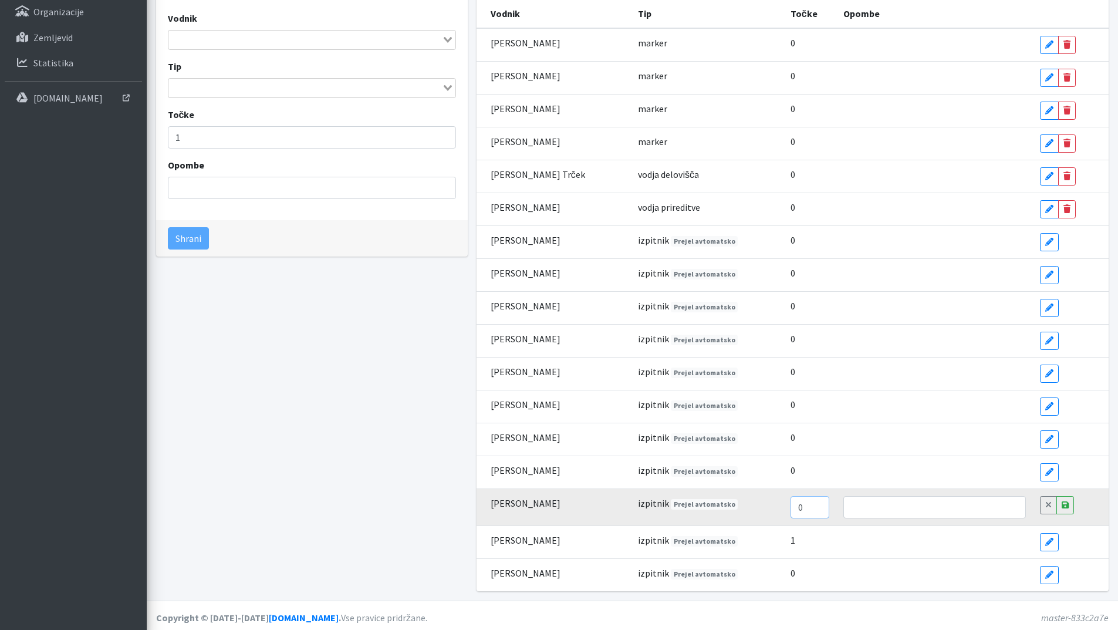
type input "0"
click at [805, 509] on input "0" at bounding box center [809, 507] width 39 height 22
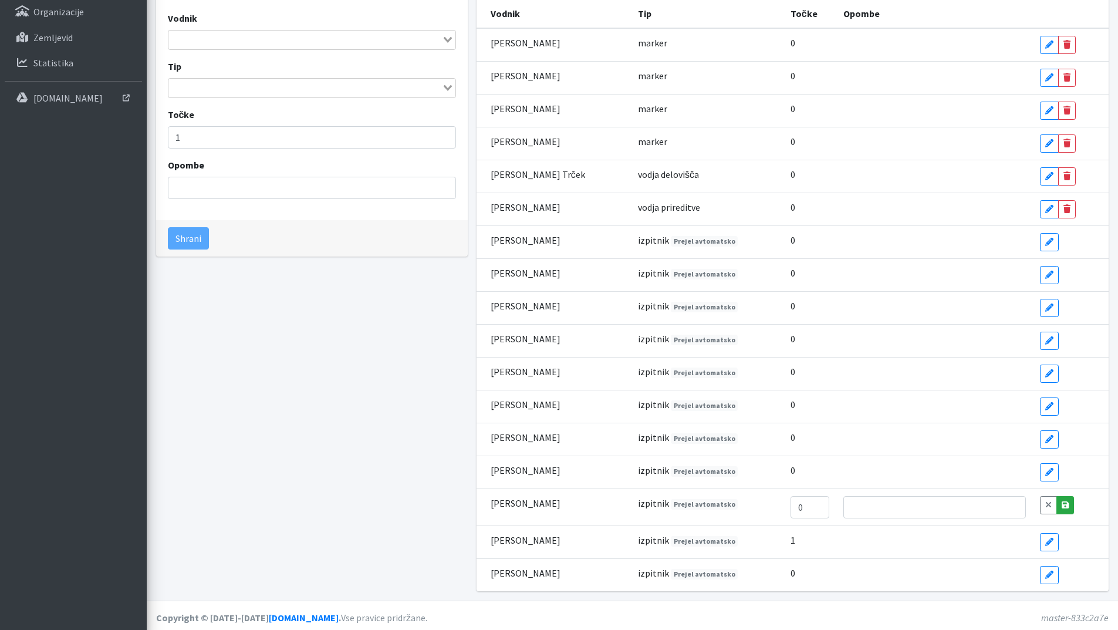
click at [1059, 501] on link "Save" at bounding box center [1065, 505] width 18 height 18
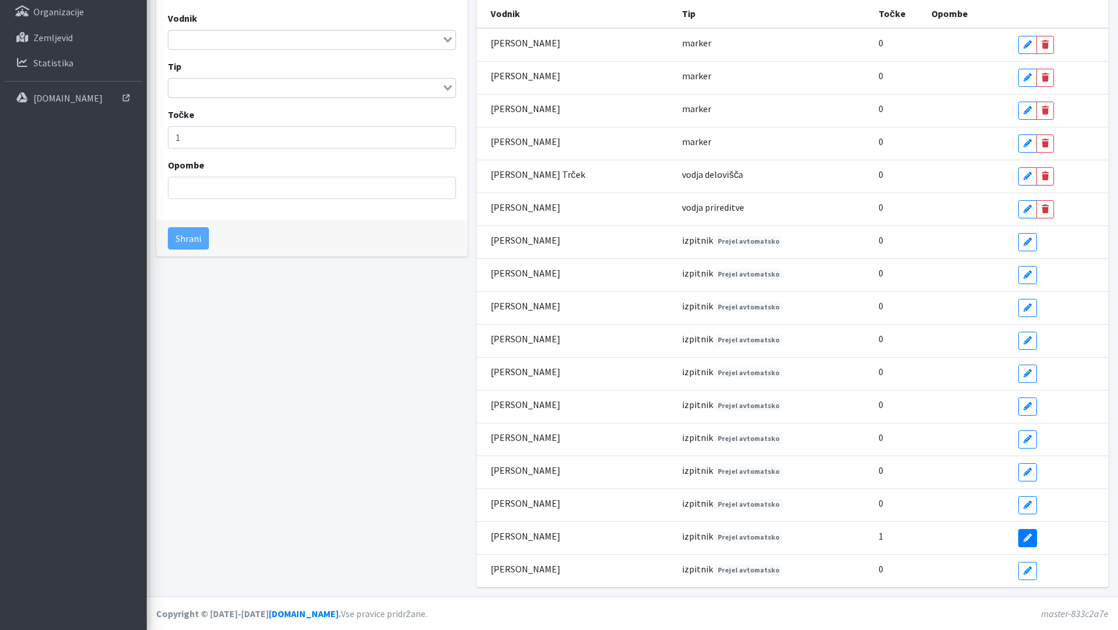
click at [1023, 533] on icon at bounding box center [1027, 537] width 8 height 8
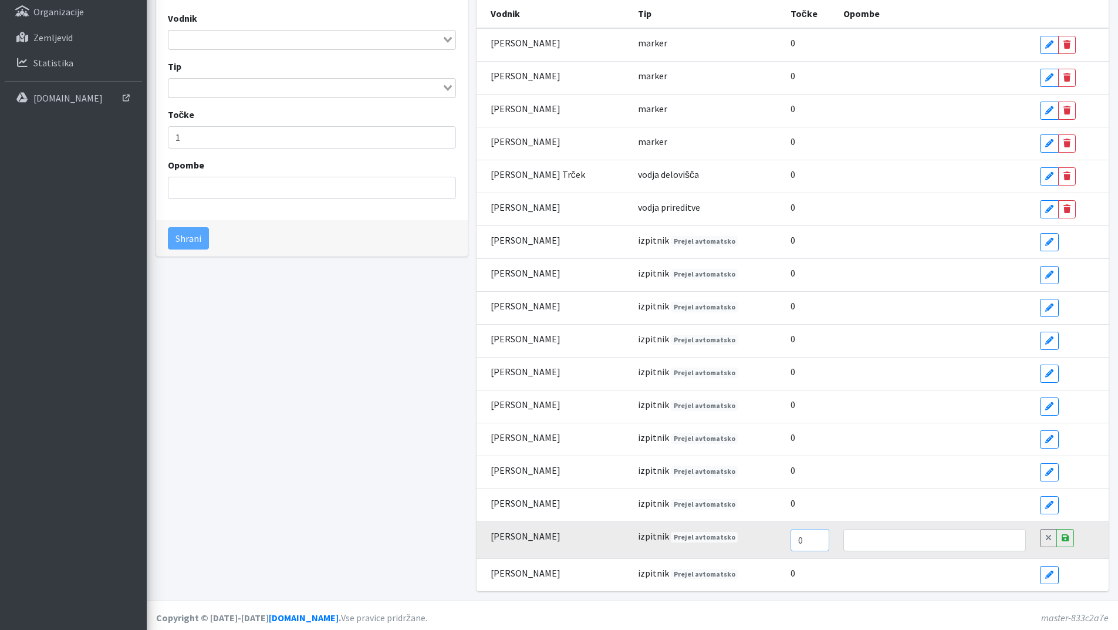
type input "0"
click at [801, 542] on input "0" at bounding box center [809, 540] width 39 height 22
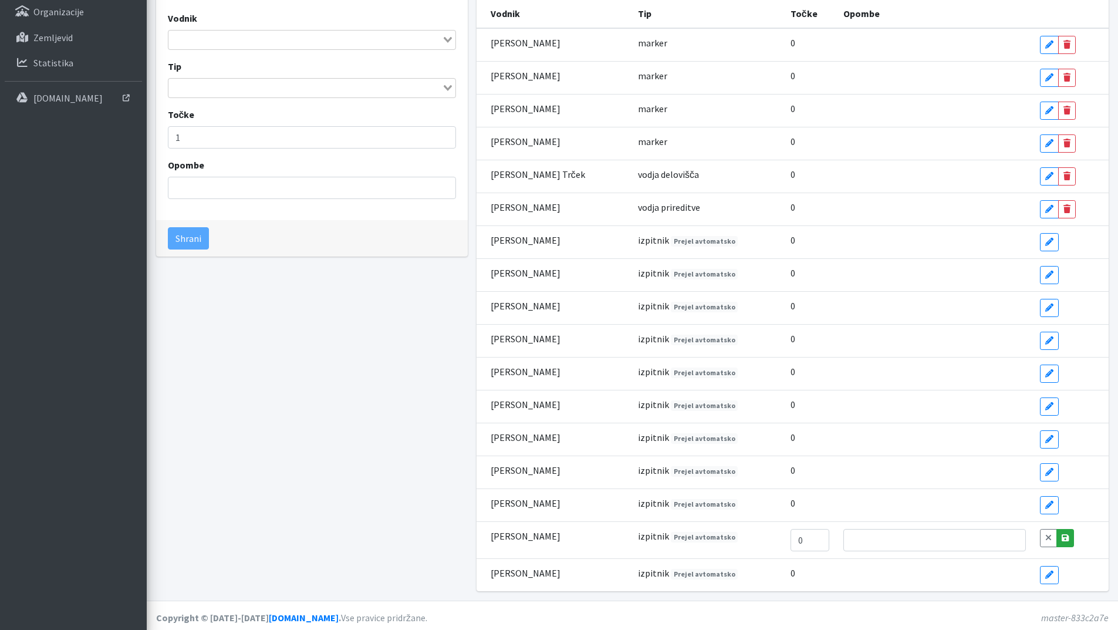
click at [1061, 537] on icon at bounding box center [1064, 537] width 7 height 8
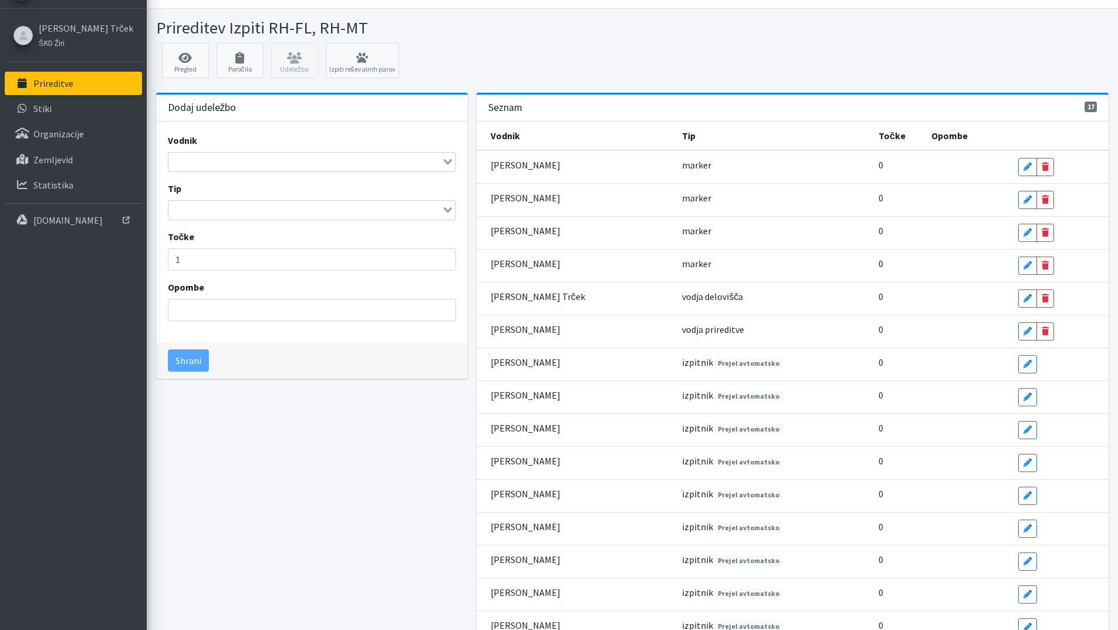
scroll to position [0, 0]
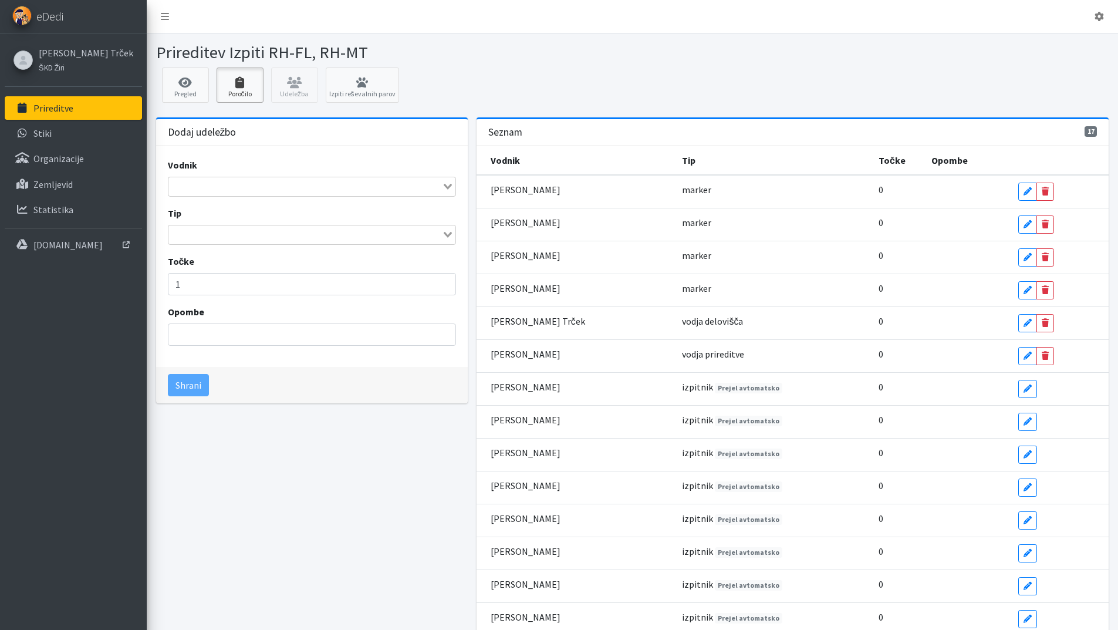
click at [230, 87] on icon at bounding box center [240, 83] width 40 height 12
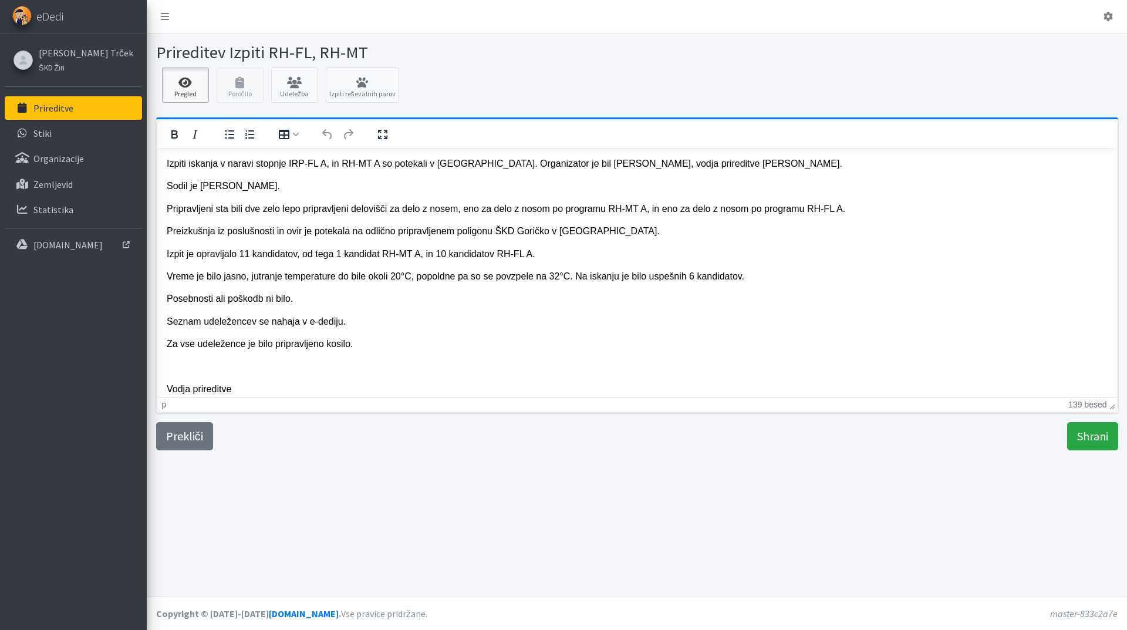
click at [188, 87] on icon at bounding box center [185, 83] width 40 height 12
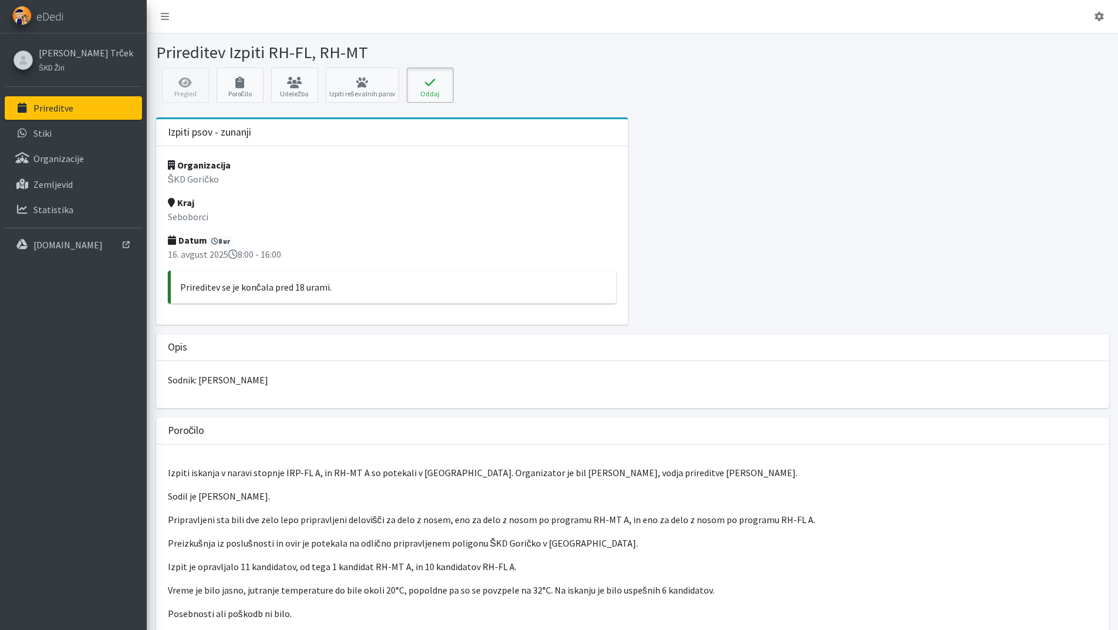
click at [437, 90] on button "Oddaj" at bounding box center [430, 84] width 47 height 35
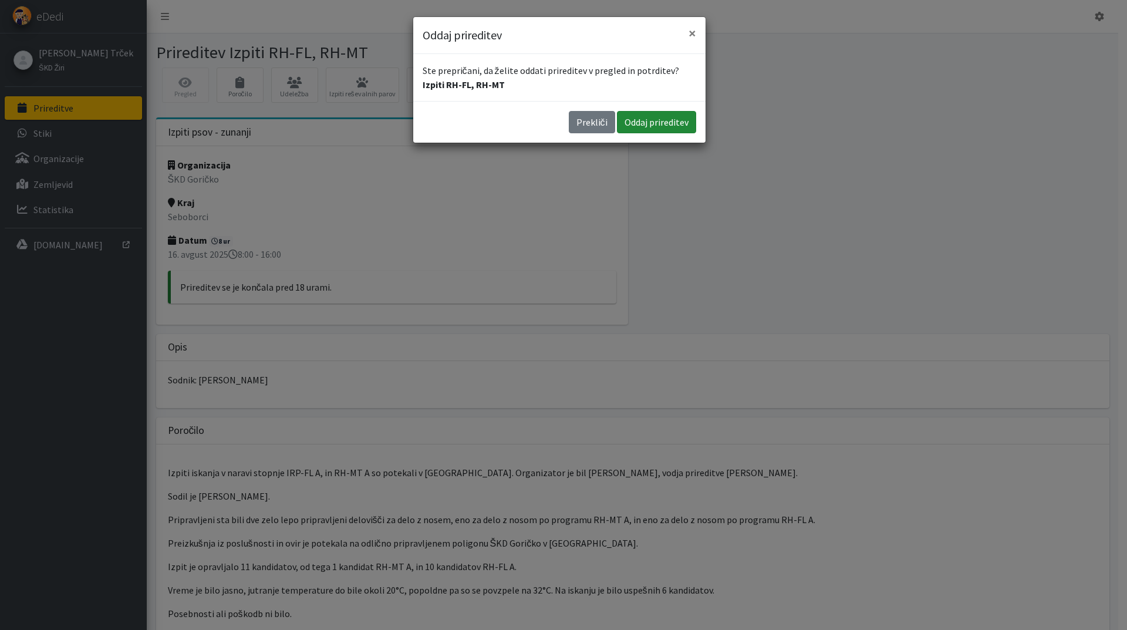
click at [666, 121] on button "Oddaj prireditev" at bounding box center [656, 122] width 79 height 22
